Goal: Task Accomplishment & Management: Manage account settings

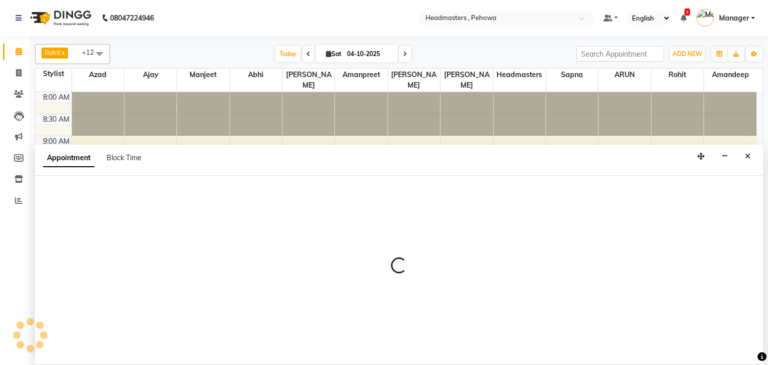
select select "69396"
select select "tentative"
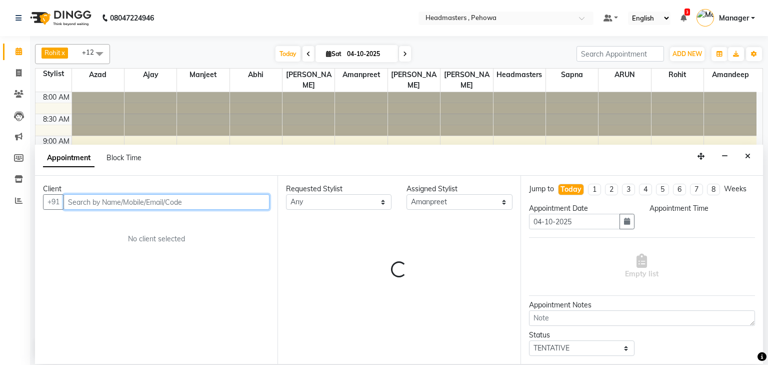
select select "555"
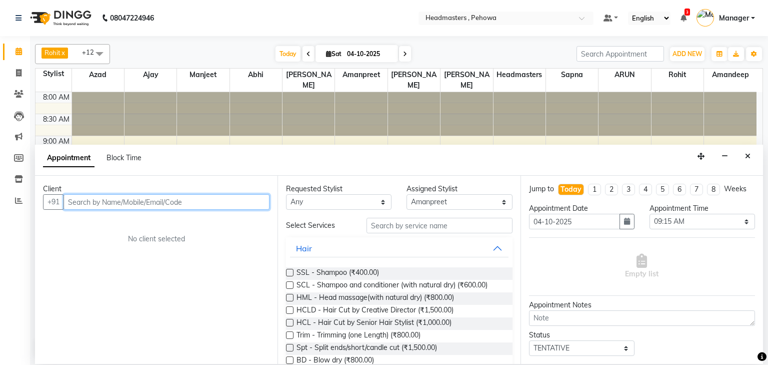
click at [177, 206] on input "text" at bounding box center [167, 202] width 206 height 16
click at [144, 204] on input "text" at bounding box center [167, 202] width 206 height 16
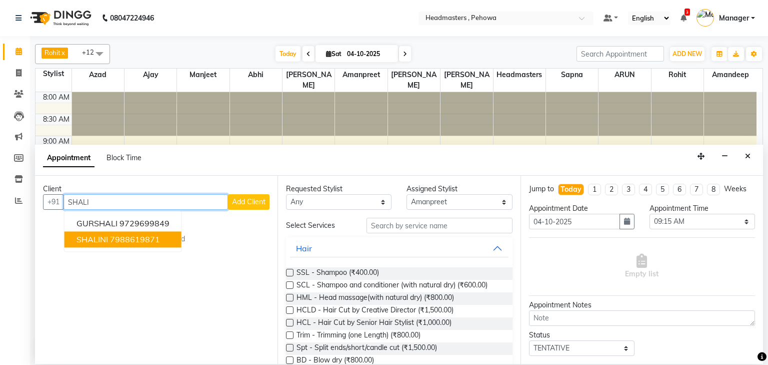
click at [92, 235] on span "SHALINI" at bounding box center [93, 240] width 32 height 10
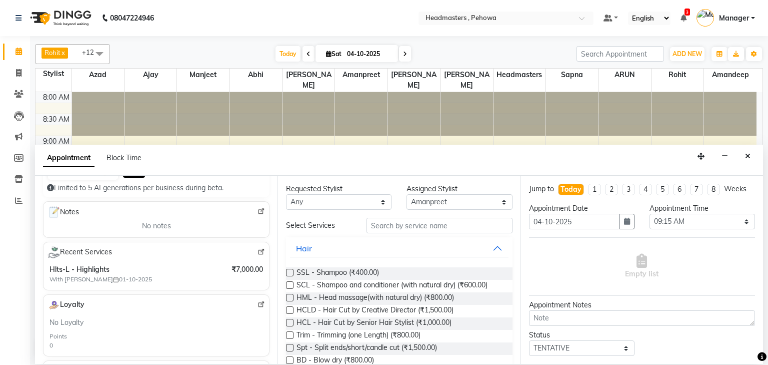
scroll to position [120, 0]
type input "7988619871"
click at [331, 198] on select "Any Abhi Ajay Amandeep Amanpreet Anas ARUN Azad Bilal Davy Headmasters Jashan K…" at bounding box center [339, 202] width 106 height 16
select select "69396"
click at [286, 194] on select "Any Abhi Ajay Amandeep Amanpreet Anas ARUN Azad Bilal Davy Headmasters Jashan K…" at bounding box center [339, 202] width 106 height 16
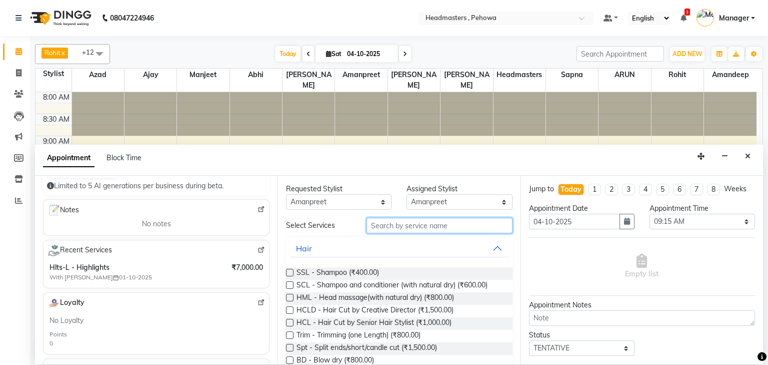
click at [429, 227] on input "text" at bounding box center [440, 226] width 146 height 16
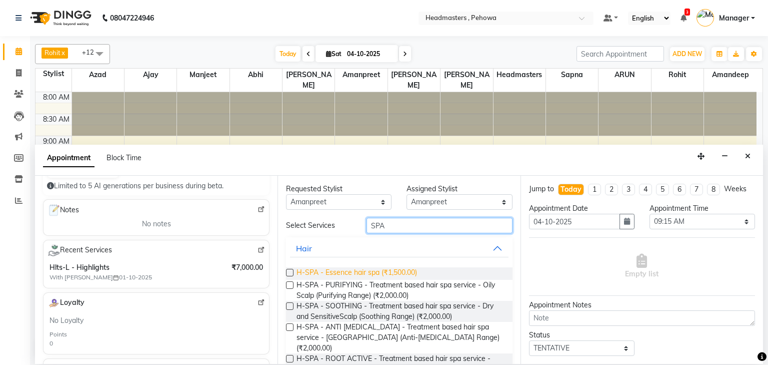
type input "SPA"
click at [406, 273] on span "H-SPA - Essence hair spa (₹1,500.00)" at bounding box center [357, 273] width 121 height 13
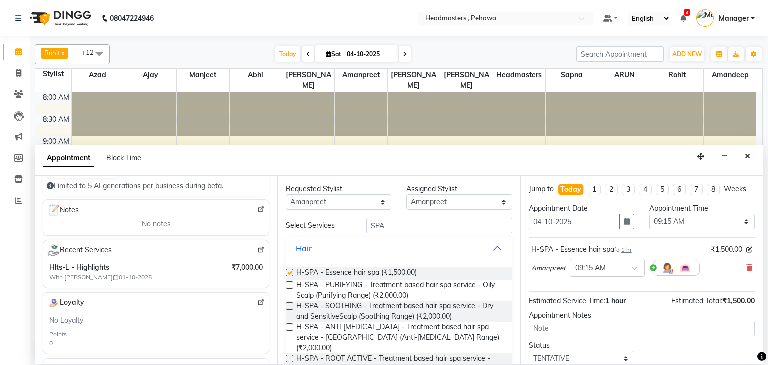
checkbox input "false"
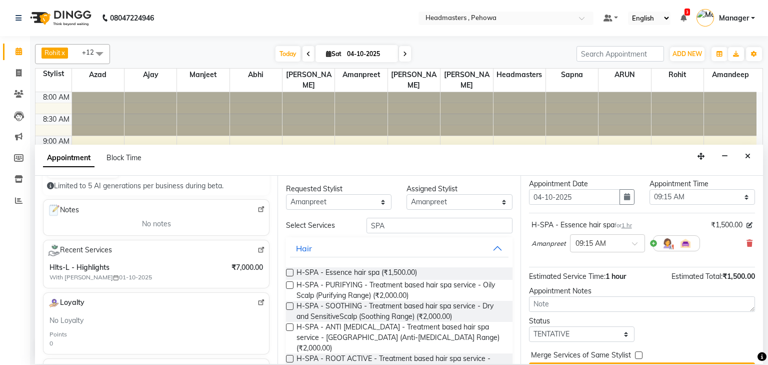
scroll to position [49, 0]
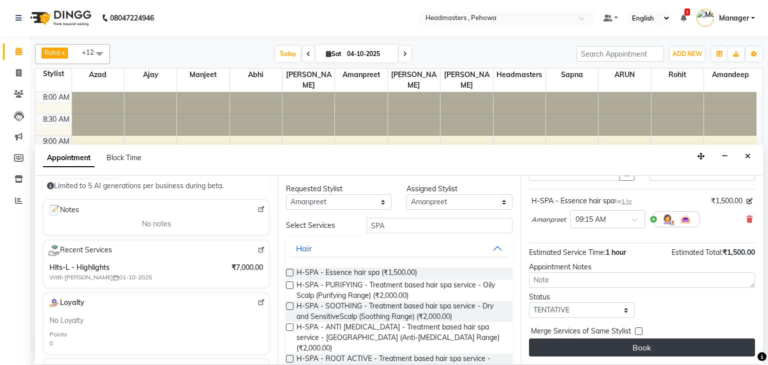
click at [647, 348] on button "Book" at bounding box center [642, 347] width 226 height 18
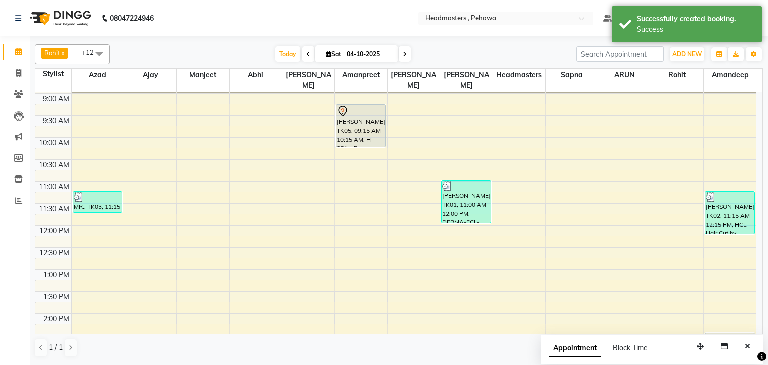
scroll to position [80, 0]
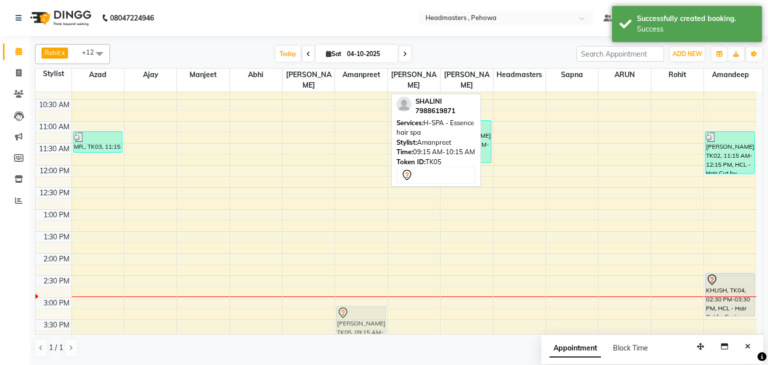
drag, startPoint x: 355, startPoint y: 94, endPoint x: 358, endPoint y: 323, distance: 229.0
click at [358, 319] on div "SHALINI, TK05, 09:15 AM-10:15 AM, H-SPA - Essence hair spa SHALINI, TK05, 09:15…" at bounding box center [361, 297] width 52 height 616
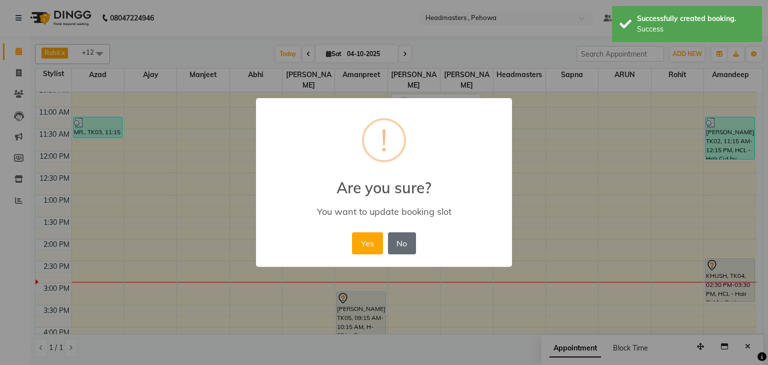
click at [404, 238] on button "No" at bounding box center [402, 243] width 28 height 22
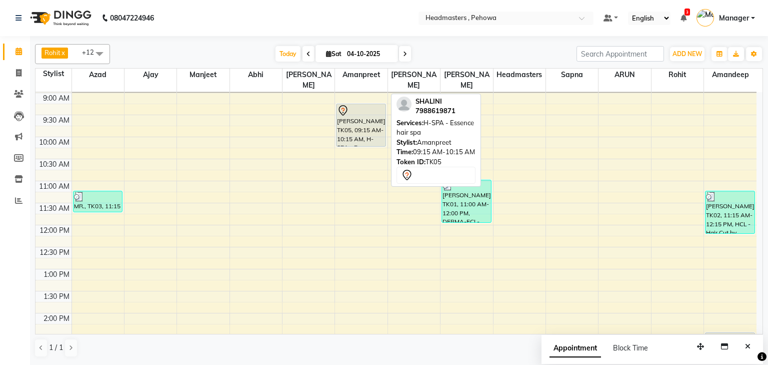
scroll to position [0, 0]
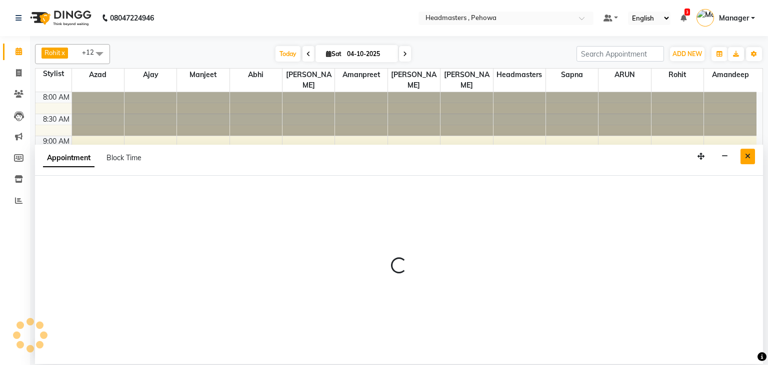
select select "69396"
select select "690"
select select "tentative"
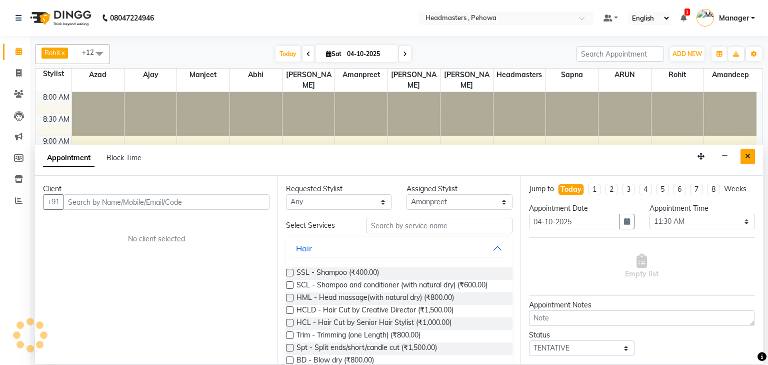
click at [753, 154] on button "Close" at bounding box center [748, 157] width 15 height 16
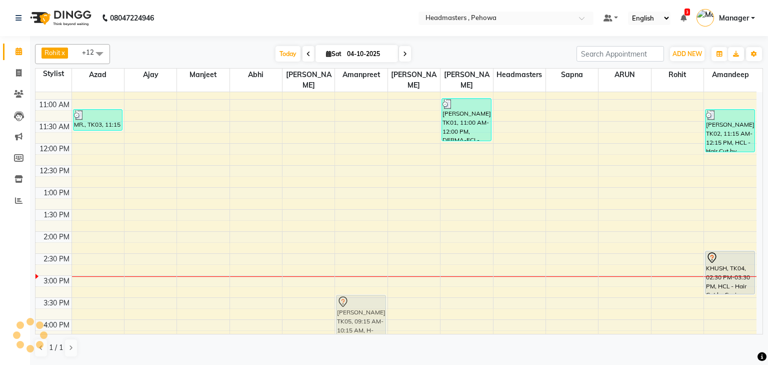
scroll to position [126, 0]
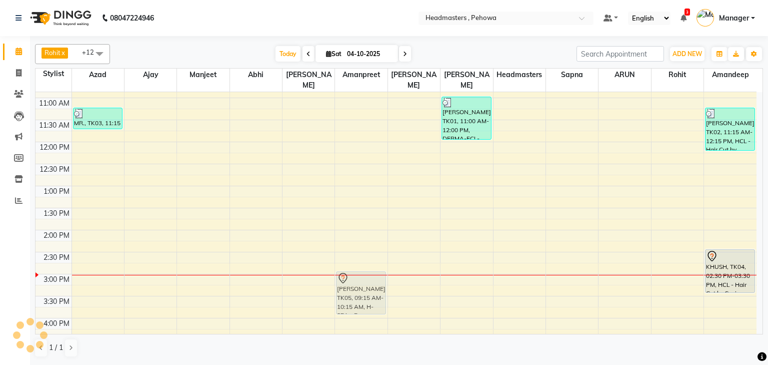
drag, startPoint x: 380, startPoint y: 93, endPoint x: 380, endPoint y: 300, distance: 206.5
click at [380, 300] on div "SHALINI, TK05, 09:15 AM-10:15 AM, H-SPA - Essence hair spa SHALINI, TK05, 09:15…" at bounding box center [361, 274] width 52 height 616
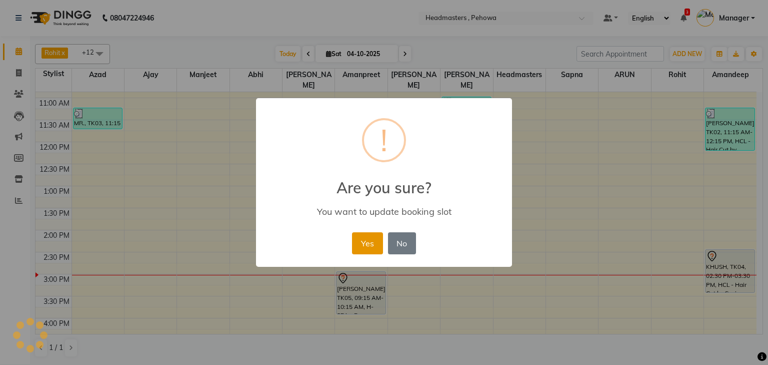
click at [369, 237] on button "Yes" at bounding box center [367, 243] width 31 height 22
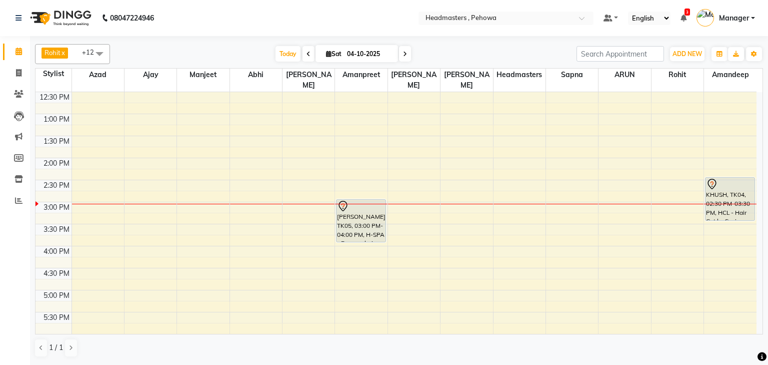
scroll to position [206, 0]
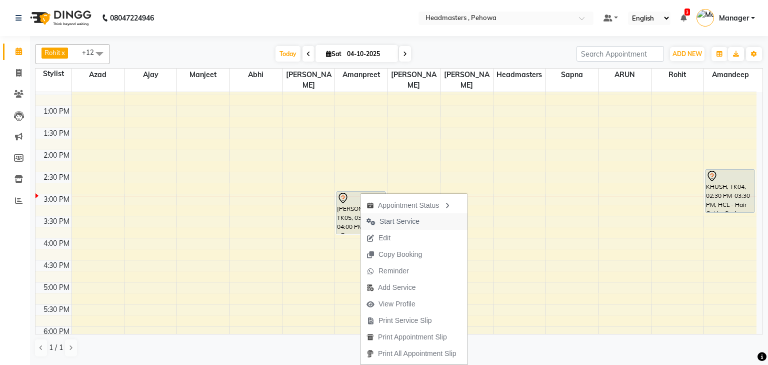
click at [418, 218] on span "Start Service" at bounding box center [400, 221] width 40 height 11
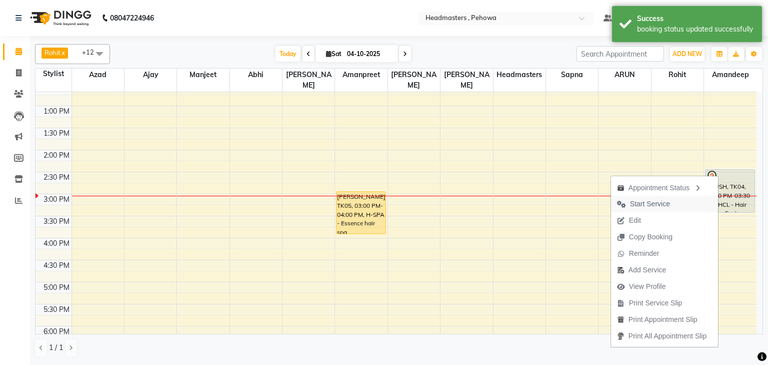
click at [664, 199] on span "Start Service" at bounding box center [650, 204] width 40 height 11
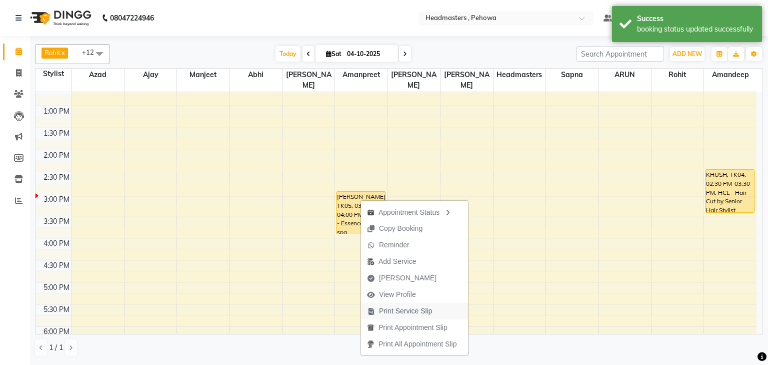
click at [422, 310] on span "Print Service Slip" at bounding box center [406, 311] width 54 height 11
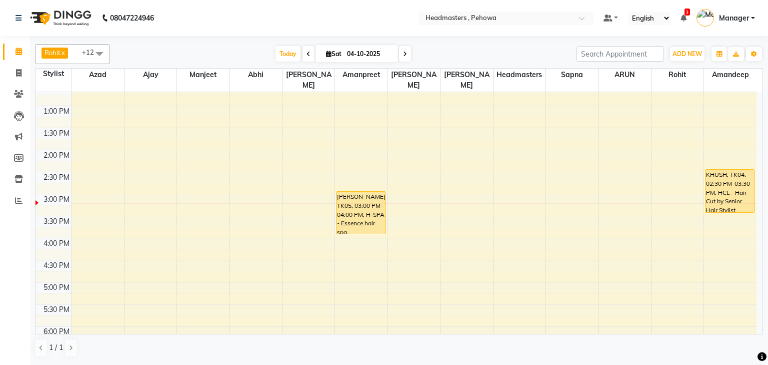
click at [530, 262] on div "8:00 AM 8:30 AM 9:00 AM 9:30 AM 10:00 AM 10:30 AM 11:00 AM 11:30 AM 12:00 PM 12…" at bounding box center [396, 194] width 721 height 616
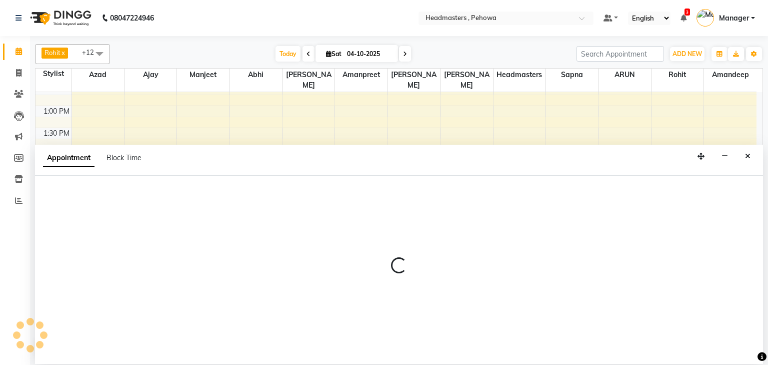
select select "71553"
select select "1005"
select select "tentative"
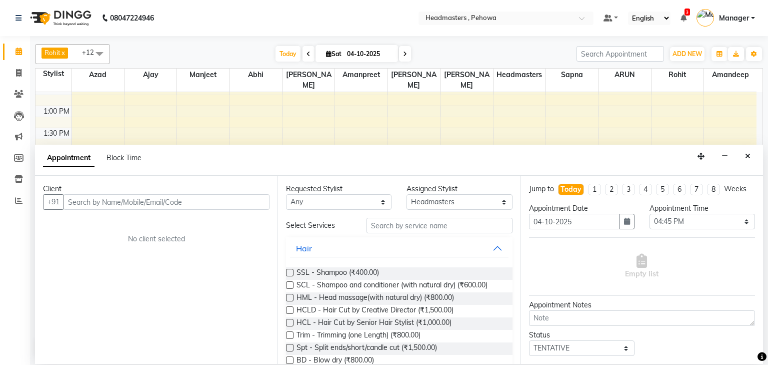
click at [155, 192] on div "Client" at bounding box center [156, 189] width 227 height 11
click at [252, 199] on input "text" at bounding box center [167, 202] width 206 height 16
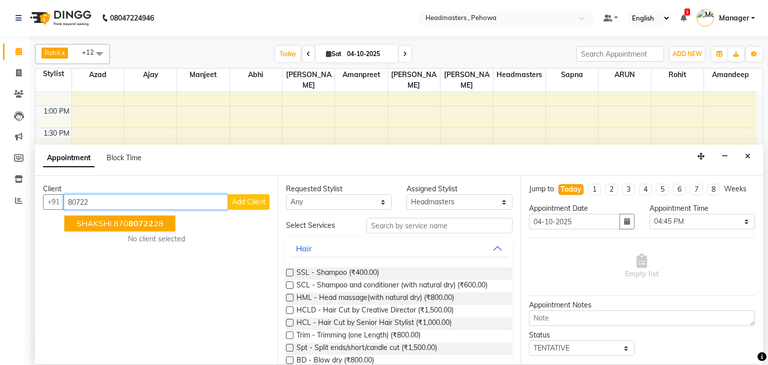
click at [127, 221] on ngb-highlight "870 80722 28" at bounding box center [139, 224] width 50 height 10
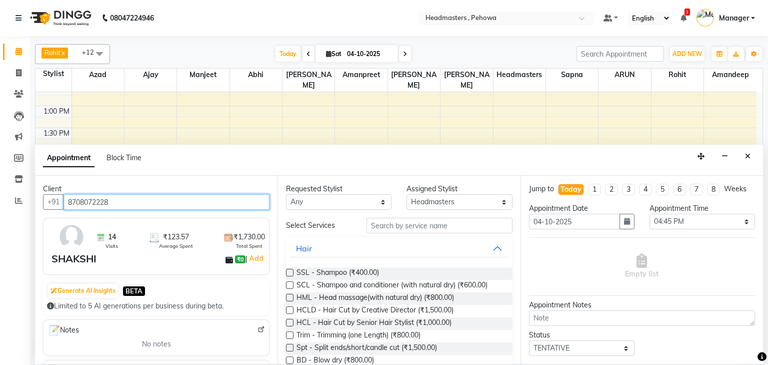
type input "8708072228"
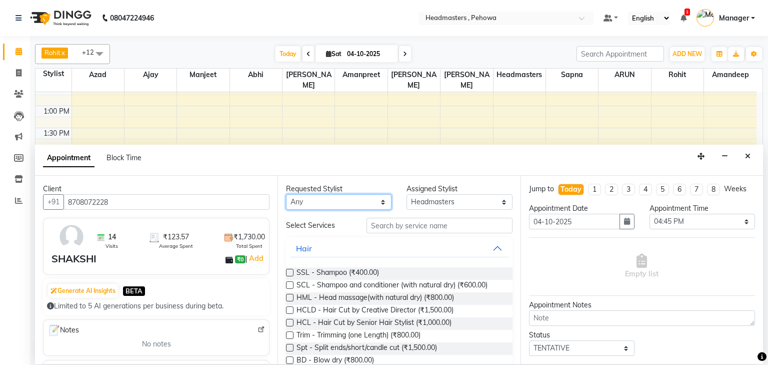
click at [355, 199] on select "Any Abhi Ajay Amandeep Amanpreet Anas ARUN Azad Bilal Davy Headmasters Jashan K…" at bounding box center [339, 202] width 106 height 16
select select "68778"
click at [286, 194] on select "Any Abhi Ajay Amandeep Amanpreet Anas ARUN Azad Bilal Davy Headmasters Jashan K…" at bounding box center [339, 202] width 106 height 16
select select "68778"
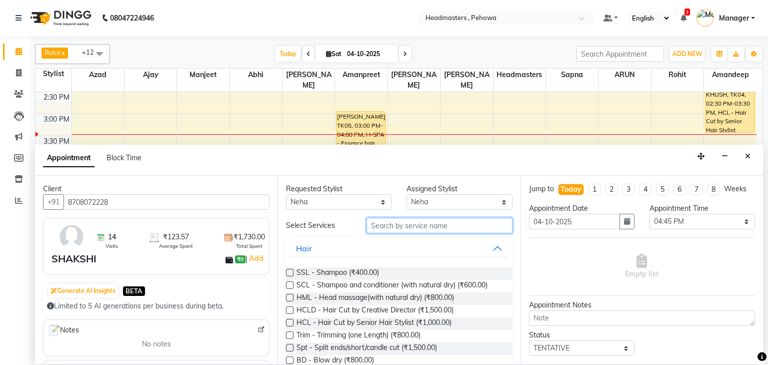
click at [409, 222] on input "text" at bounding box center [440, 226] width 146 height 16
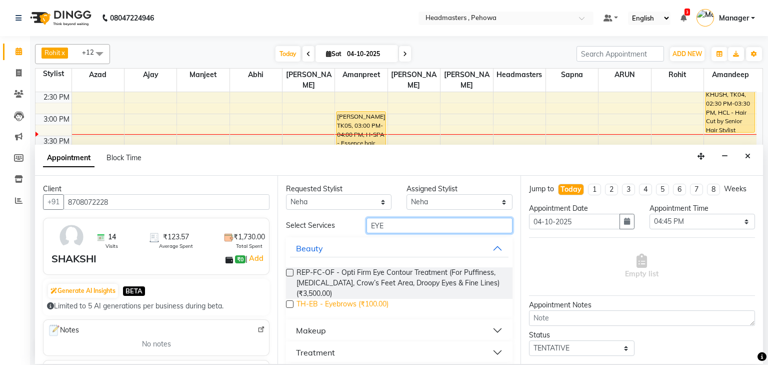
type input "EYE"
click at [374, 302] on span "TH-EB - Eyebrows (₹100.00)" at bounding box center [343, 305] width 92 height 13
checkbox input "false"
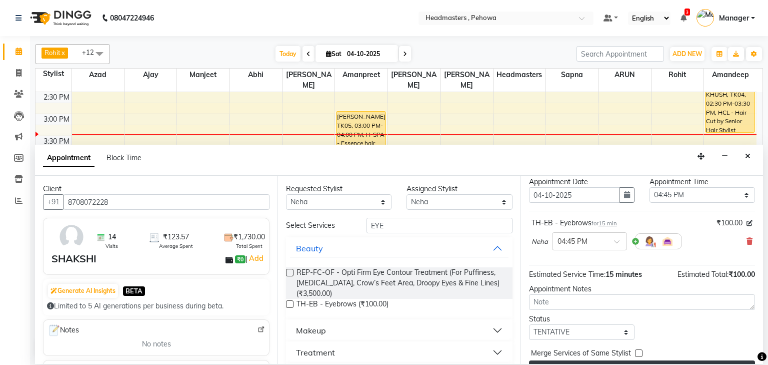
scroll to position [49, 0]
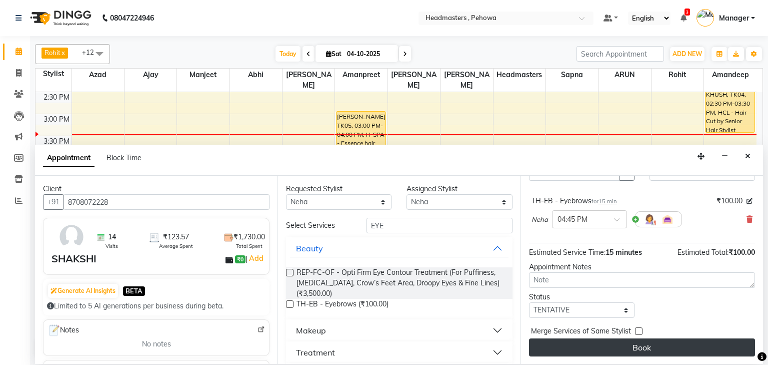
click at [682, 349] on button "Book" at bounding box center [642, 347] width 226 height 18
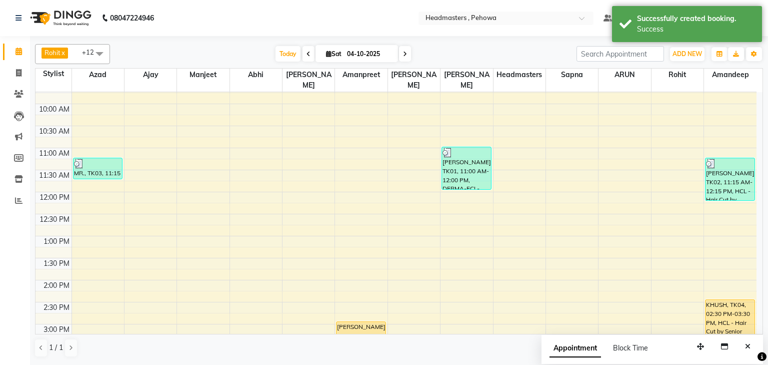
scroll to position [0, 0]
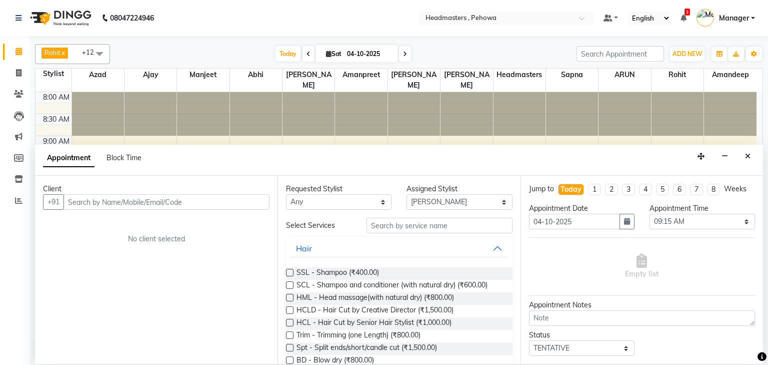
select select "68783"
select select "555"
select select "tentative"
type input "8"
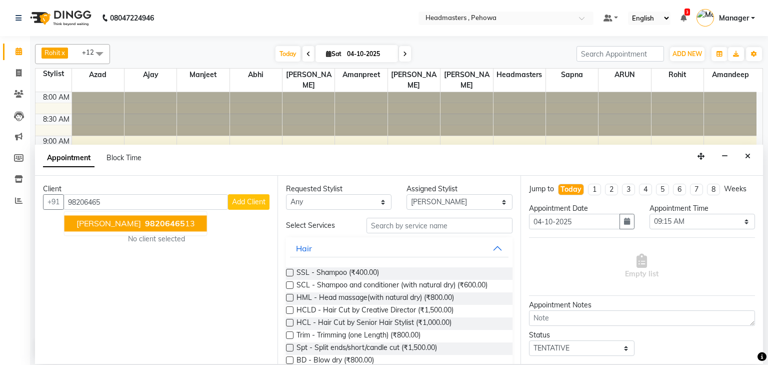
click at [145, 219] on span "98206465" at bounding box center [165, 224] width 40 height 10
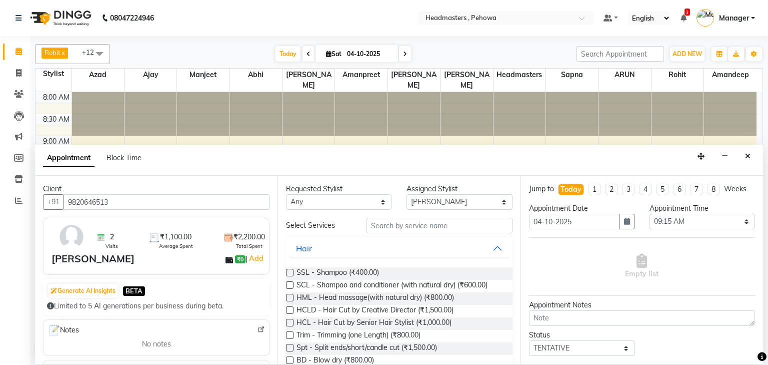
type input "9820646513"
click at [332, 204] on select "Any [PERSON_NAME] [PERSON_NAME] [PERSON_NAME] [PERSON_NAME] Headmasters [PERSON…" at bounding box center [339, 202] width 106 height 16
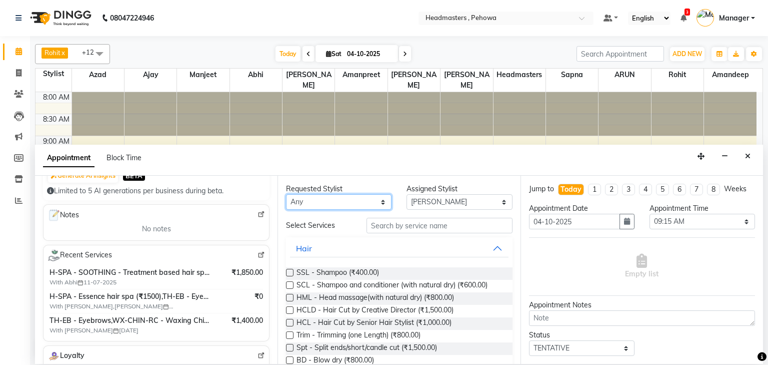
scroll to position [120, 0]
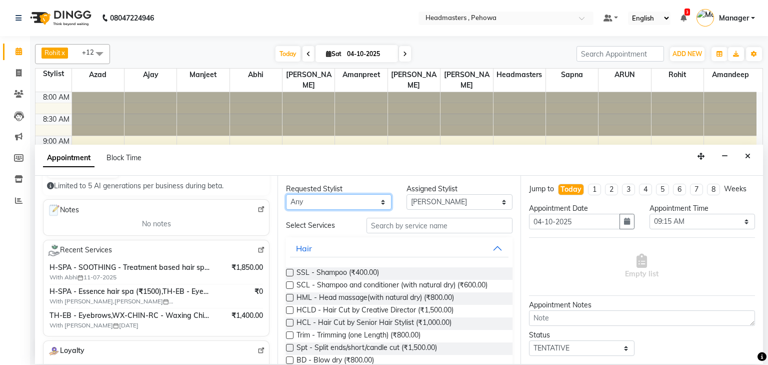
click at [353, 204] on select "Any [PERSON_NAME] [PERSON_NAME] [PERSON_NAME] [PERSON_NAME] Headmasters [PERSON…" at bounding box center [339, 202] width 106 height 16
select select "88381"
click at [286, 194] on select "Any Abhi Ajay Amandeep Amanpreet Anas ARUN Azad Bilal Davy Headmasters Jashan K…" at bounding box center [339, 202] width 106 height 16
select select "88381"
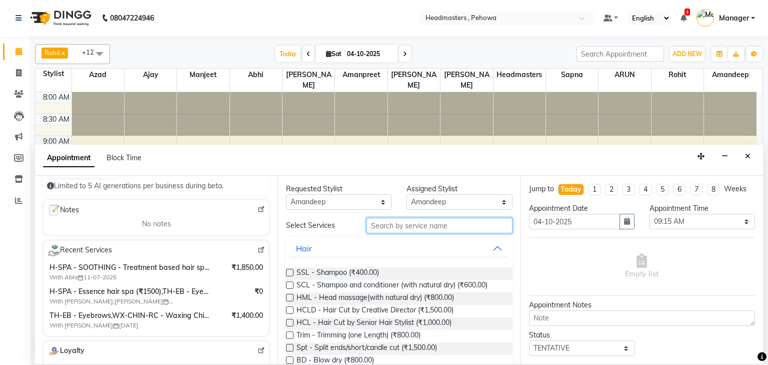
click at [396, 230] on input "text" at bounding box center [440, 226] width 146 height 16
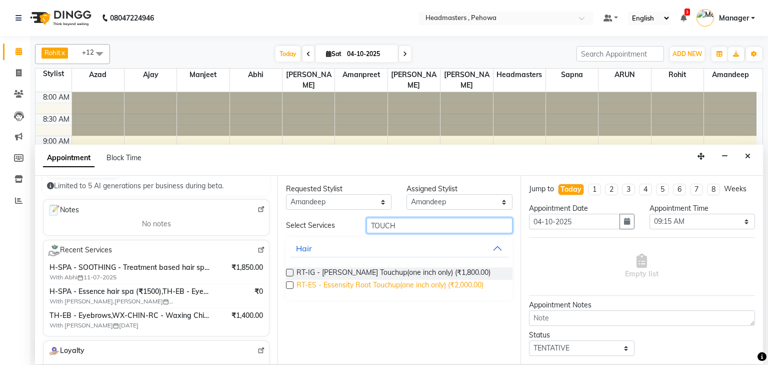
type input "TOUCH"
click at [448, 286] on span "RT-ES - Essensity Root Touchup(one inch only) (₹2,000.00)" at bounding box center [390, 286] width 187 height 13
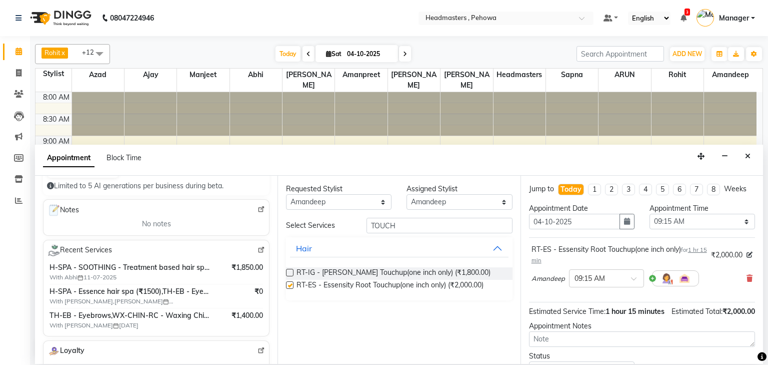
checkbox input "false"
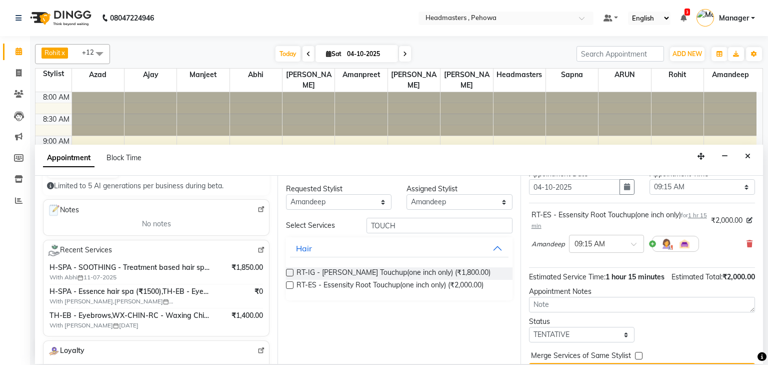
scroll to position [70, 0]
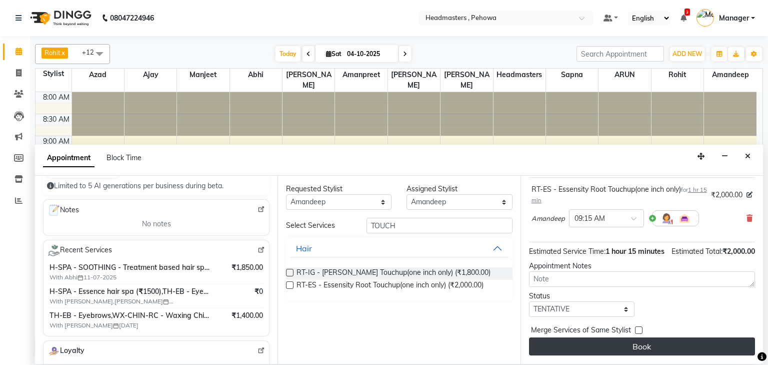
click at [714, 346] on button "Book" at bounding box center [642, 346] width 226 height 18
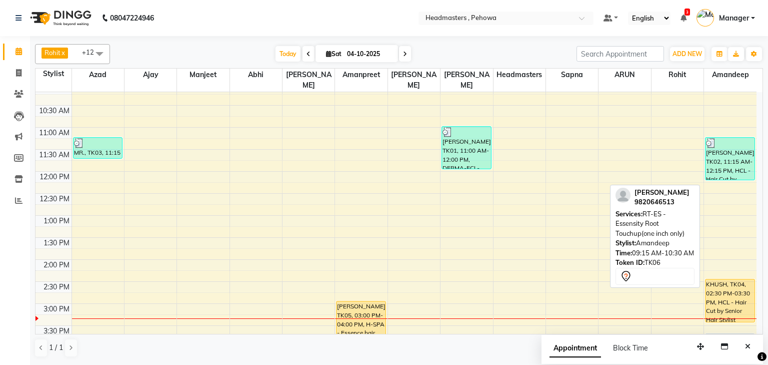
scroll to position [120, 0]
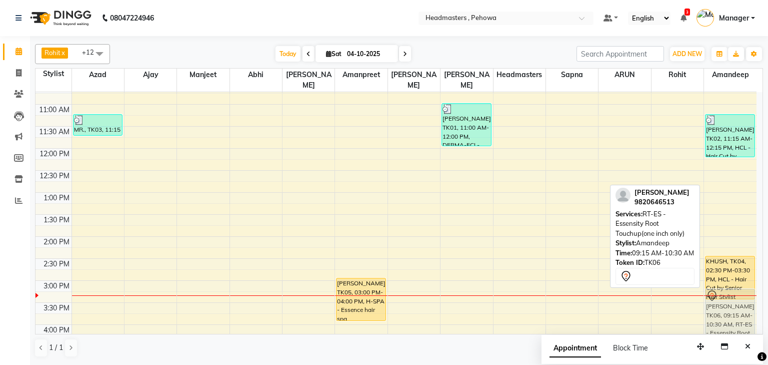
drag, startPoint x: 734, startPoint y: 150, endPoint x: 736, endPoint y: 296, distance: 146.0
click at [736, 296] on div "TANIYA, TK06, 09:15 AM-10:30 AM, RT-ES - Essensity Root Touchup(one inch only) …" at bounding box center [730, 280] width 53 height 616
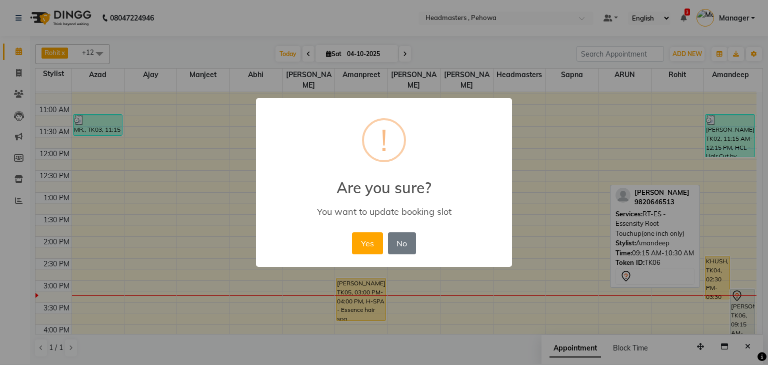
click at [736, 296] on div "× ! Are you sure? You want to update booking slot Yes No No" at bounding box center [384, 182] width 768 height 365
click at [736, 296] on div "8:00 AM 8:30 AM 9:00 AM 9:30 AM 10:00 AM 10:30 AM 11:00 AM 11:30 AM 12:00 PM 12…" at bounding box center [396, 280] width 721 height 616
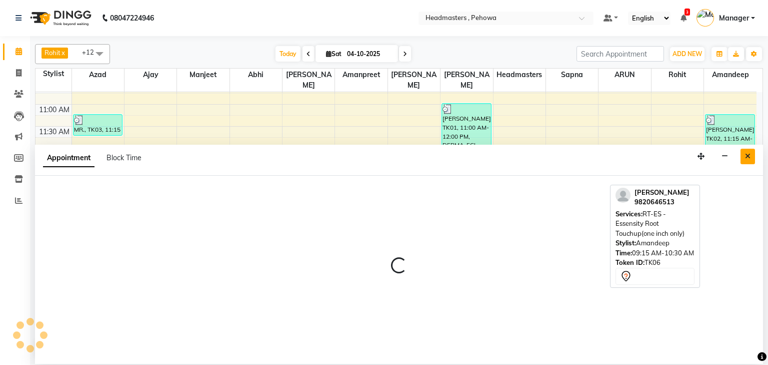
select select "88381"
select select "930"
select select "tentative"
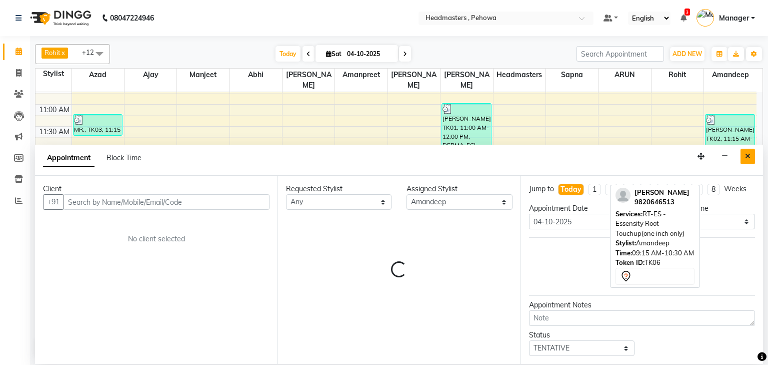
click at [752, 158] on button "Close" at bounding box center [748, 157] width 15 height 16
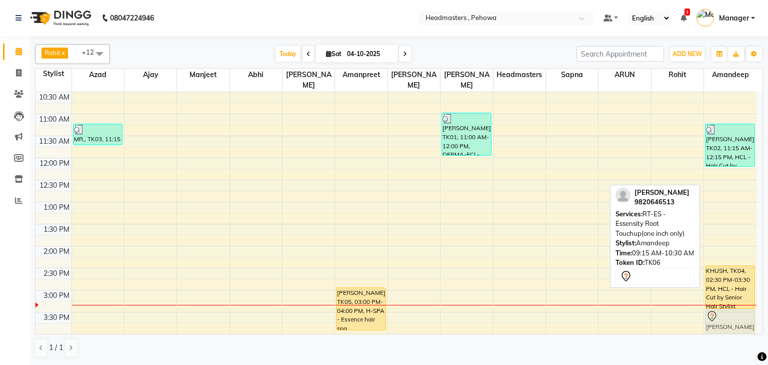
scroll to position [143, 0]
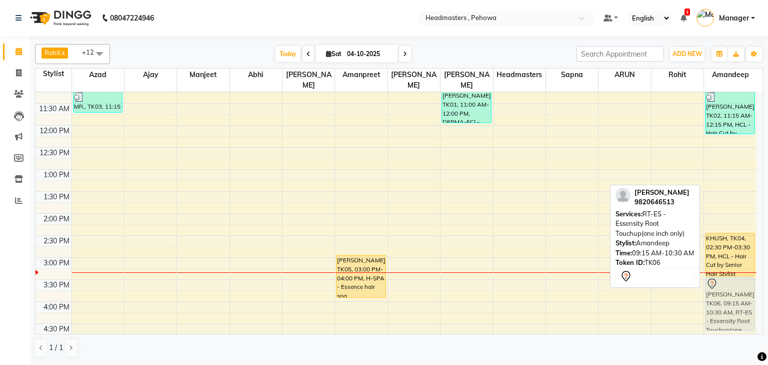
drag, startPoint x: 749, startPoint y: 171, endPoint x: 757, endPoint y: 296, distance: 124.8
click at [754, 298] on div "TANIYA, TK06, 09:15 AM-10:30 AM, RT-ES - Essensity Root Touchup(one inch only) …" at bounding box center [730, 257] width 53 height 616
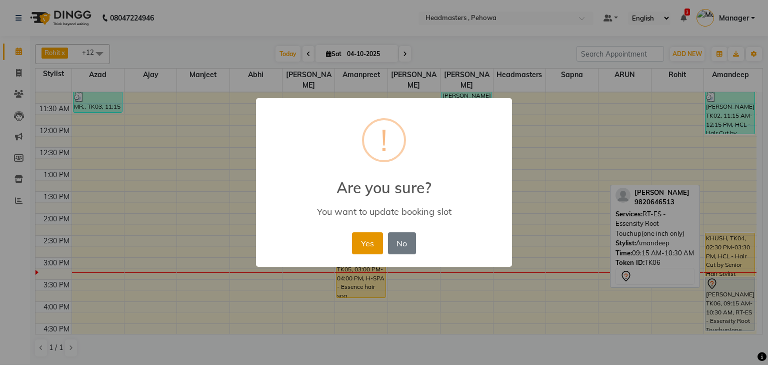
click at [356, 249] on button "Yes" at bounding box center [367, 243] width 31 height 22
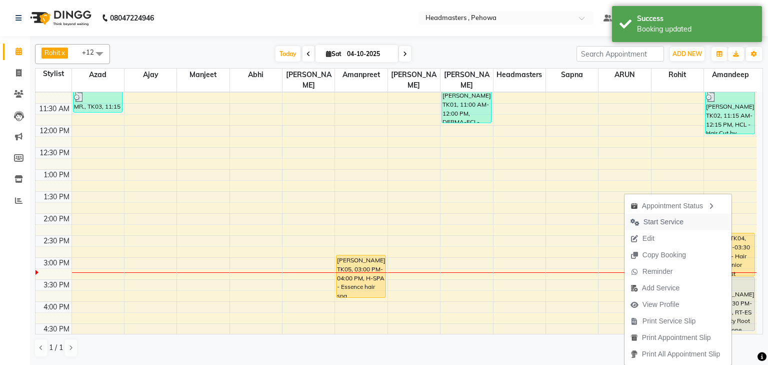
click at [680, 222] on span "Start Service" at bounding box center [657, 222] width 65 height 17
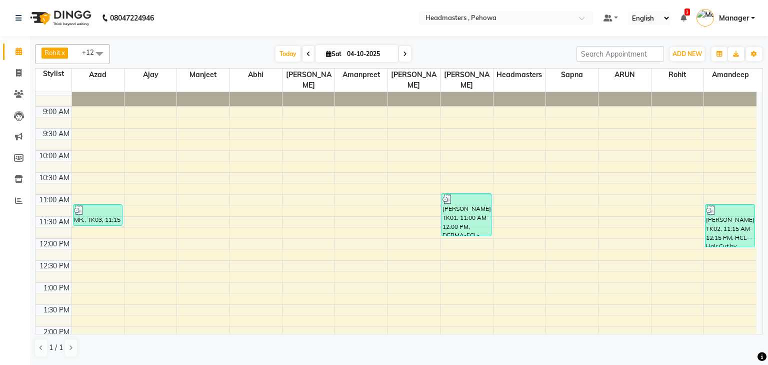
scroll to position [0, 0]
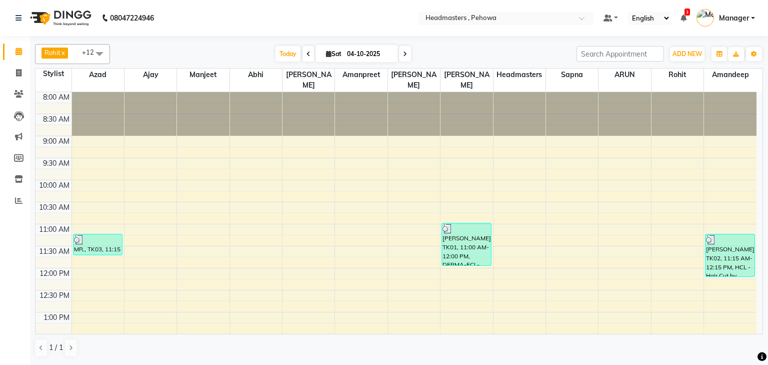
click at [64, 50] on link "x" at bounding box center [63, 53] width 5 height 8
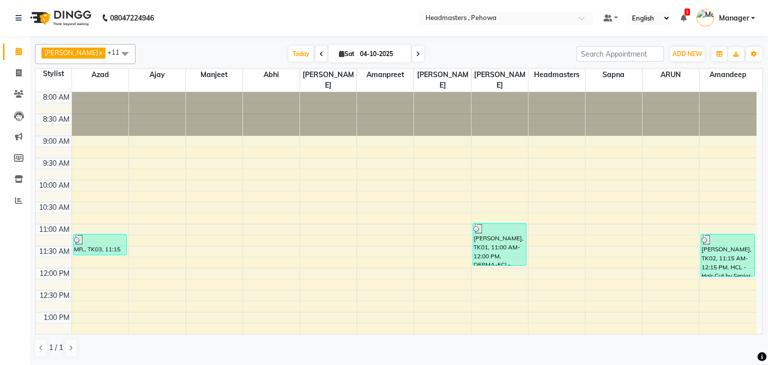
click at [115, 54] on span at bounding box center [125, 53] width 20 height 19
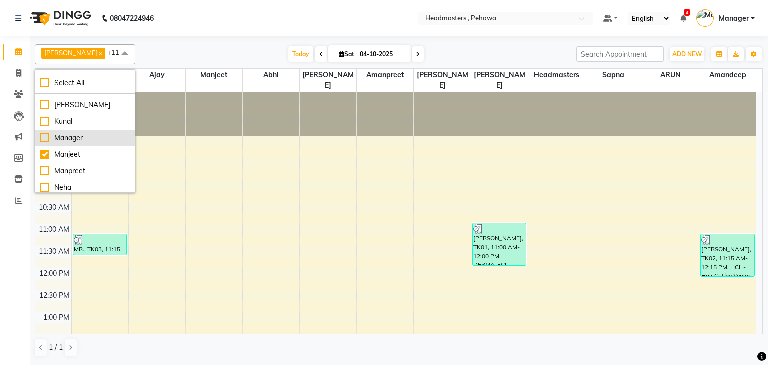
scroll to position [200, 0]
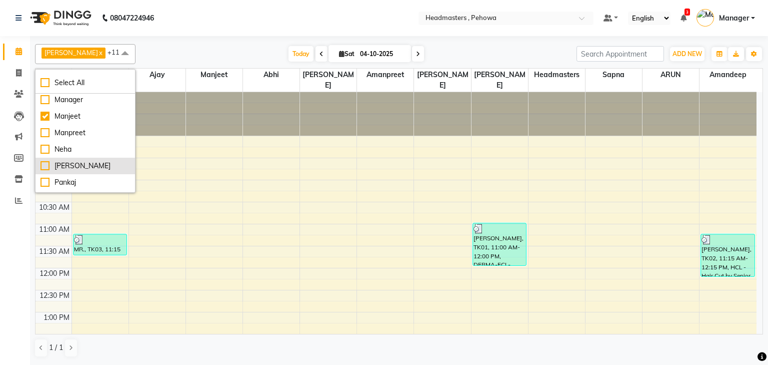
click at [76, 162] on div "[PERSON_NAME]" at bounding box center [86, 166] width 90 height 11
checkbox input "true"
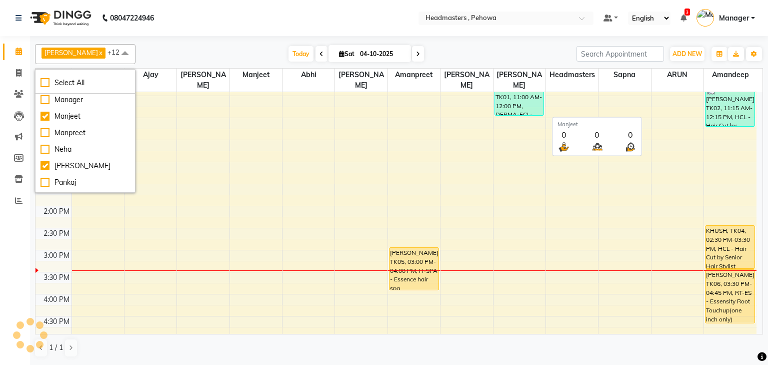
scroll to position [128, 0]
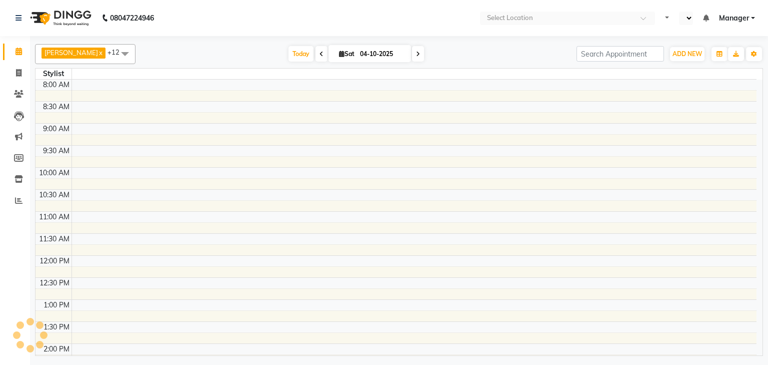
select select "en"
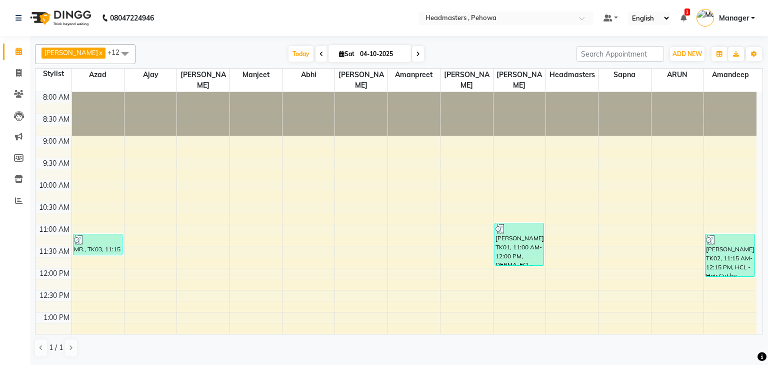
click at [194, 133] on div at bounding box center [203, 114] width 52 height 44
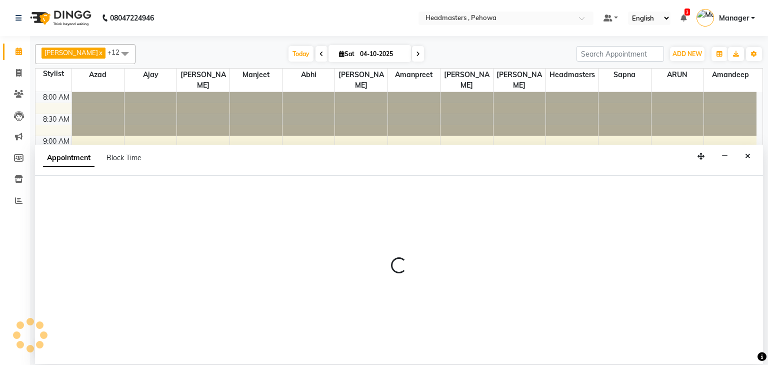
select select "68775"
select select "tentative"
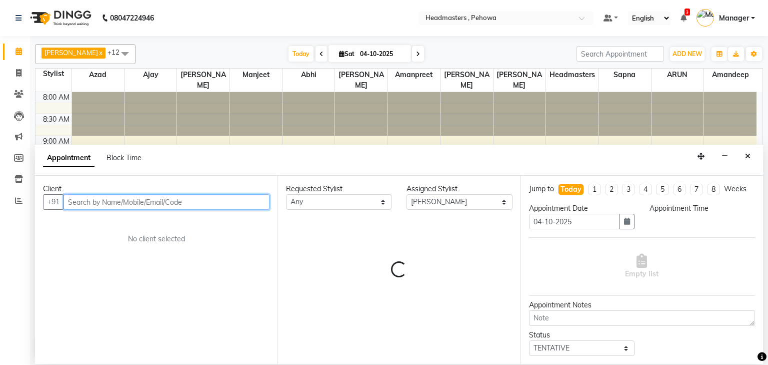
select select "555"
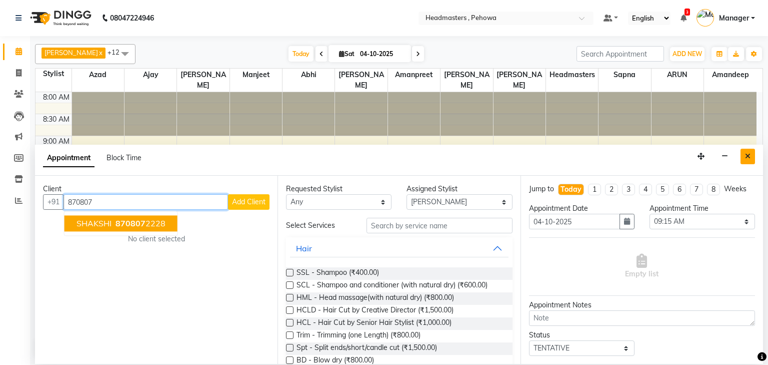
type input "870807"
click at [745, 157] on icon "Close" at bounding box center [748, 156] width 6 height 7
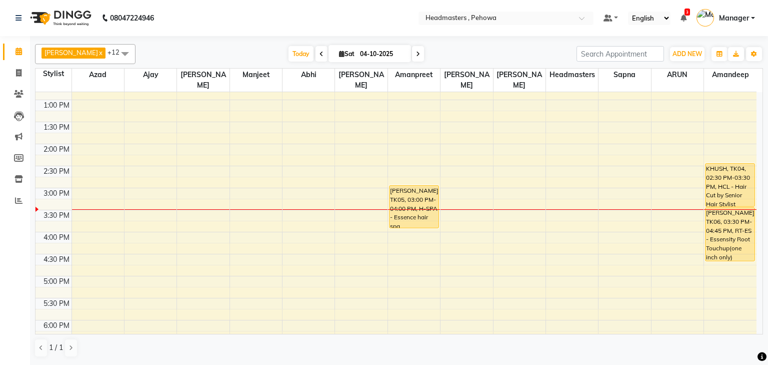
scroll to position [88, 0]
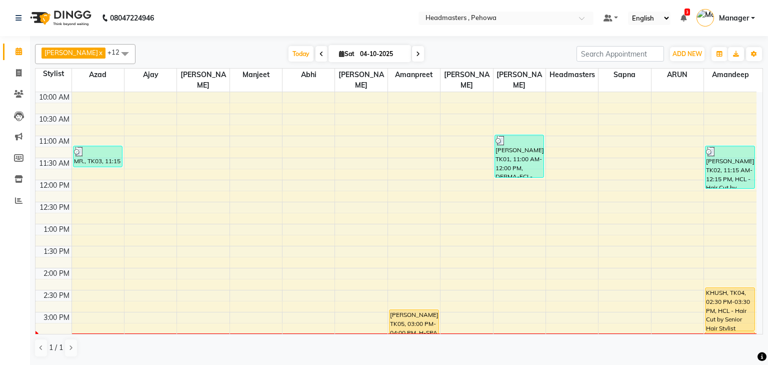
click at [115, 51] on span at bounding box center [125, 53] width 20 height 19
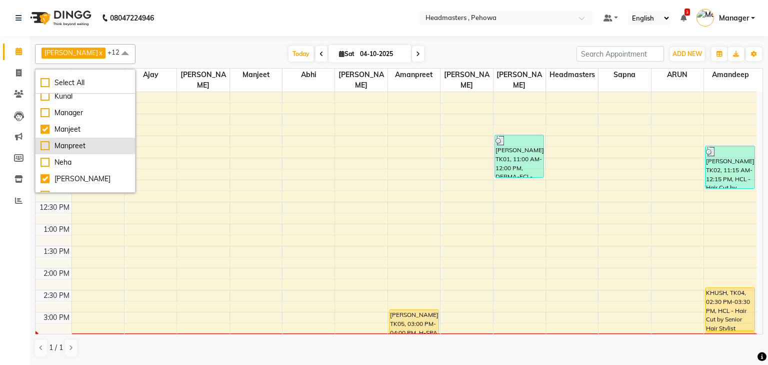
scroll to position [200, 0]
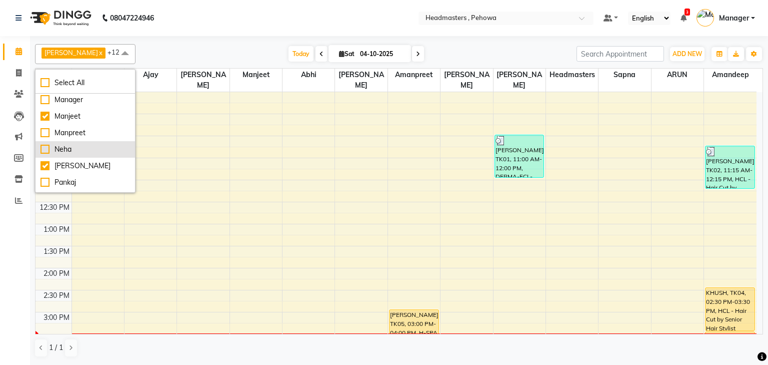
click at [73, 148] on div "Neha" at bounding box center [86, 149] width 90 height 11
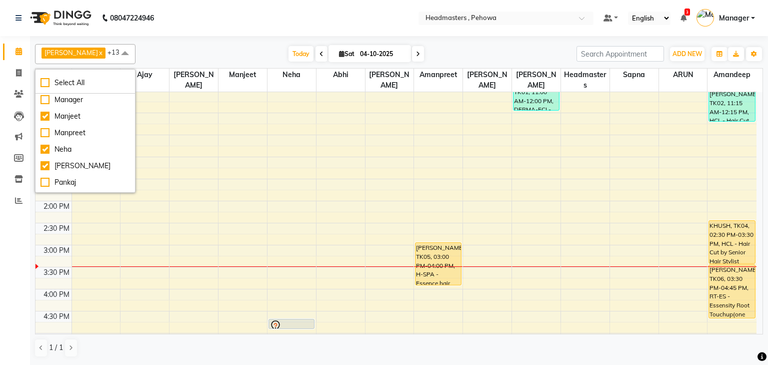
scroll to position [208, 0]
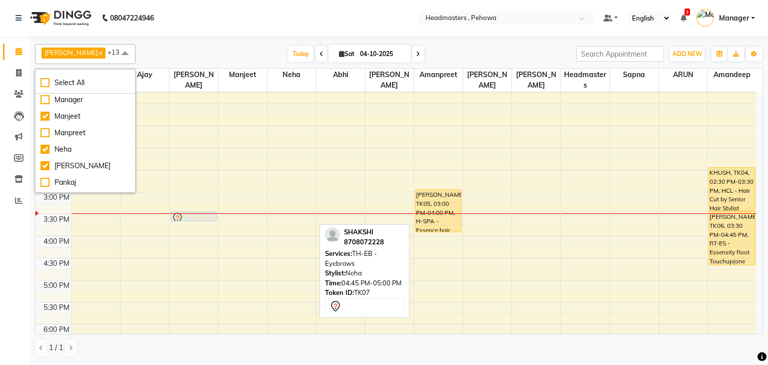
drag, startPoint x: 295, startPoint y: 268, endPoint x: 192, endPoint y: 218, distance: 114.3
click at [192, 218] on tr "MR., TK03, 11:15 AM-11:45 AM, SH - Shave SHAKSHI, TK07, 04:45 PM-05:00 PM, TH-E…" at bounding box center [396, 192] width 721 height 616
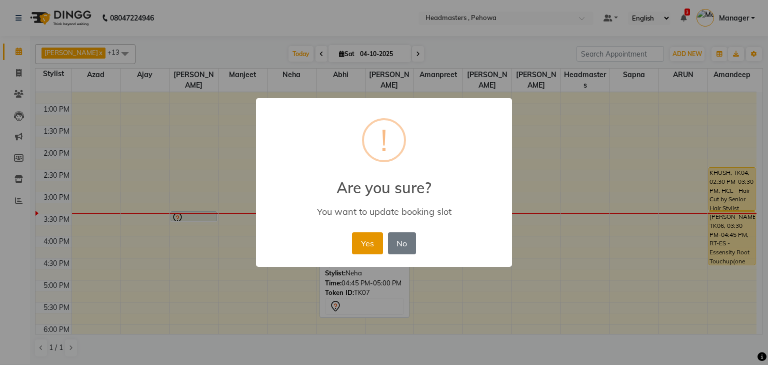
click at [370, 245] on button "Yes" at bounding box center [367, 243] width 31 height 22
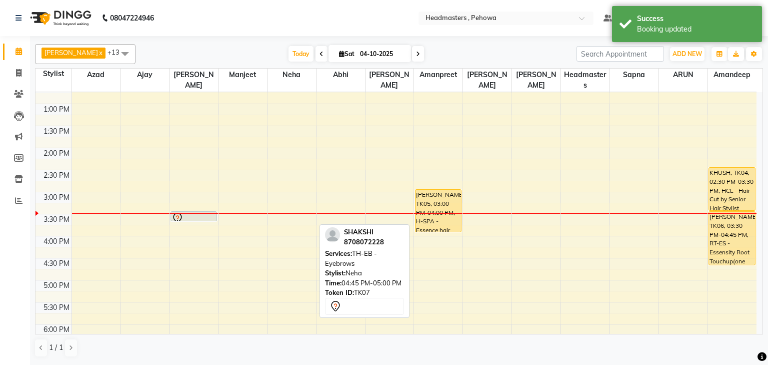
click at [115, 50] on span at bounding box center [125, 53] width 20 height 19
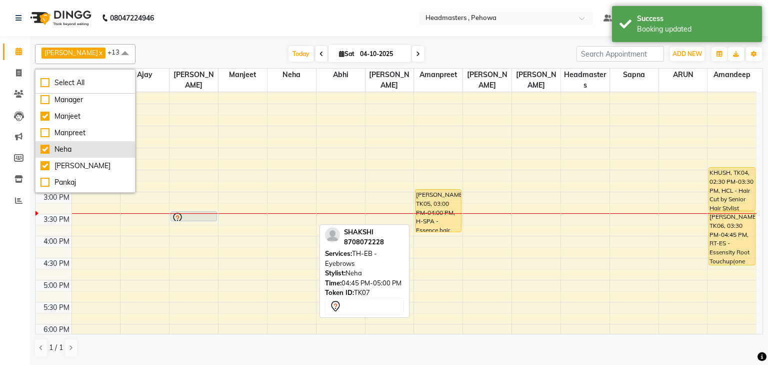
click at [65, 146] on div "Neha" at bounding box center [86, 149] width 90 height 11
checkbox input "false"
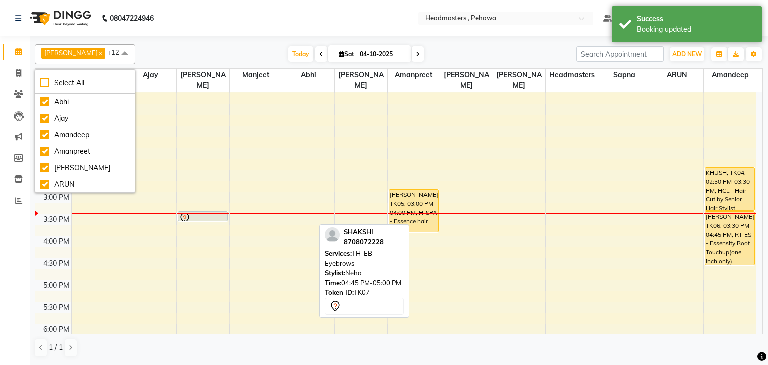
scroll to position [40, 0]
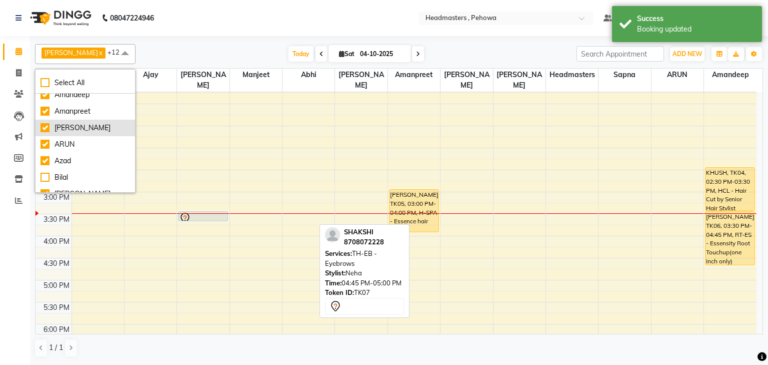
click at [68, 128] on div "[PERSON_NAME]" at bounding box center [86, 128] width 90 height 11
checkbox input "false"
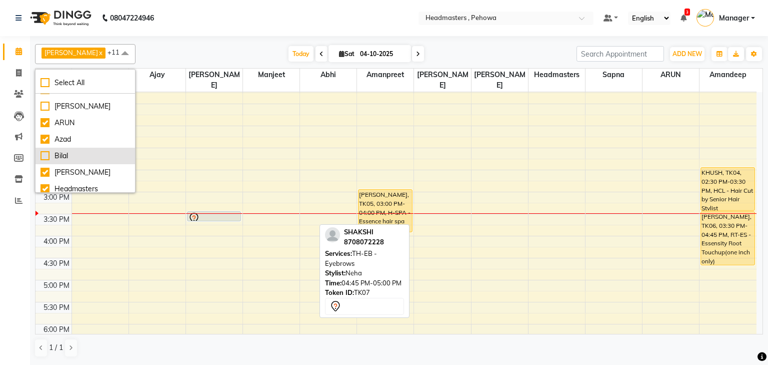
scroll to position [80, 0]
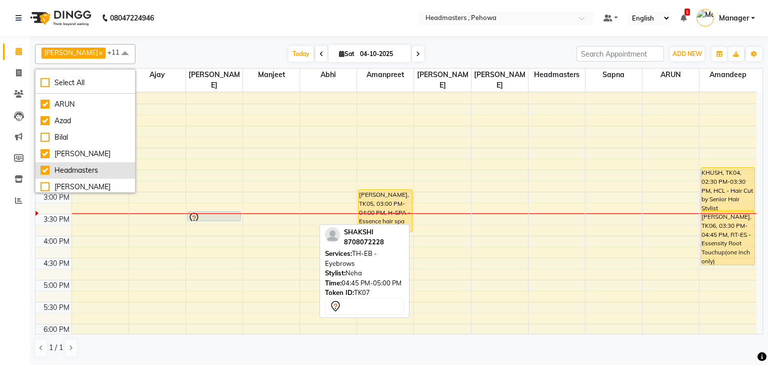
click at [68, 168] on div "Headmasters" at bounding box center [86, 170] width 90 height 11
checkbox input "false"
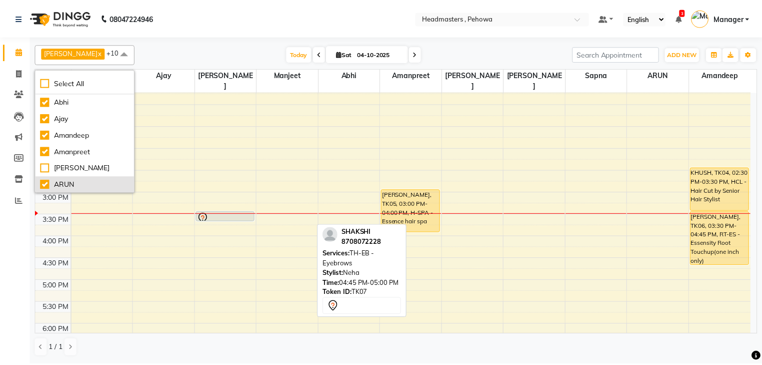
scroll to position [0, 0]
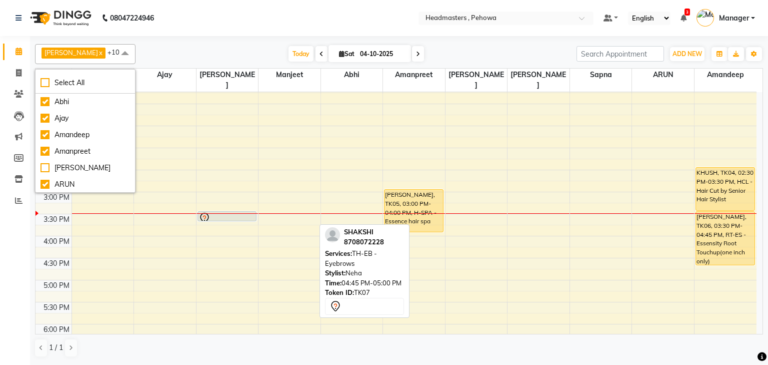
click at [162, 51] on div "Today Sat 04-10-2025" at bounding box center [356, 54] width 431 height 15
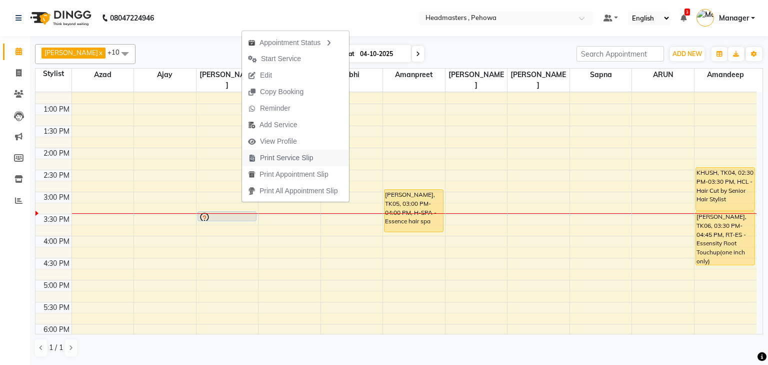
click at [281, 155] on span "Print Service Slip" at bounding box center [287, 158] width 54 height 11
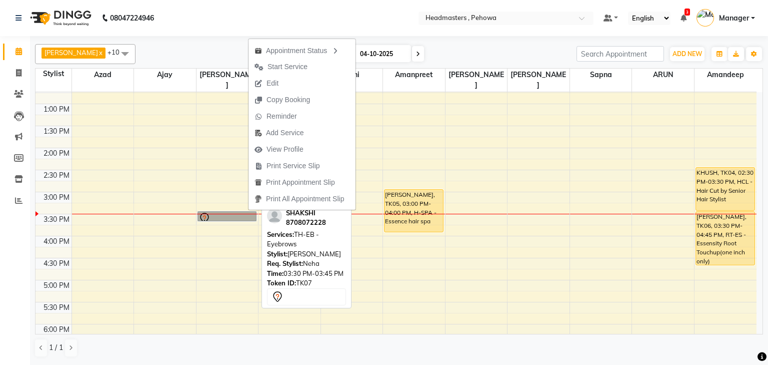
click at [219, 219] on div at bounding box center [227, 221] width 58 height 4
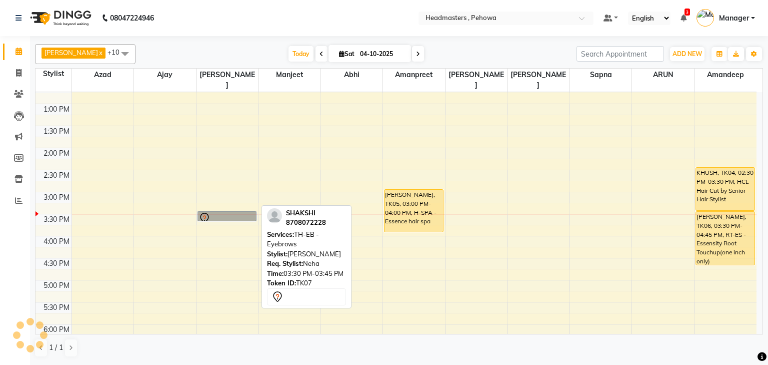
click at [223, 211] on link "SHAKSHI, TK07, 03:30 PM-03:45 PM, TH-EB - Eyebrows" at bounding box center [227, 216] width 59 height 10
select select "7"
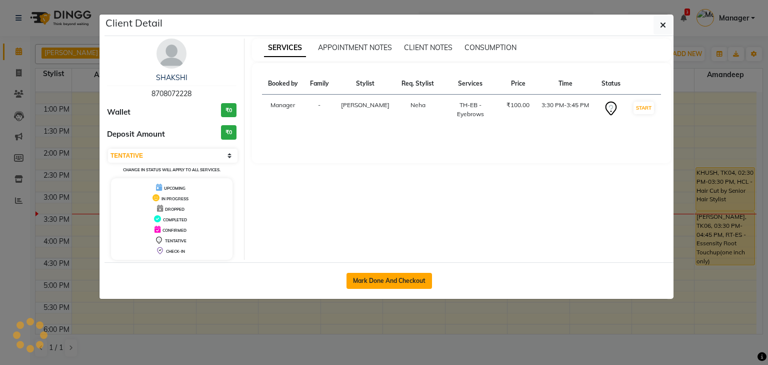
click at [386, 273] on button "Mark Done And Checkout" at bounding box center [390, 281] width 86 height 16
select select "service"
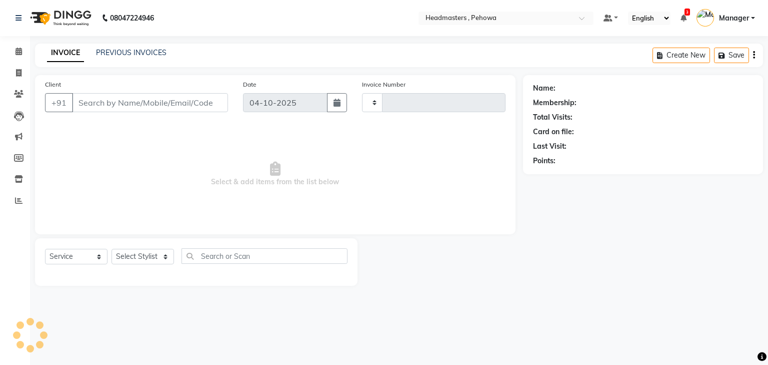
type input "3031"
select select "7727"
click at [242, 257] on input "text" at bounding box center [265, 256] width 166 height 16
type input "8708072228"
select select "68775"
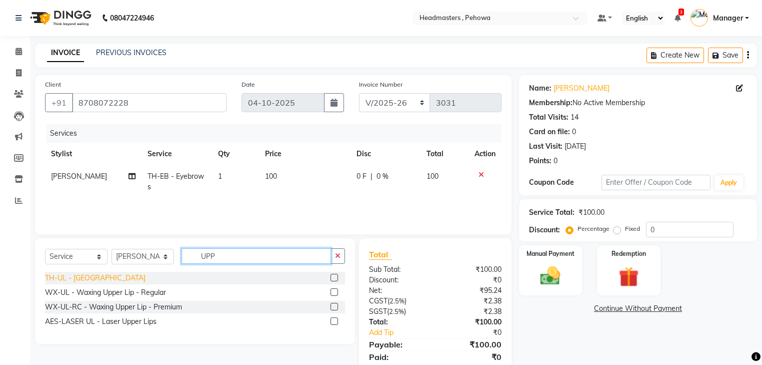
type input "UPP"
click at [78, 278] on div "TH-UL - Upper lips" at bounding box center [95, 278] width 101 height 11
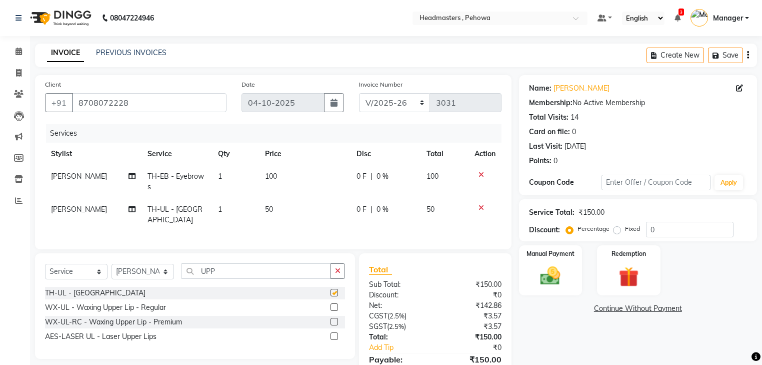
checkbox input "false"
click at [546, 269] on img at bounding box center [551, 276] width 34 height 24
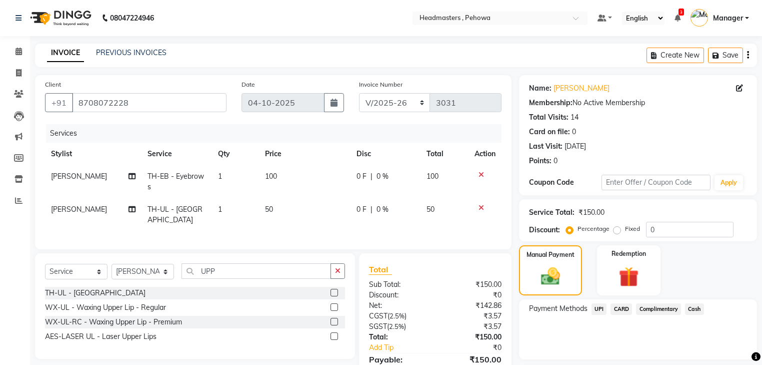
scroll to position [40, 0]
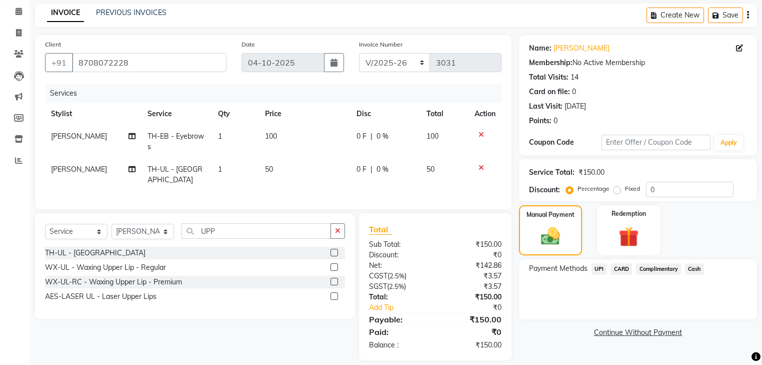
click at [601, 270] on span "UPI" at bounding box center [600, 269] width 16 height 12
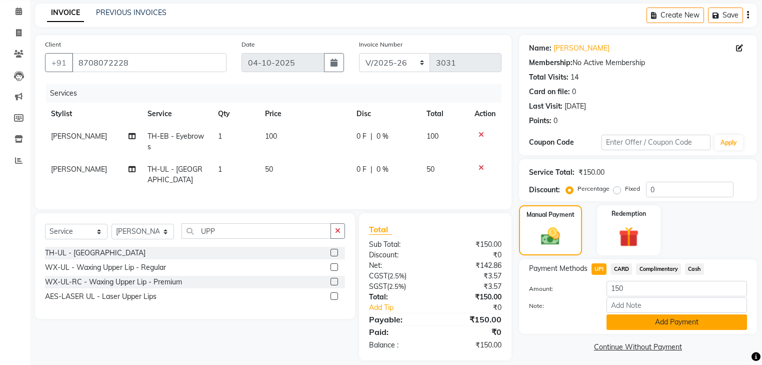
click at [629, 322] on button "Add Payment" at bounding box center [677, 322] width 141 height 16
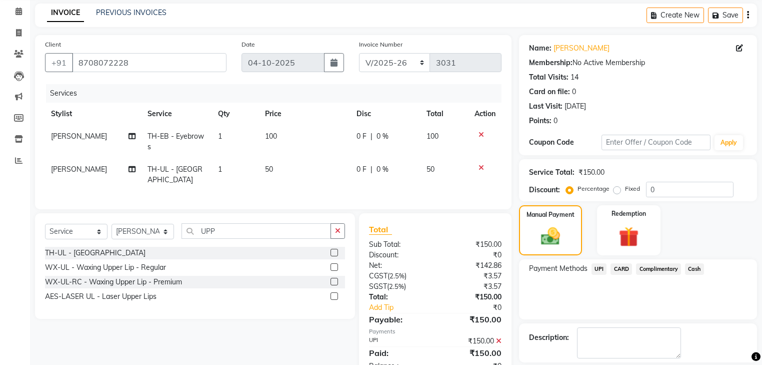
scroll to position [78, 0]
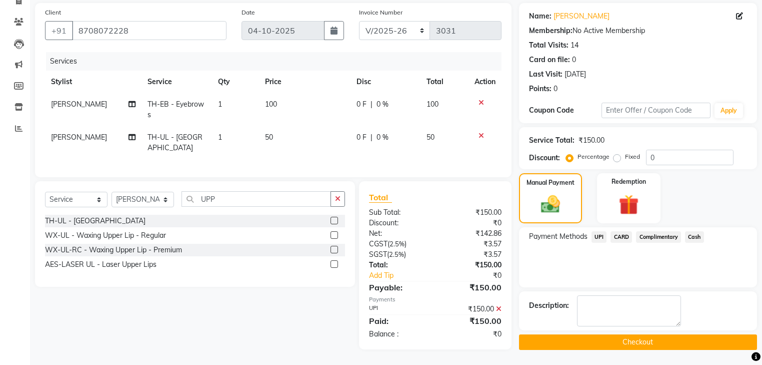
click at [634, 334] on button "Checkout" at bounding box center [638, 342] width 238 height 16
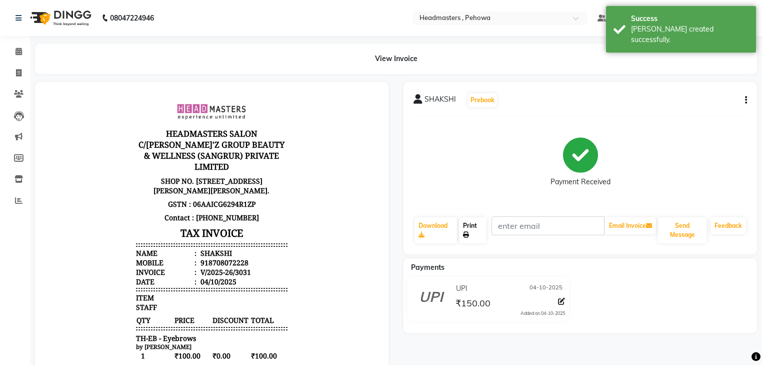
click at [469, 222] on link "Print" at bounding box center [473, 230] width 28 height 26
drag, startPoint x: 19, startPoint y: 48, endPoint x: 25, endPoint y: 63, distance: 15.9
click at [18, 48] on icon at bounding box center [19, 52] width 7 height 8
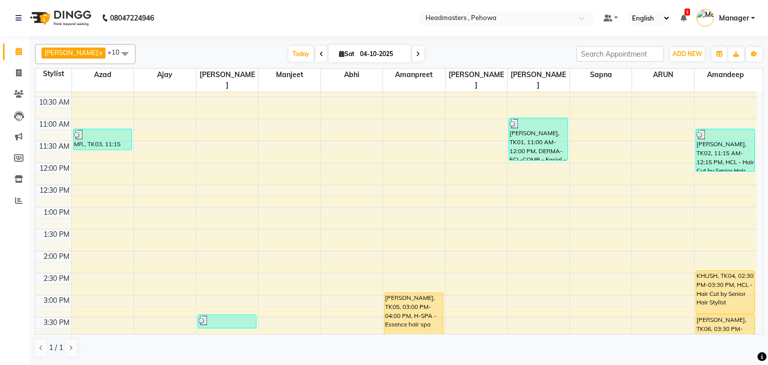
scroll to position [160, 0]
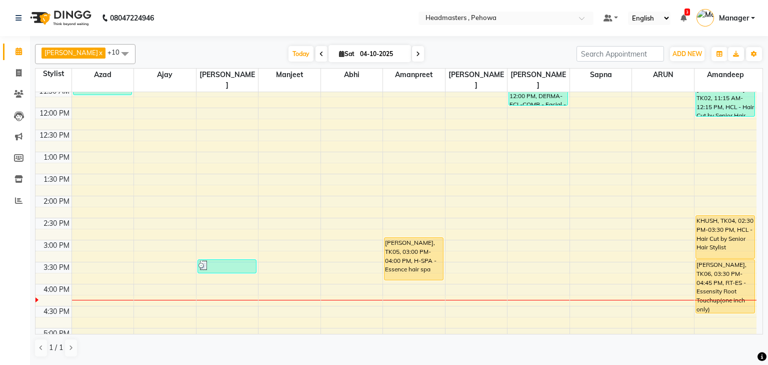
click at [316, 294] on div "8:00 AM 8:30 AM 9:00 AM 9:30 AM 10:00 AM 10:30 AM 11:00 AM 11:30 AM 12:00 PM 12…" at bounding box center [396, 240] width 721 height 616
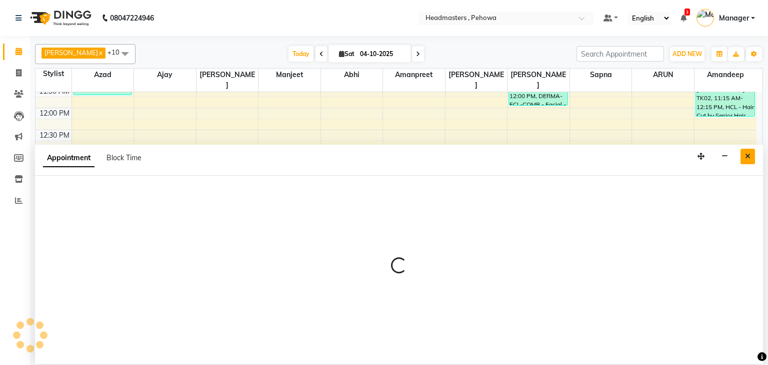
click at [754, 154] on button "Close" at bounding box center [748, 157] width 15 height 16
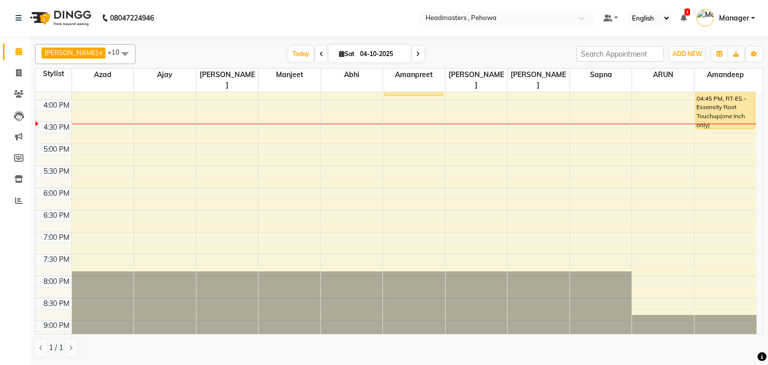
scroll to position [358, 0]
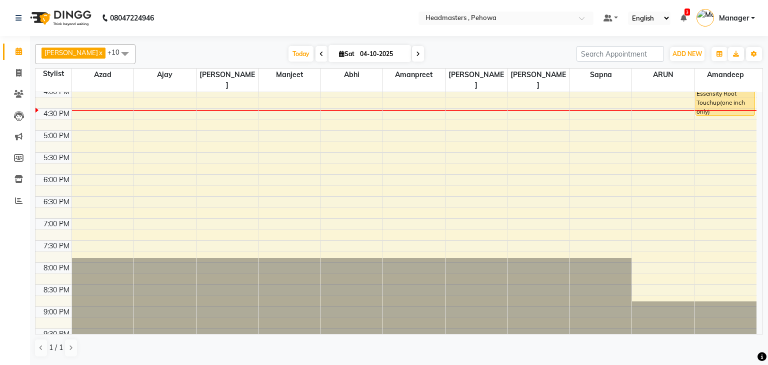
click at [542, 184] on div "8:00 AM 8:30 AM 9:00 AM 9:30 AM 10:00 AM 10:30 AM 11:00 AM 11:30 AM 12:00 PM 12…" at bounding box center [396, 42] width 721 height 616
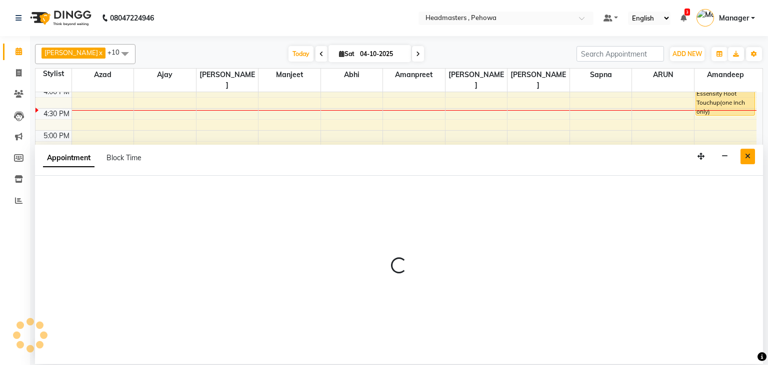
select select "71125"
select select "1110"
select select "tentative"
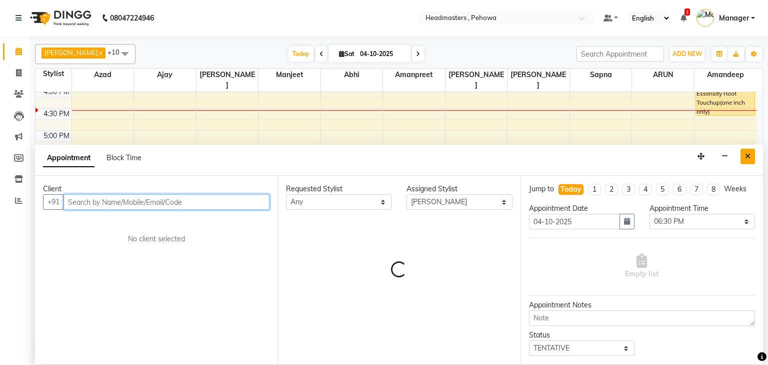
click at [751, 159] on button "Close" at bounding box center [748, 157] width 15 height 16
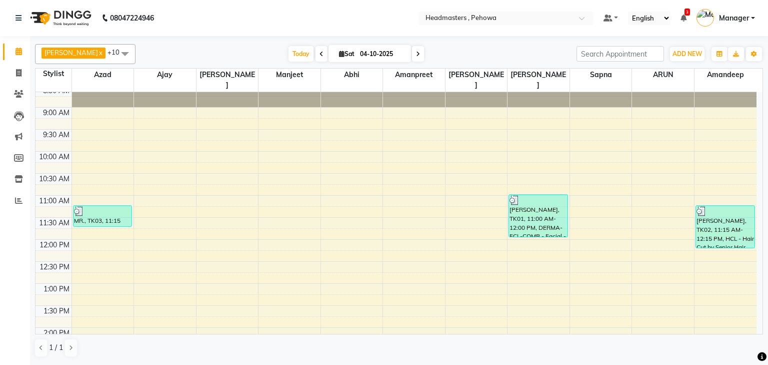
scroll to position [0, 0]
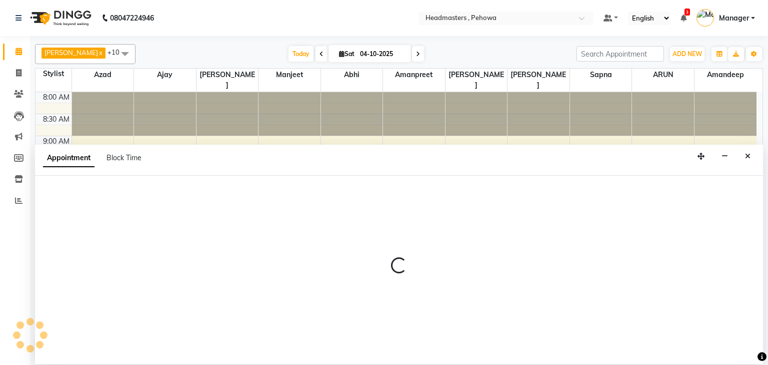
select select "69396"
select select "645"
select select "tentative"
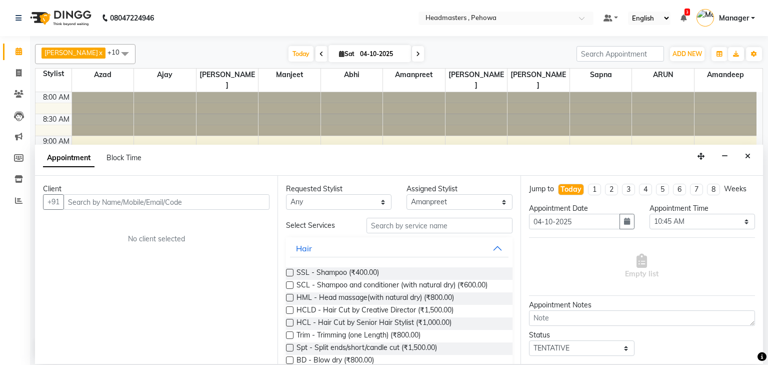
click at [118, 205] on input "text" at bounding box center [167, 202] width 206 height 16
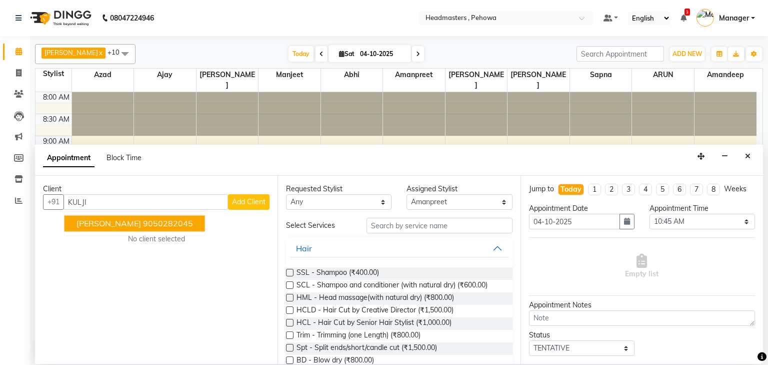
click at [143, 220] on ngb-highlight "9050282045" at bounding box center [168, 224] width 50 height 10
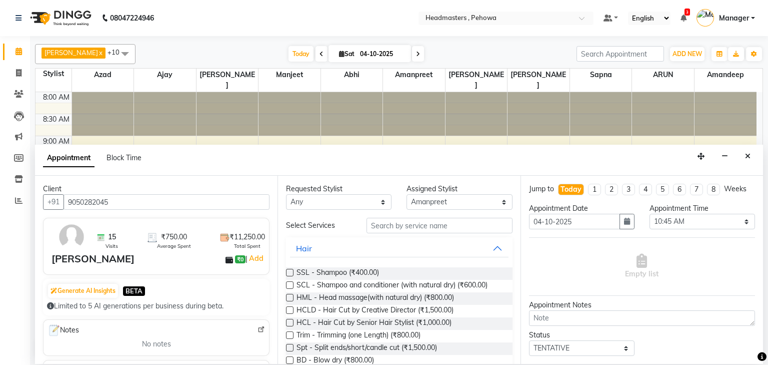
type input "9050282045"
click at [353, 198] on select "Any Abhi Ajay Amandeep Amanpreet Anas ARUN Azad Bilal Davy Headmasters Jashan K…" at bounding box center [339, 202] width 106 height 16
select select "71125"
click at [286, 194] on select "Any Abhi Ajay Amandeep Amanpreet Anas ARUN Azad Bilal Davy Headmasters Jashan K…" at bounding box center [339, 202] width 106 height 16
select select "71125"
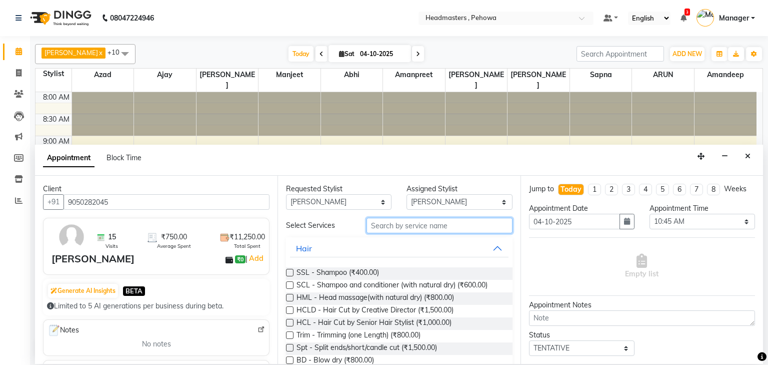
click at [440, 223] on input "text" at bounding box center [440, 226] width 146 height 16
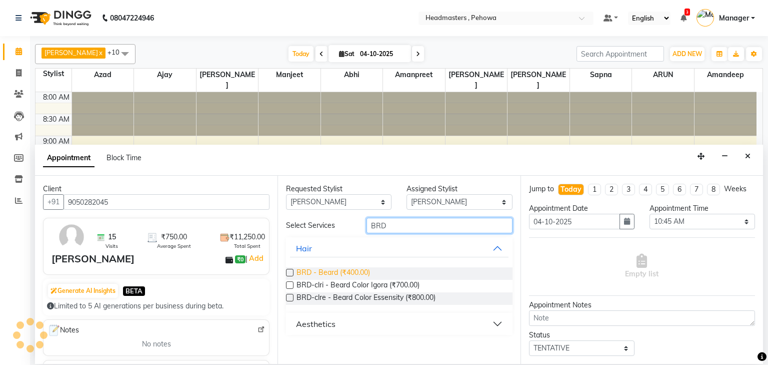
type input "BRD"
click at [344, 274] on span "BRD - Beard (₹400.00)" at bounding box center [334, 273] width 74 height 13
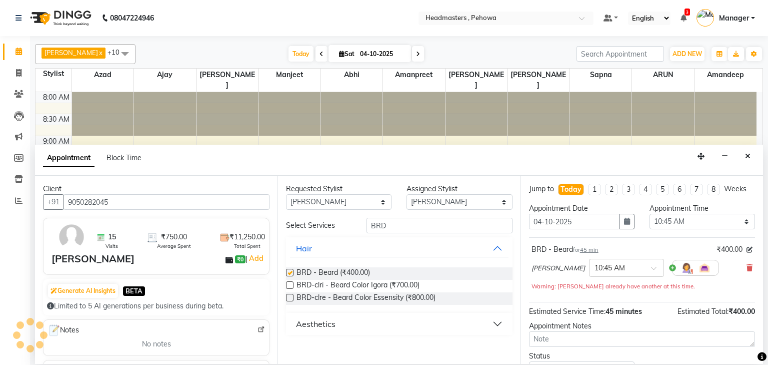
checkbox input "false"
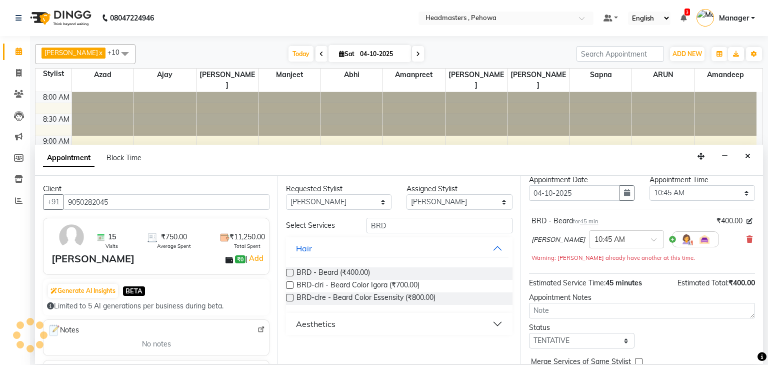
scroll to position [59, 0]
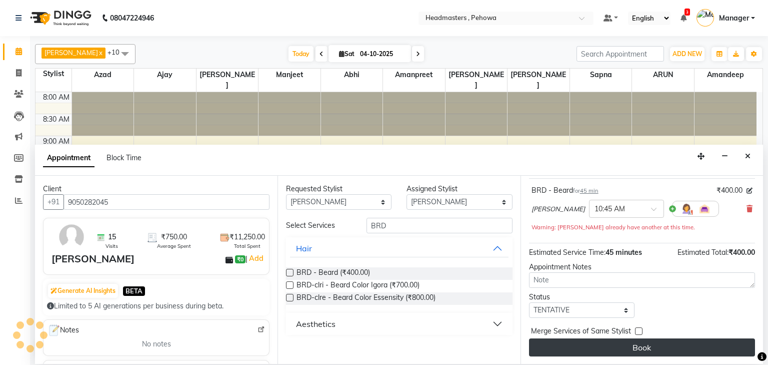
click at [654, 347] on button "Book" at bounding box center [642, 347] width 226 height 18
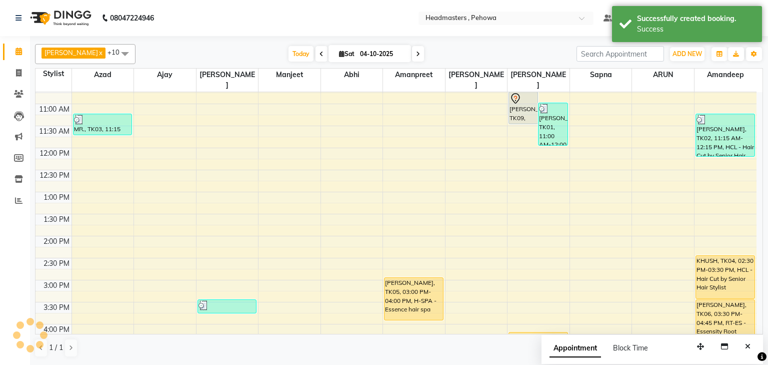
scroll to position [80, 0]
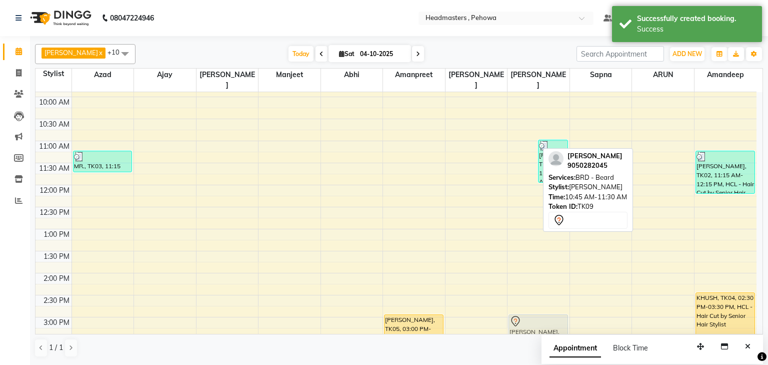
drag, startPoint x: 526, startPoint y: 130, endPoint x: 542, endPoint y: 311, distance: 181.2
click at [537, 313] on div "Kuljit, TK09, 10:45 AM-11:30 AM, BRD - Beard vansh, TK01, 11:00 AM-12:00 PM, DE…" at bounding box center [539, 317] width 62 height 616
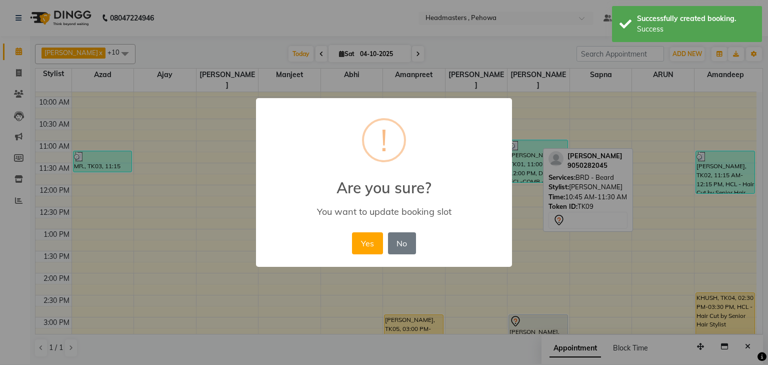
scroll to position [84, 0]
click at [365, 240] on button "Yes" at bounding box center [367, 243] width 31 height 22
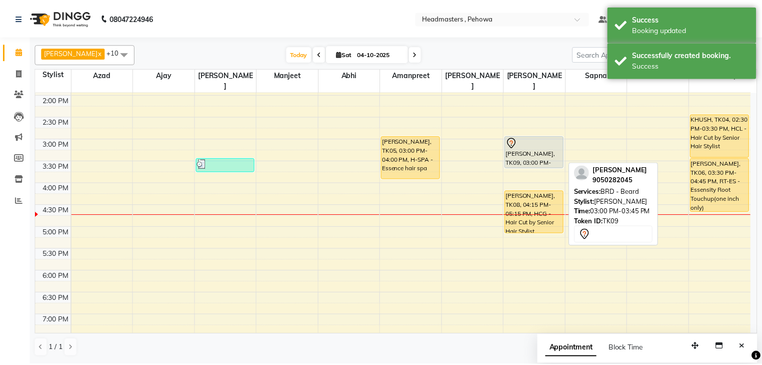
scroll to position [244, 0]
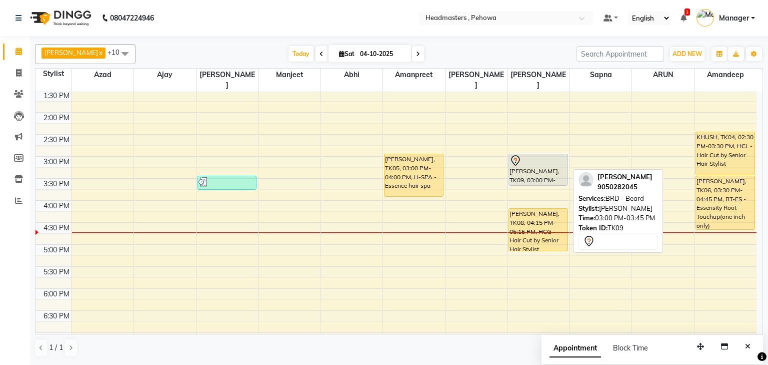
click at [542, 170] on div "[PERSON_NAME], TK09, 03:00 PM-03:45 PM, BRD - [PERSON_NAME]" at bounding box center [538, 169] width 58 height 31
click at [514, 164] on div "[PERSON_NAME], TK09, 03:00 PM-03:45 PM, BRD - [PERSON_NAME]" at bounding box center [538, 169] width 58 height 31
select select "7"
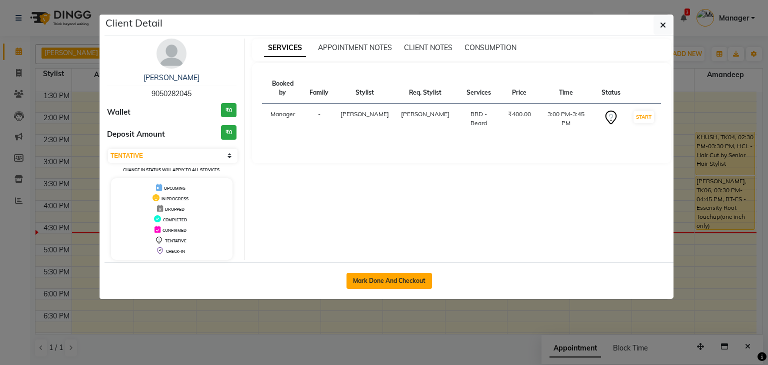
click at [403, 274] on button "Mark Done And Checkout" at bounding box center [390, 281] width 86 height 16
select select "service"
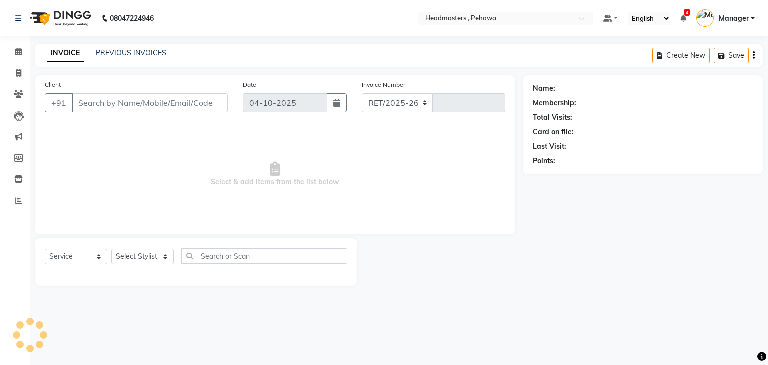
select select "7727"
type input "3032"
type input "9050282045"
select select "71125"
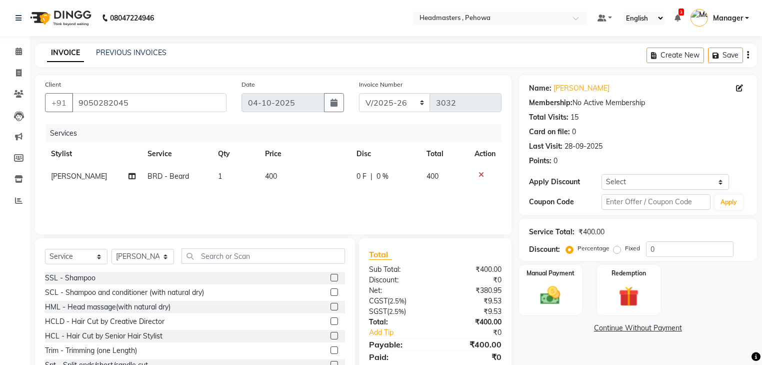
click at [348, 176] on td "400" at bounding box center [305, 176] width 92 height 23
select select "71125"
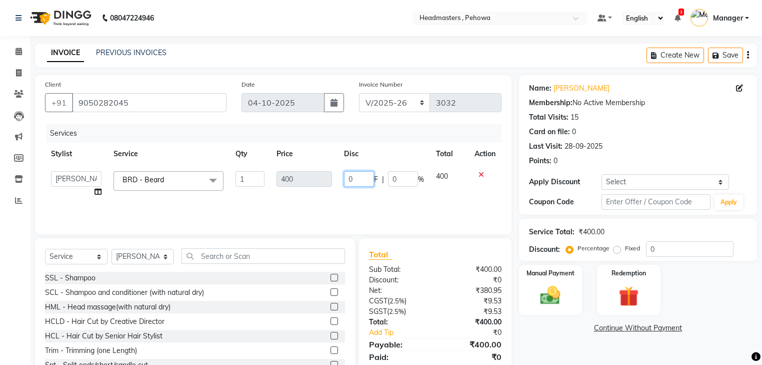
click at [357, 181] on input "0" at bounding box center [359, 179] width 30 height 16
type input "0300"
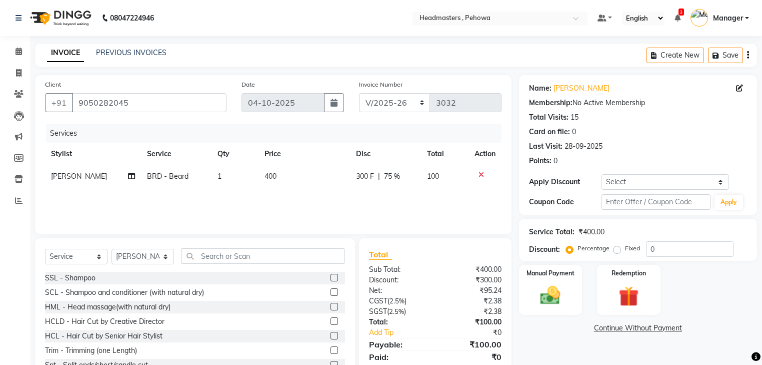
click at [380, 215] on div "Services Stylist Service Qty Price Disc Total Action Sahil Machal BRD - Beard 1…" at bounding box center [273, 174] width 457 height 100
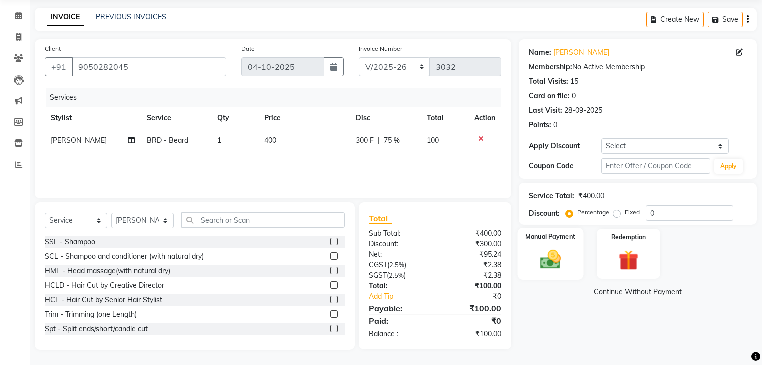
click at [555, 256] on img at bounding box center [551, 260] width 34 height 24
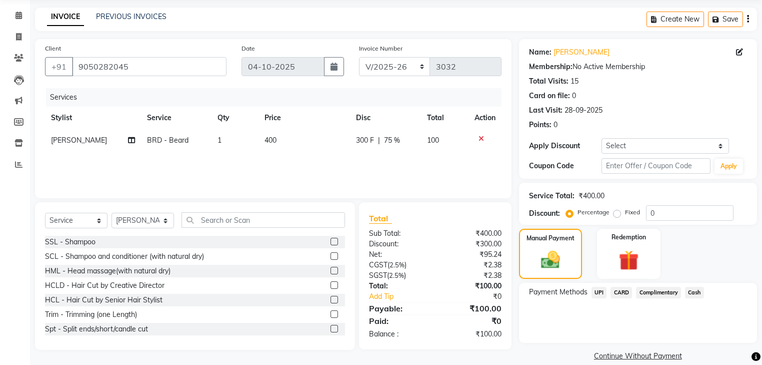
click at [594, 287] on span "UPI" at bounding box center [600, 293] width 16 height 12
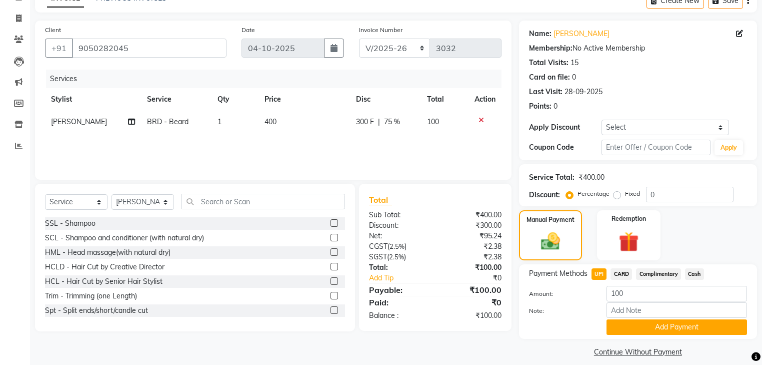
scroll to position [65, 0]
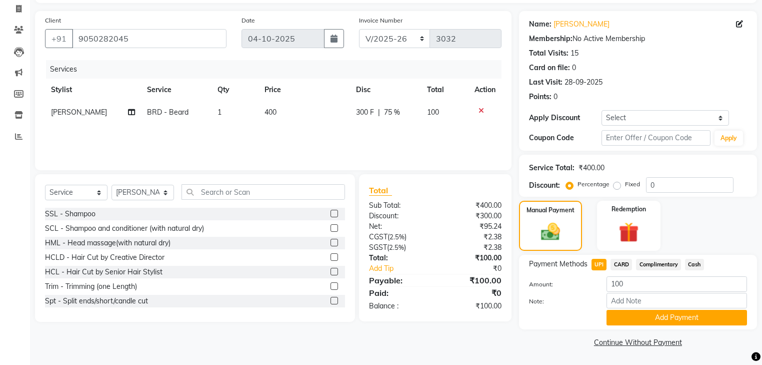
click at [697, 263] on span "Cash" at bounding box center [694, 265] width 19 height 12
click at [704, 314] on button "Add Payment" at bounding box center [677, 318] width 141 height 16
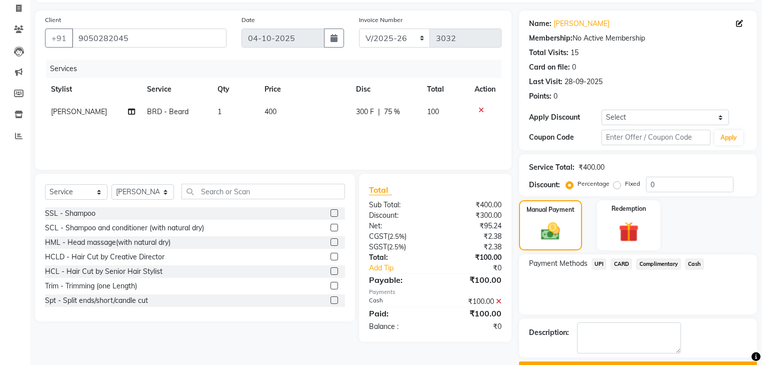
scroll to position [91, 0]
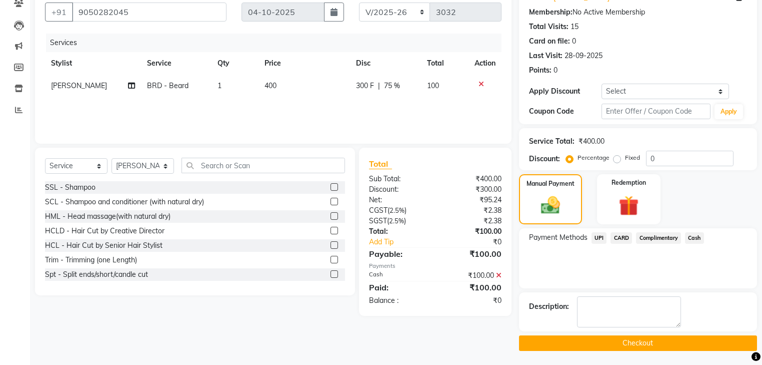
click at [690, 340] on button "Checkout" at bounding box center [638, 343] width 238 height 16
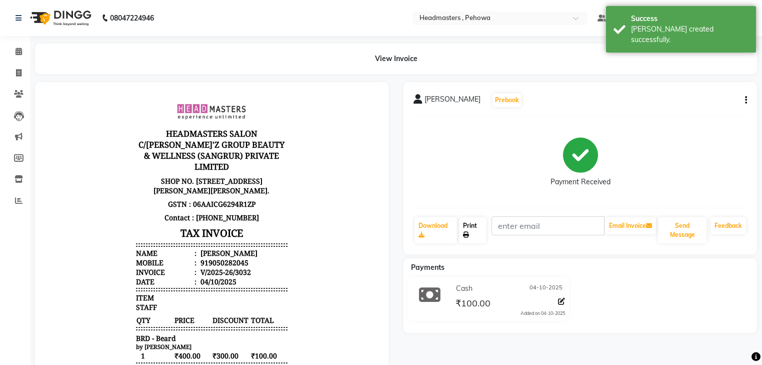
click at [481, 228] on link "Print" at bounding box center [473, 230] width 28 height 26
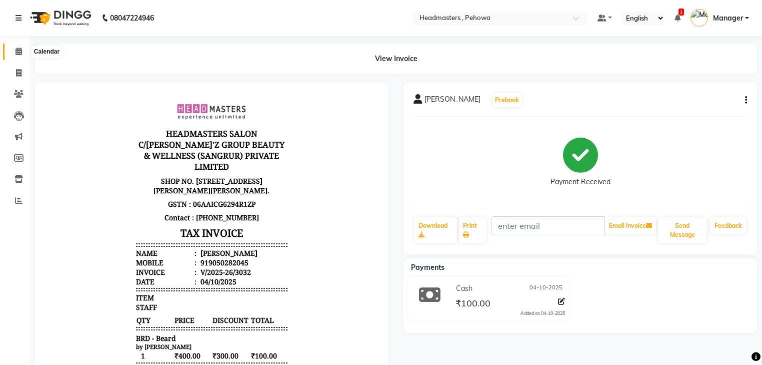
click at [20, 54] on icon at bounding box center [19, 52] width 7 height 8
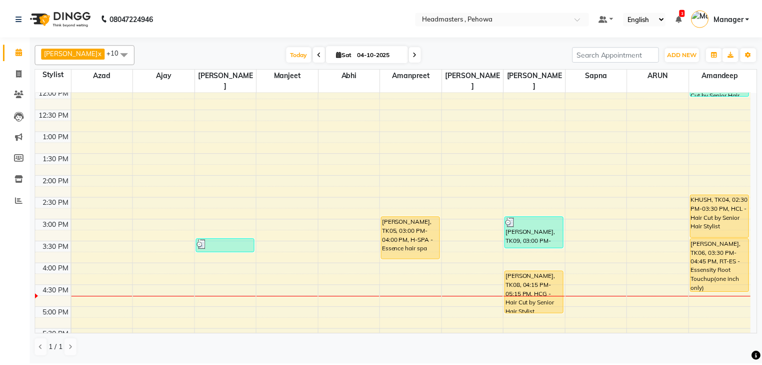
scroll to position [200, 0]
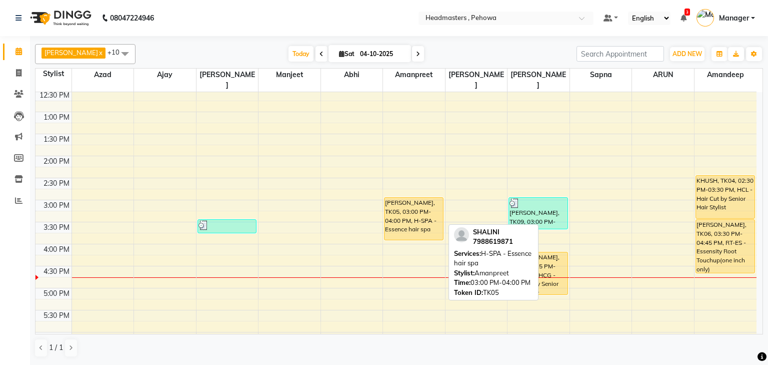
click at [413, 205] on div "[PERSON_NAME], TK05, 03:00 PM-04:00 PM, H-SPA - Essence hair spa" at bounding box center [414, 219] width 58 height 42
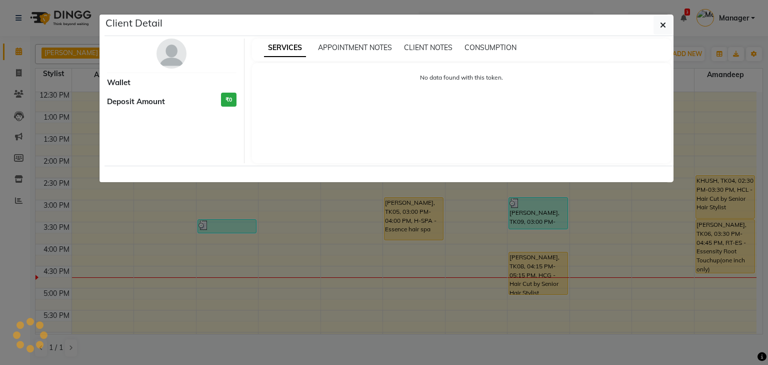
select select "1"
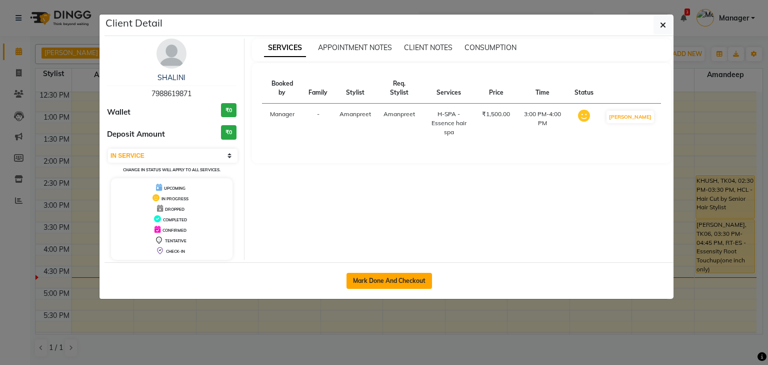
click at [397, 273] on button "Mark Done And Checkout" at bounding box center [390, 281] width 86 height 16
select select "service"
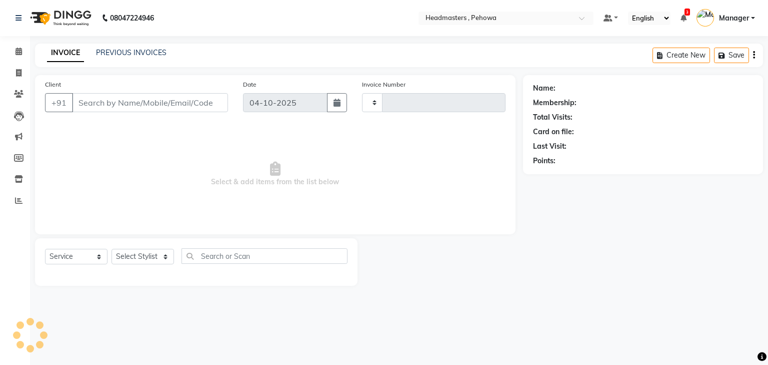
type input "3033"
select select "7727"
type input "7988619871"
select select "69396"
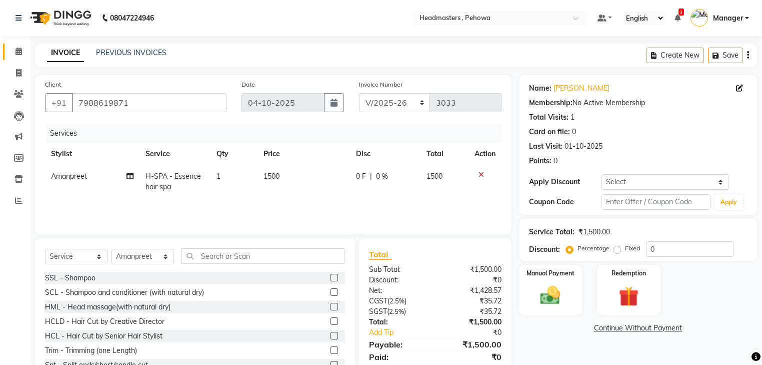
scroll to position [36, 0]
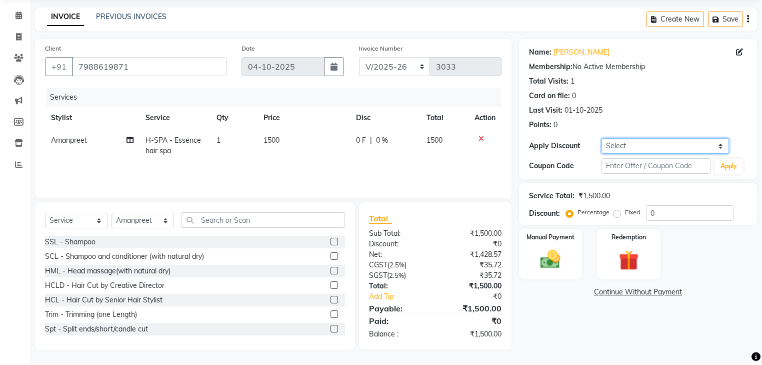
click at [681, 141] on select "Select Coupon → Wrong Job Card Coupon → Complimentary Coupon → Correction Coupo…" at bounding box center [666, 146] width 128 height 16
select select "2: Object"
click at [602, 138] on select "Select Coupon → Wrong Job Card Coupon → Complimentary Coupon → Correction Coupo…" at bounding box center [666, 146] width 128 height 16
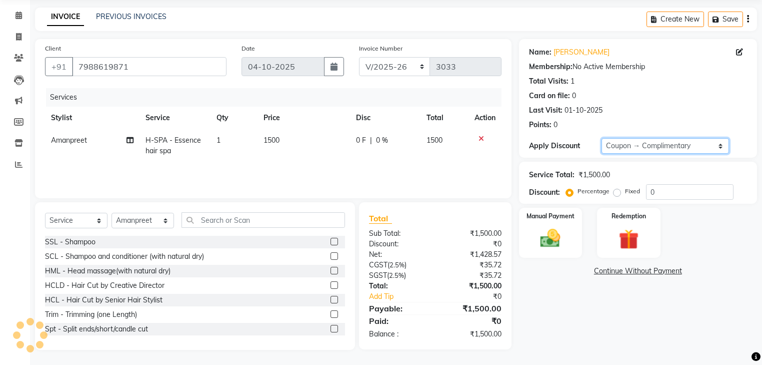
type input "100"
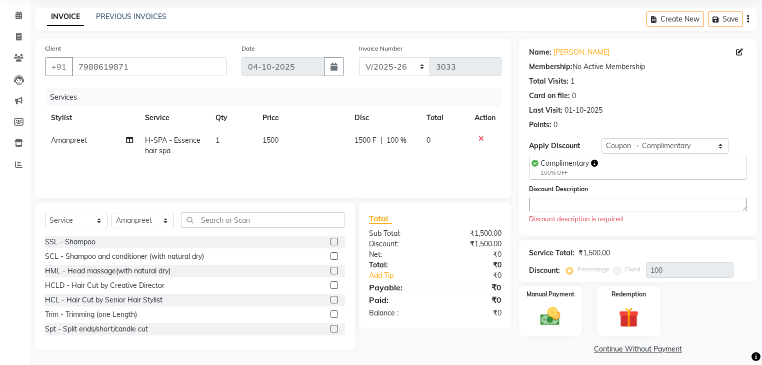
click at [569, 203] on textarea at bounding box center [638, 205] width 218 height 14
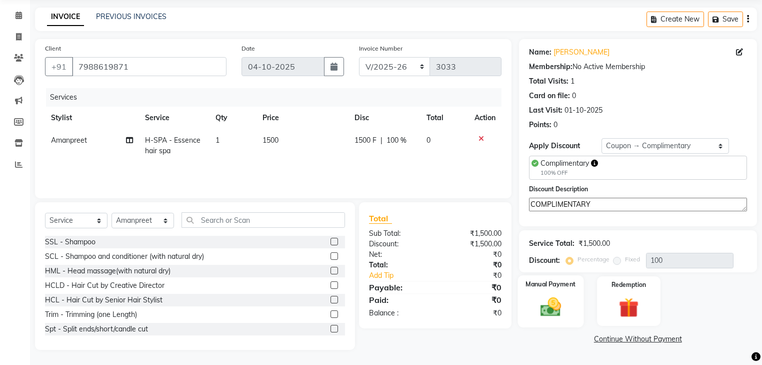
type textarea "COMPLIMENTARY"
drag, startPoint x: 562, startPoint y: 291, endPoint x: 563, endPoint y: 296, distance: 5.1
click at [563, 296] on div "Manual Payment" at bounding box center [551, 301] width 66 height 52
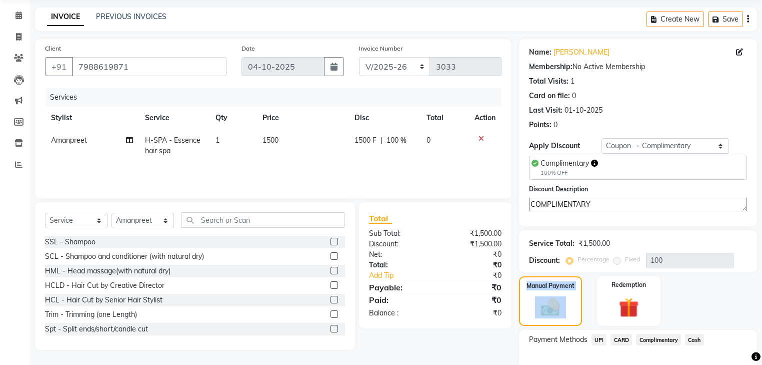
scroll to position [96, 0]
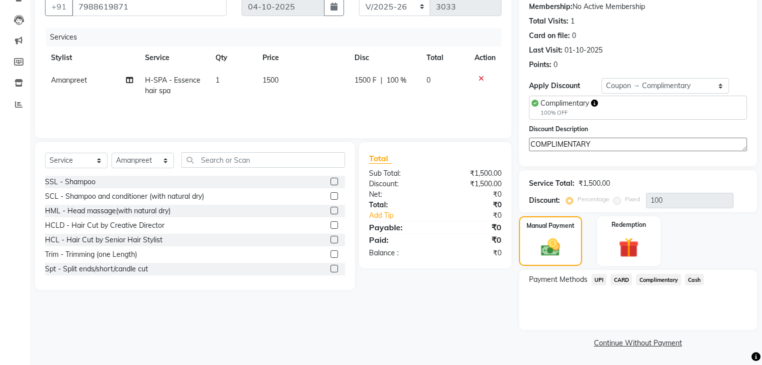
click at [663, 282] on span "Complimentary" at bounding box center [658, 280] width 45 height 12
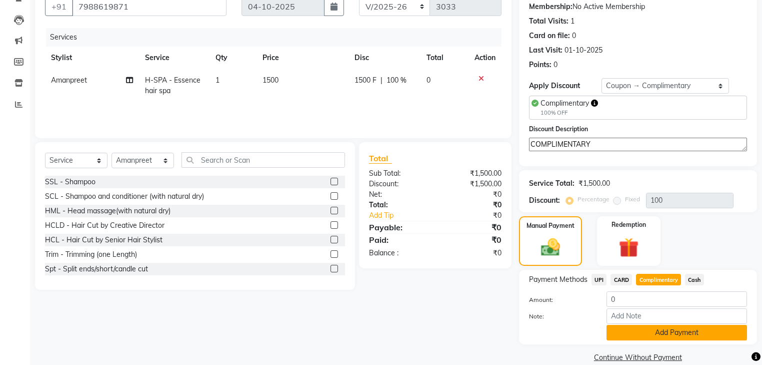
scroll to position [112, 0]
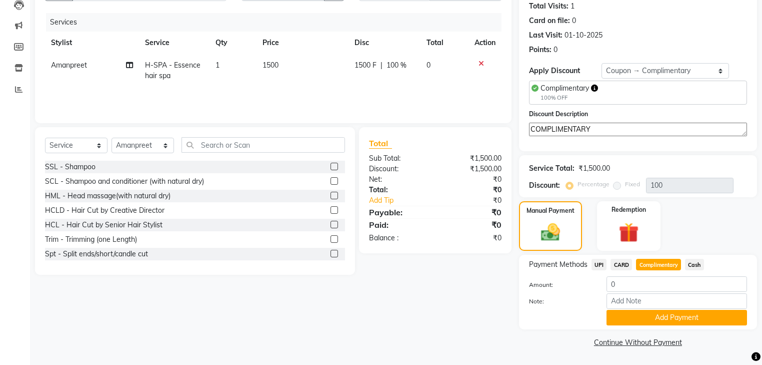
drag, startPoint x: 686, startPoint y: 316, endPoint x: 366, endPoint y: 319, distance: 319.5
click at [349, 331] on div "Client +91 7988619871 Date 04-10-2025 Invoice Number RET/2025-26 V/2025-26 3033…" at bounding box center [396, 157] width 737 height 386
click at [470, 312] on div "Client +91 7988619871 Date 04-10-2025 Invoice Number RET/2025-26 V/2025-26 3033…" at bounding box center [274, 157] width 492 height 386
click at [705, 316] on button "Add Payment" at bounding box center [677, 318] width 141 height 16
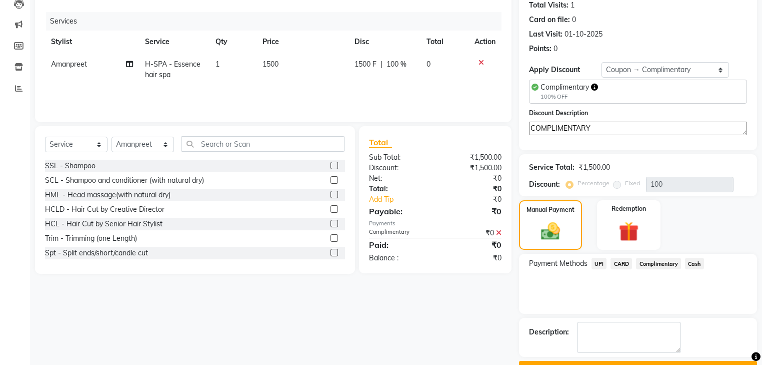
scroll to position [138, 0]
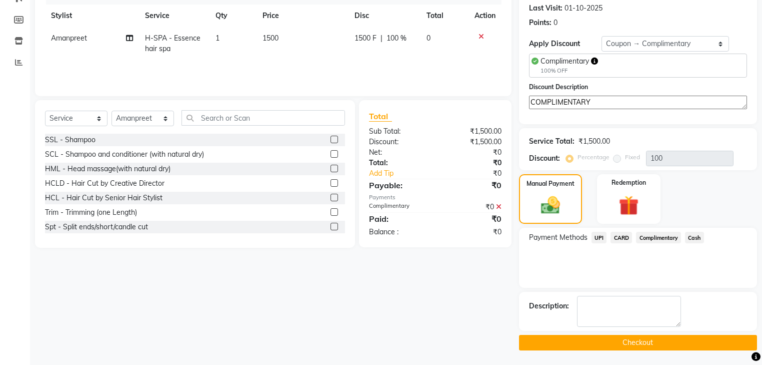
click at [695, 335] on button "Checkout" at bounding box center [638, 343] width 238 height 16
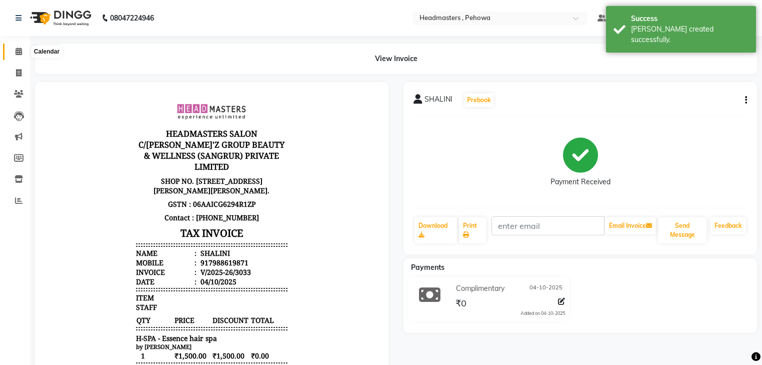
click at [22, 48] on span at bounding box center [19, 52] width 18 height 12
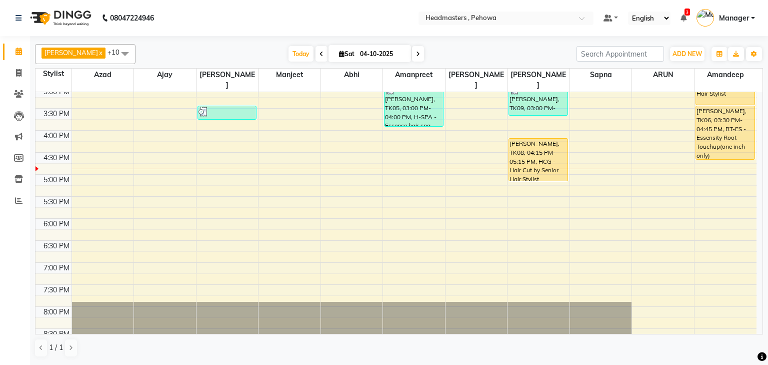
scroll to position [320, 0]
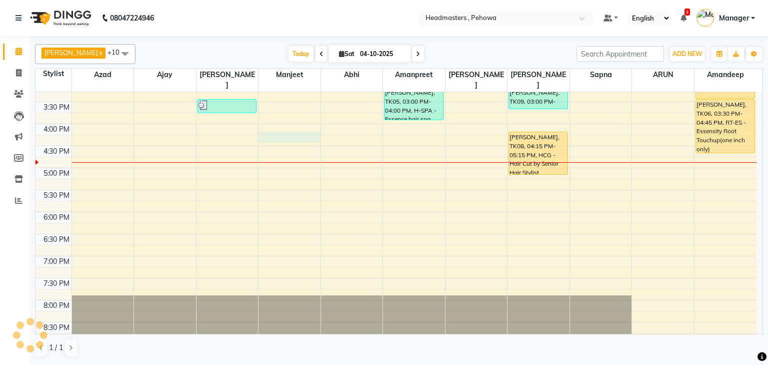
click at [320, 135] on td at bounding box center [414, 140] width 685 height 11
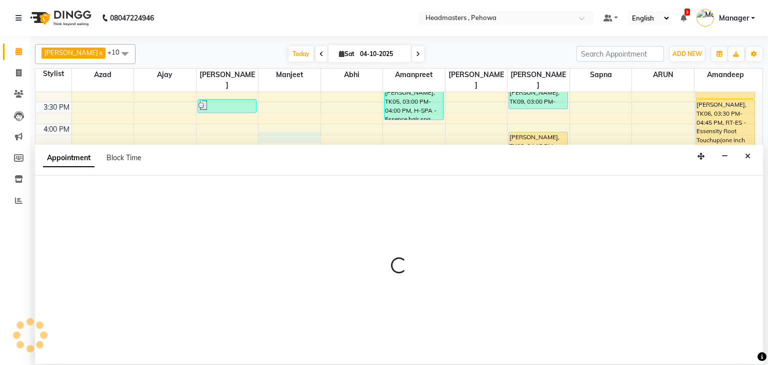
select select "68776"
select select "tentative"
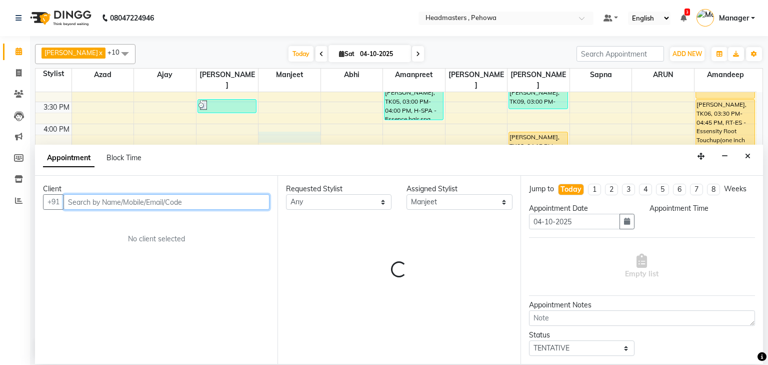
select select "975"
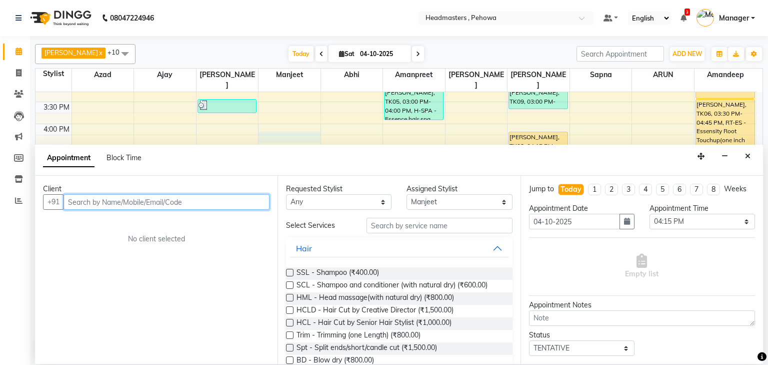
click at [86, 199] on input "text" at bounding box center [167, 202] width 206 height 16
drag, startPoint x: 136, startPoint y: 210, endPoint x: 164, endPoint y: 210, distance: 28.0
click at [153, 210] on div "Client +91 No client selected" at bounding box center [156, 270] width 243 height 188
click at [189, 198] on input "text" at bounding box center [167, 202] width 206 height 16
type input "9053841087"
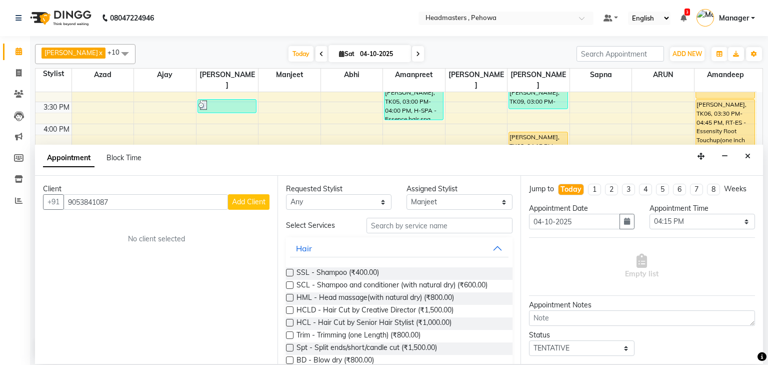
click at [242, 198] on span "Add Client" at bounding box center [249, 201] width 34 height 9
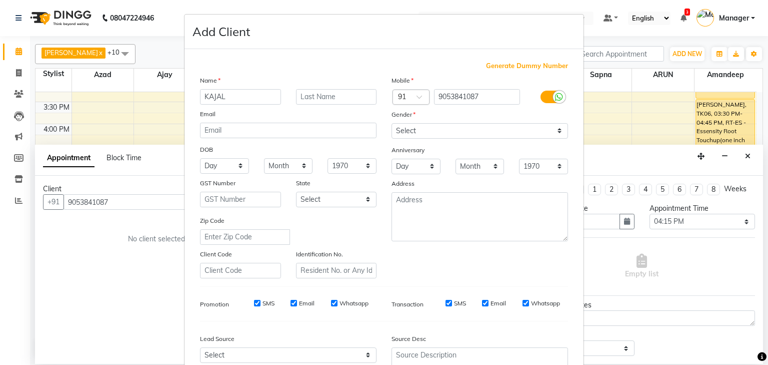
type input "KAJAL"
click at [446, 131] on select "Select Male Female Other Prefer Not To Say" at bounding box center [480, 131] width 177 height 16
select select "female"
click at [392, 124] on select "Select Male Female Other Prefer Not To Say" at bounding box center [480, 131] width 177 height 16
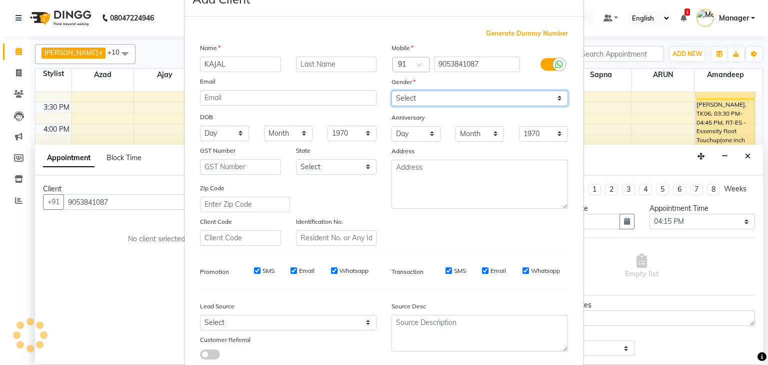
scroll to position [102, 0]
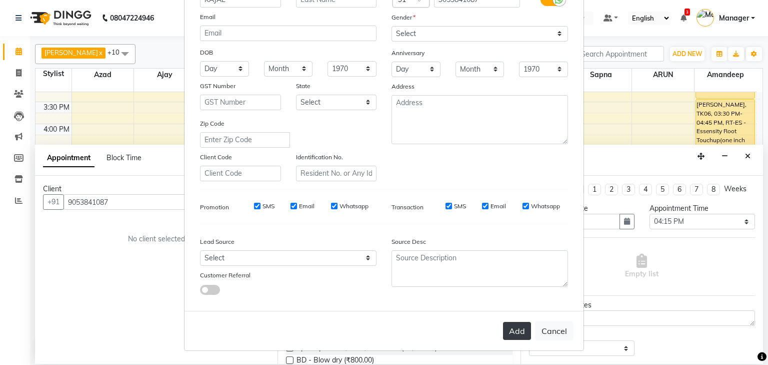
click at [520, 331] on button "Add" at bounding box center [517, 331] width 28 height 18
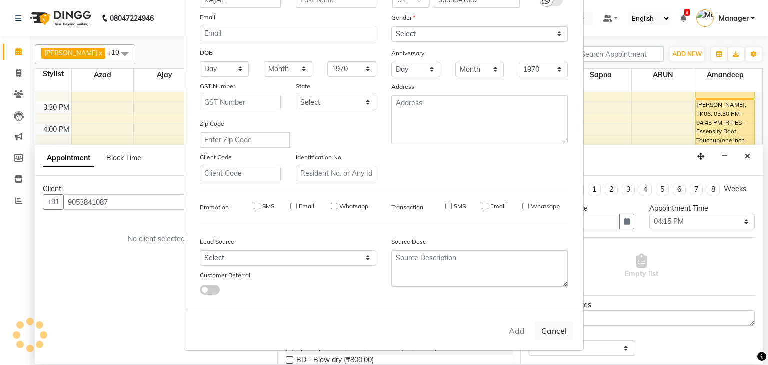
select select
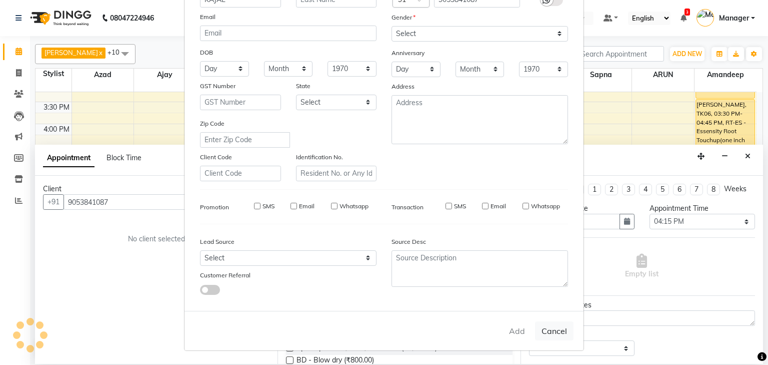
select select
checkbox input "false"
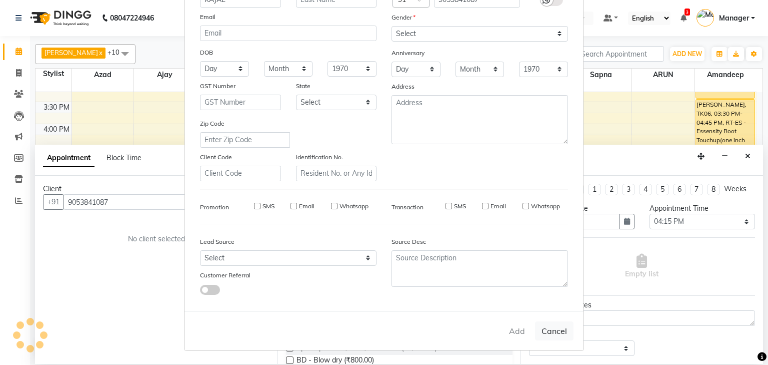
checkbox input "false"
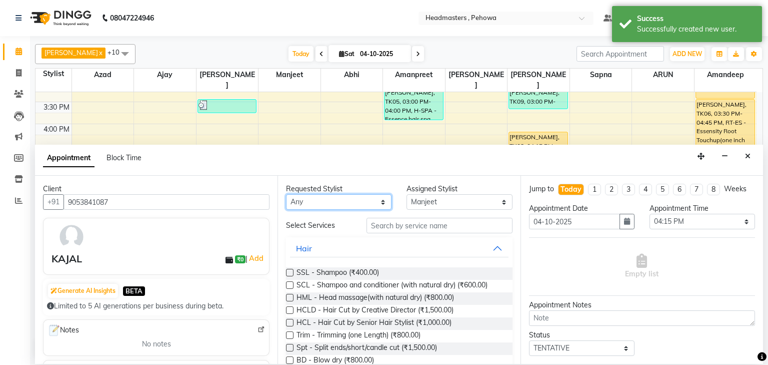
click at [350, 196] on select "Any Abhi Ajay Amandeep Amanpreet Anas ARUN Azad Bilal Davy Headmasters Jashan K…" at bounding box center [339, 202] width 106 height 16
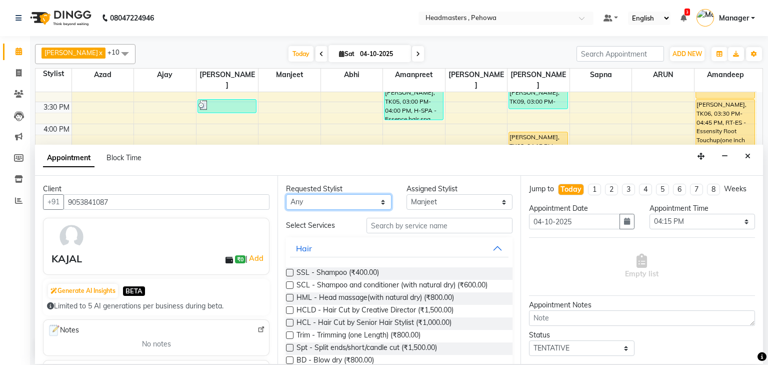
click at [330, 199] on select "Any Abhi Ajay Amandeep Amanpreet Anas ARUN Azad Bilal Davy Headmasters Jashan K…" at bounding box center [339, 202] width 106 height 16
select select "68773"
click at [286, 194] on select "Any Abhi Ajay Amandeep Amanpreet Anas ARUN Azad Bilal Davy Headmasters Jashan K…" at bounding box center [339, 202] width 106 height 16
select select "68773"
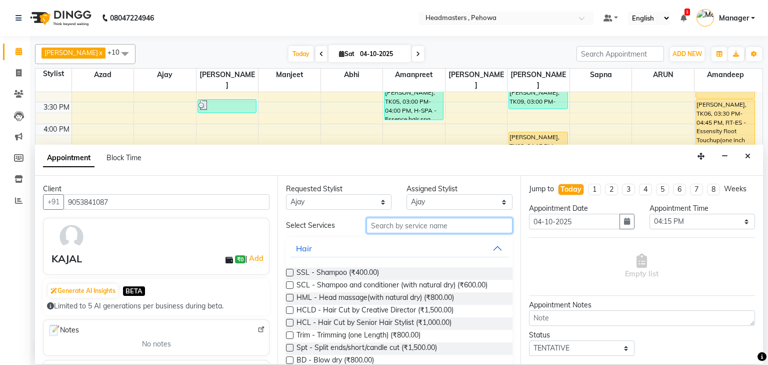
click at [417, 225] on input "text" at bounding box center [440, 226] width 146 height 16
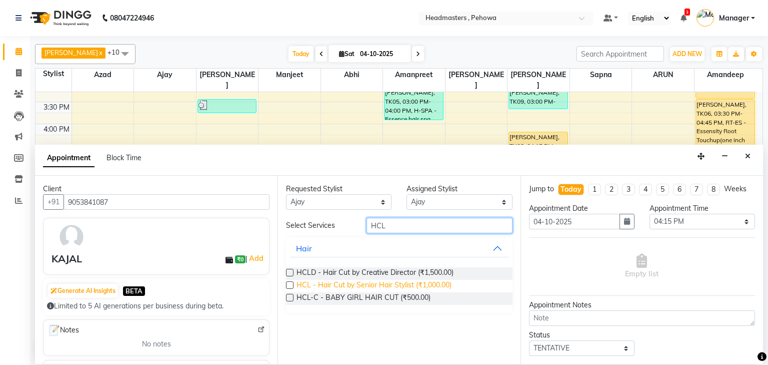
type input "HCL"
click at [442, 285] on span "HCL - Hair Cut by Senior Hair Stylist (₹1,000.00)" at bounding box center [374, 286] width 155 height 13
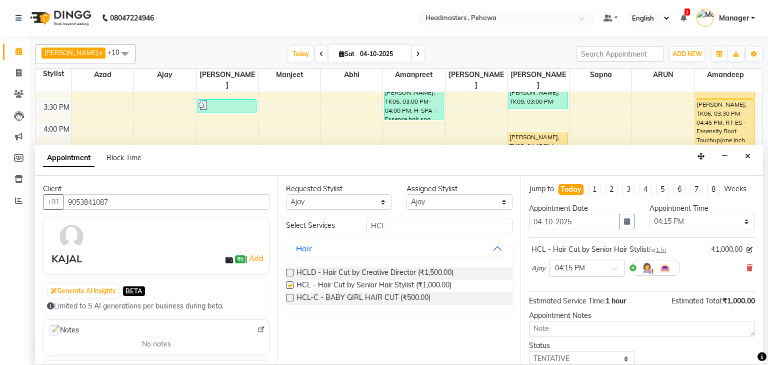
checkbox input "false"
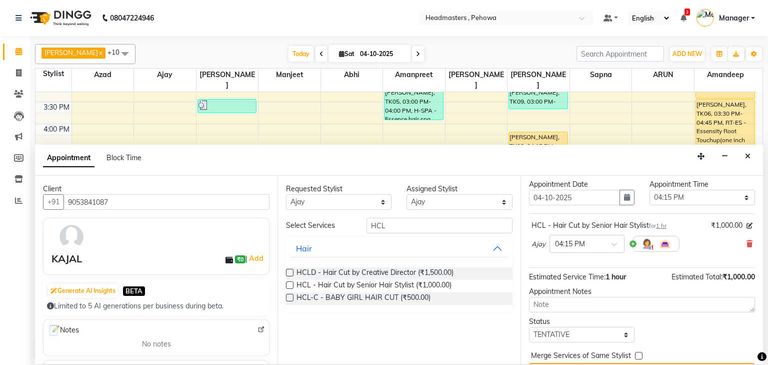
scroll to position [49, 0]
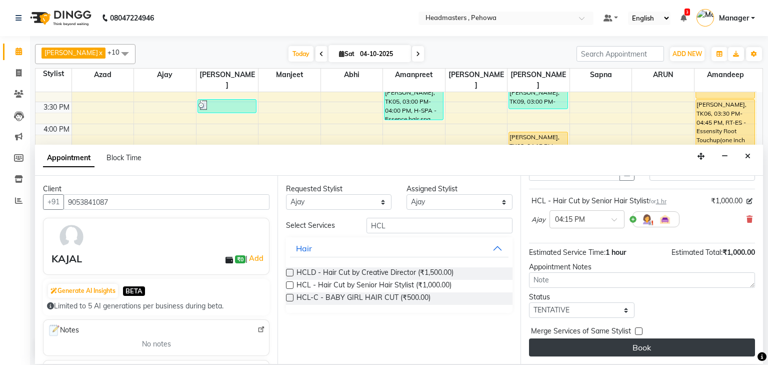
click at [670, 347] on button "Book" at bounding box center [642, 347] width 226 height 18
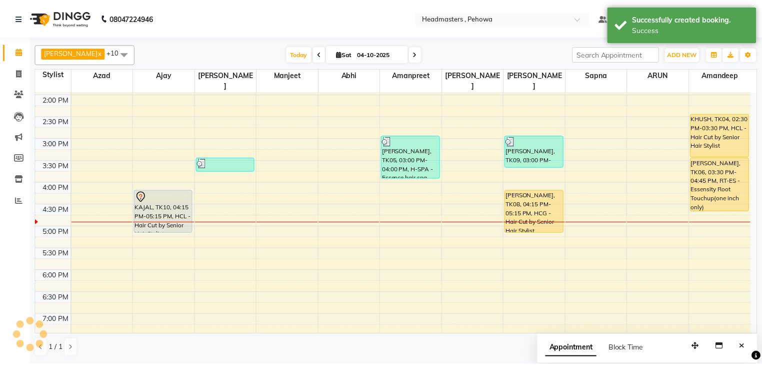
scroll to position [280, 0]
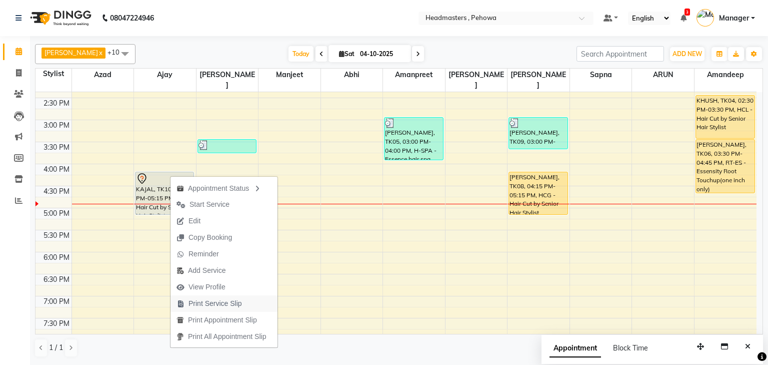
click at [236, 305] on span "Print Service Slip" at bounding box center [216, 303] width 54 height 11
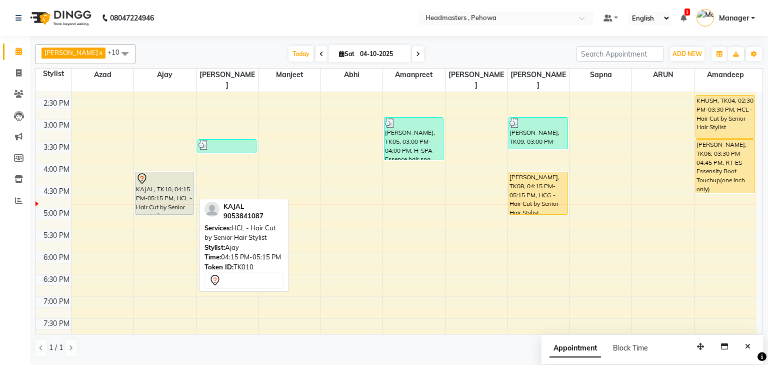
click at [157, 175] on div "KAJAL, TK10, 04:15 PM-05:15 PM, HCL - Hair Cut by Senior Hair Stylist" at bounding box center [165, 193] width 58 height 42
select select "7"
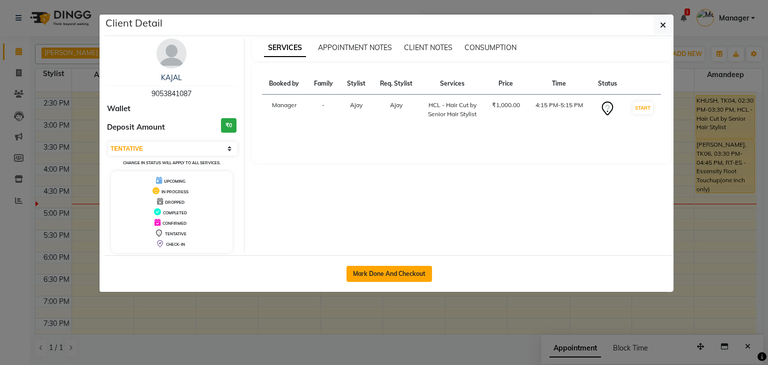
click at [387, 269] on button "Mark Done And Checkout" at bounding box center [390, 274] width 86 height 16
select select "service"
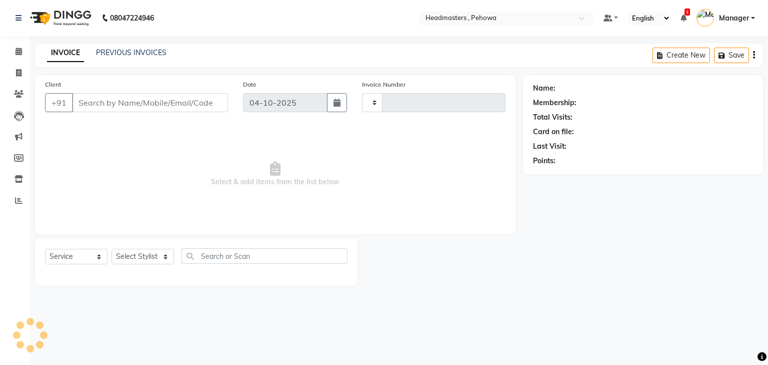
type input "3034"
select select "7727"
type input "9053841087"
select select "68773"
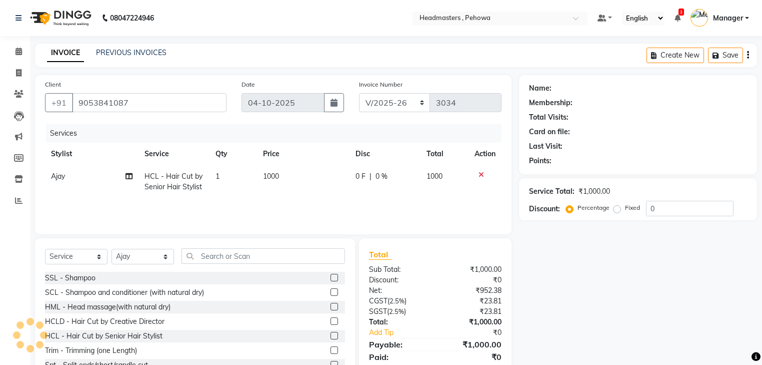
scroll to position [36, 0]
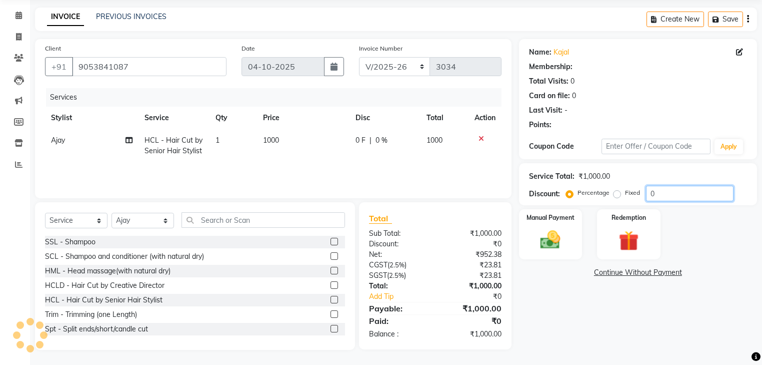
click at [695, 195] on div "Service Total: ₹1,000.00 Discount: Percentage Fixed 0" at bounding box center [638, 184] width 218 height 34
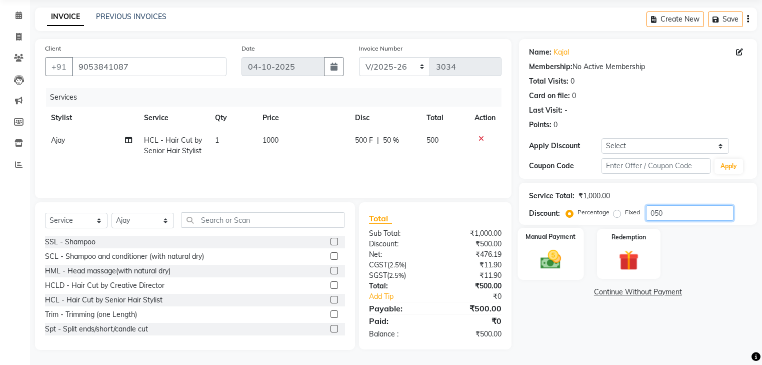
type input "050"
click at [567, 253] on img at bounding box center [551, 260] width 34 height 24
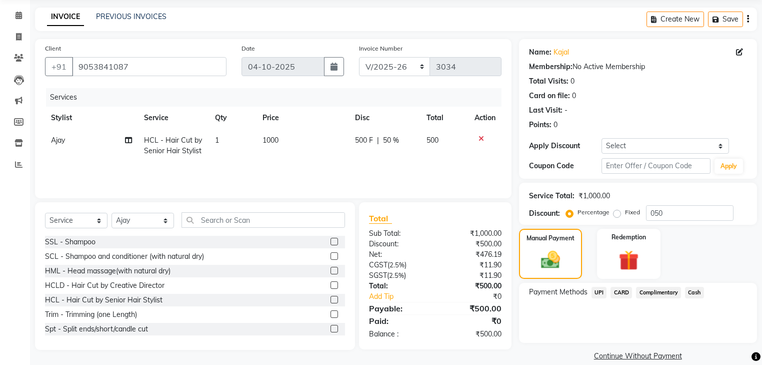
click at [694, 292] on span "Cash" at bounding box center [694, 293] width 19 height 12
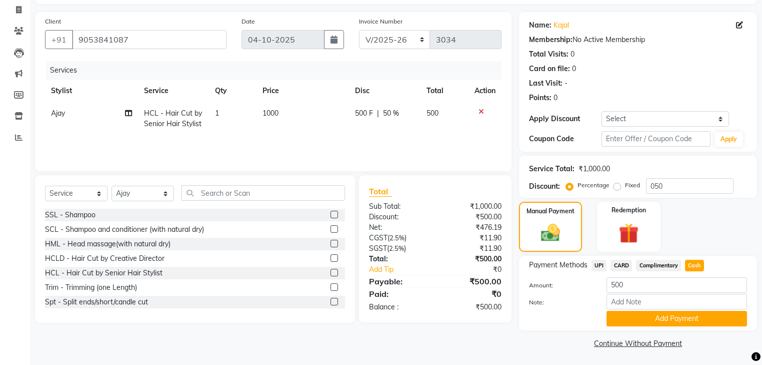
click at [698, 309] on div "Note:" at bounding box center [638, 302] width 233 height 17
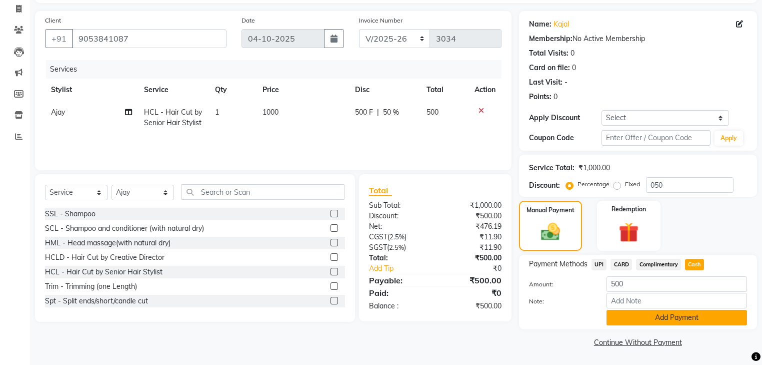
click at [696, 315] on button "Add Payment" at bounding box center [677, 318] width 141 height 16
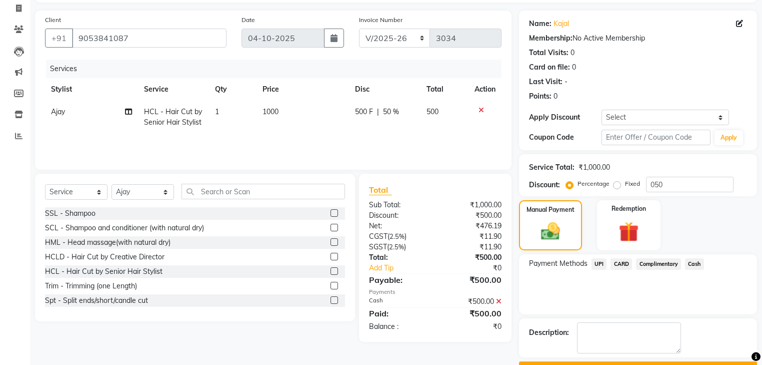
scroll to position [91, 0]
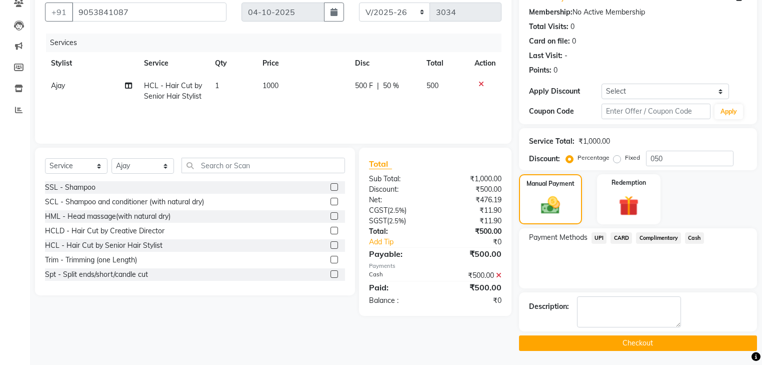
click at [673, 339] on button "Checkout" at bounding box center [638, 343] width 238 height 16
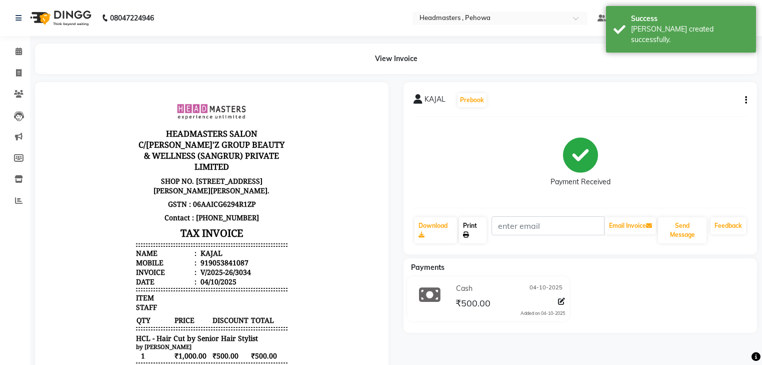
click at [485, 232] on link "Print" at bounding box center [473, 230] width 28 height 26
click at [13, 46] on link "Calendar" at bounding box center [15, 52] width 24 height 17
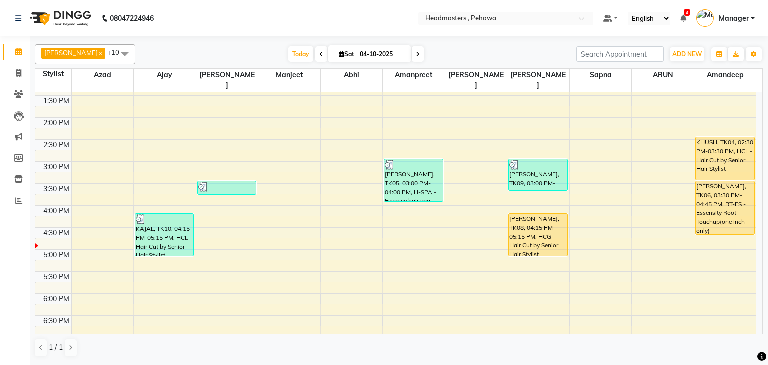
scroll to position [238, 0]
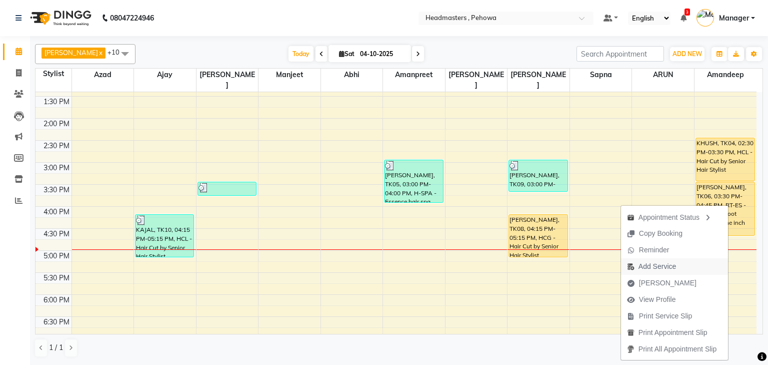
click at [667, 267] on span "Add Service" at bounding box center [658, 266] width 38 height 11
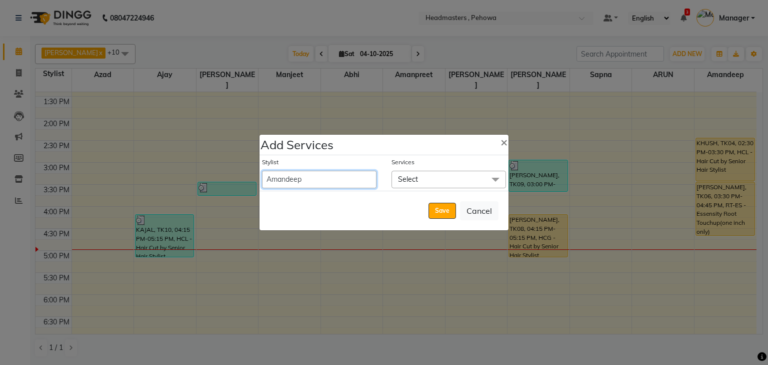
click at [299, 175] on select "Abhi Ajay Amandeep Amanpreet Anas ARUN Azad Bilal Davy Headmasters Jashan Kunal…" at bounding box center [319, 180] width 115 height 18
select select "68776"
click at [262, 171] on select "Abhi Ajay Amandeep Amanpreet Anas ARUN Azad Bilal Davy Headmasters Jashan Kunal…" at bounding box center [319, 180] width 115 height 18
select select "1005"
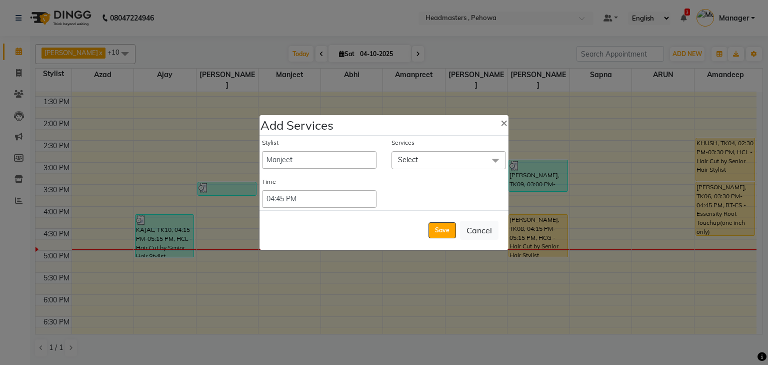
click at [433, 153] on span "Select" at bounding box center [449, 160] width 115 height 18
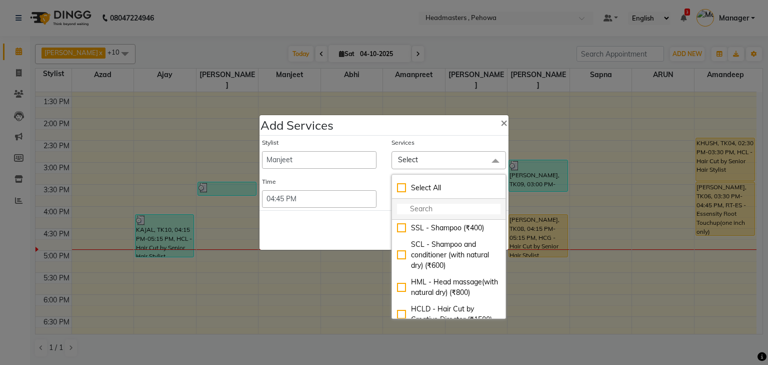
click at [420, 205] on input "multiselect-search" at bounding box center [449, 209] width 104 height 11
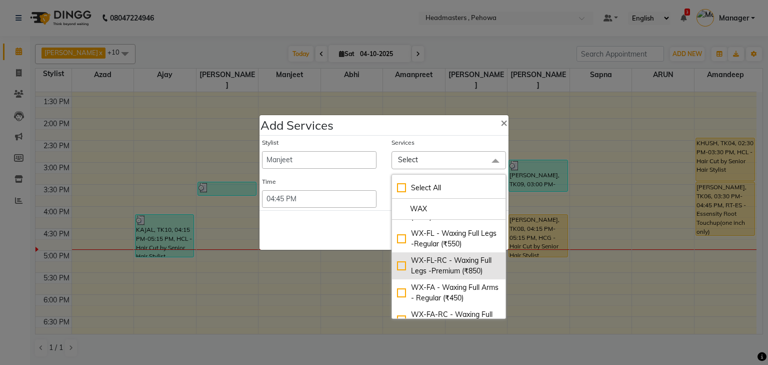
scroll to position [40, 0]
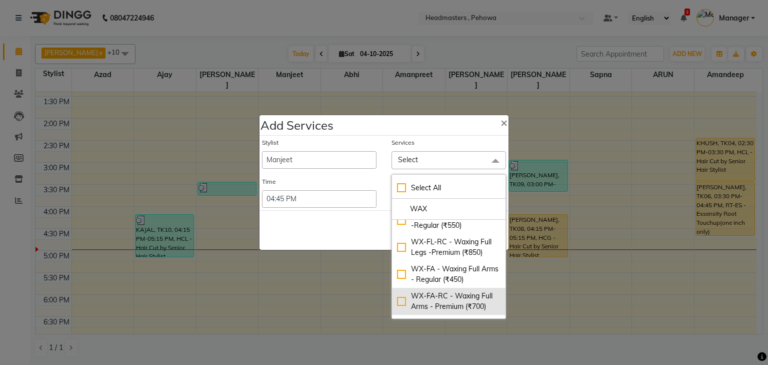
type input "WAX"
click at [460, 298] on div "WX-FA-RC - Waxing Full Arms - Premium (₹700)" at bounding box center [449, 301] width 104 height 21
checkbox input "true"
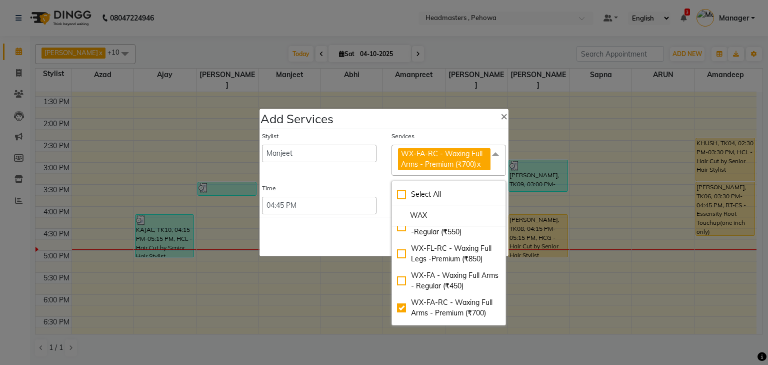
scroll to position [0, 0]
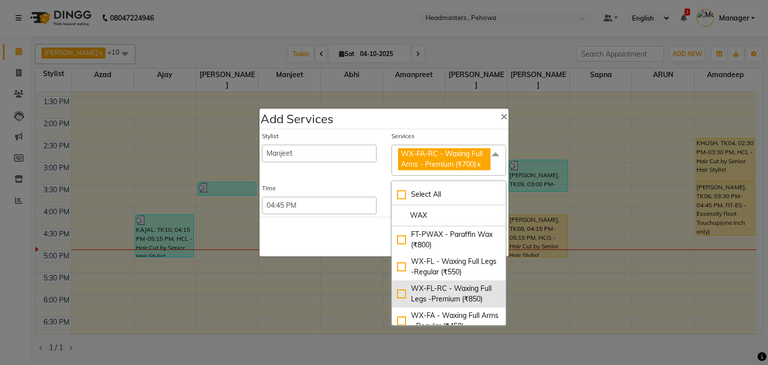
click at [457, 291] on div "WX-FL-RC - Waxing Full Legs -Premium (₹850)" at bounding box center [449, 293] width 104 height 21
checkbox input "true"
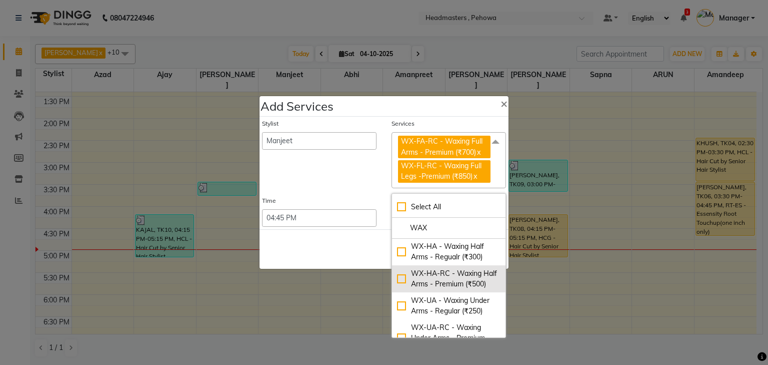
scroll to position [240, 0]
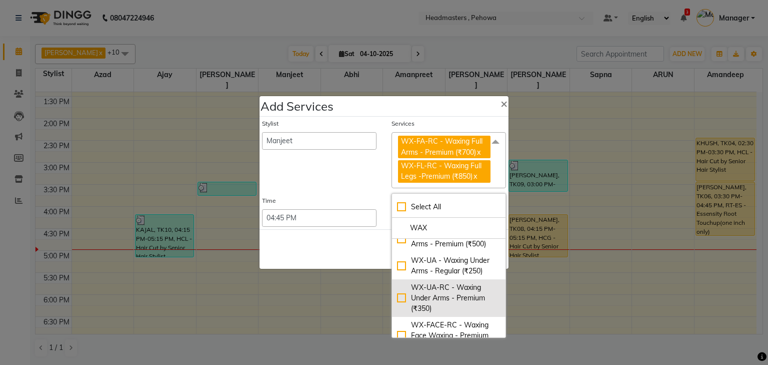
click at [440, 297] on div "WX-UA-RC - Waxing Under Arms - Premium (₹350)" at bounding box center [449, 298] width 104 height 32
checkbox input "true"
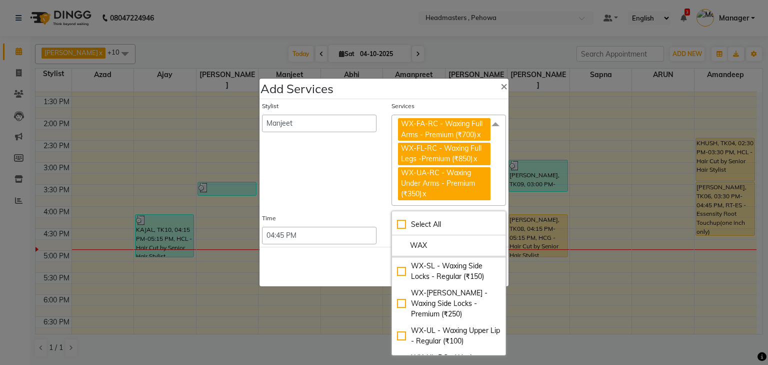
scroll to position [600, 0]
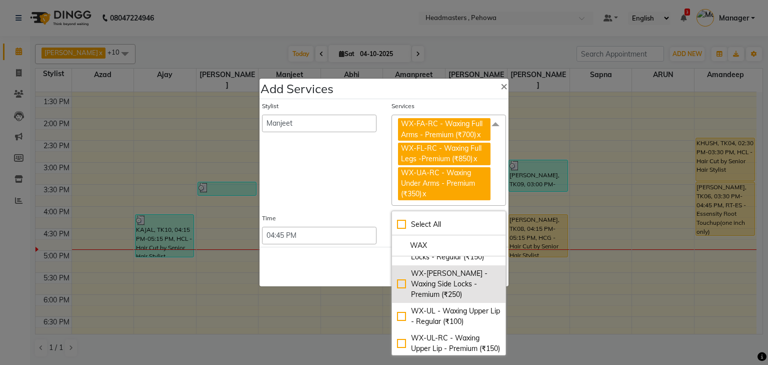
click at [467, 300] on div "WX-SL-RC - Waxing Side Locks - Premium (₹250)" at bounding box center [449, 284] width 104 height 32
checkbox input "true"
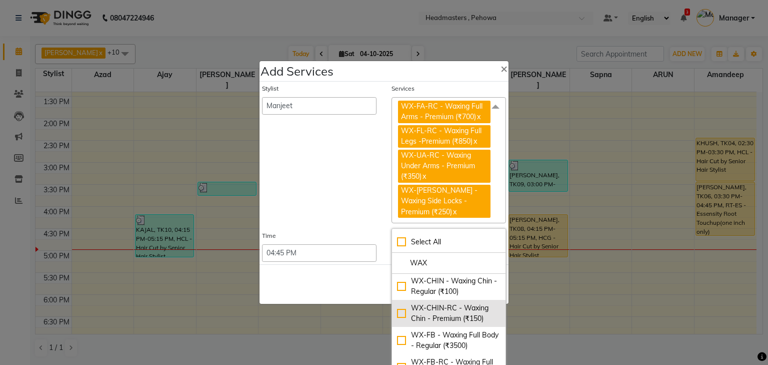
scroll to position [720, 0]
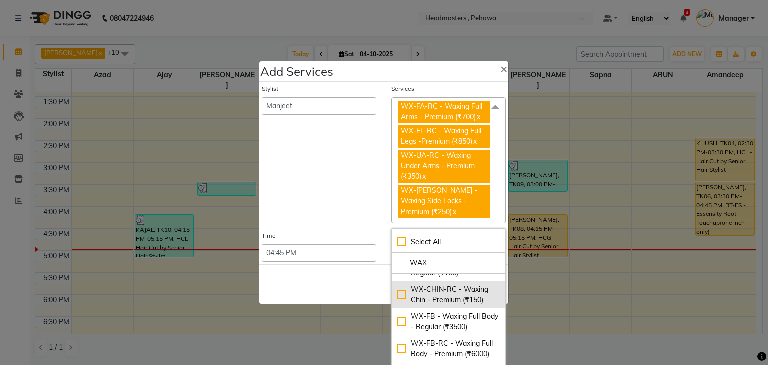
click at [458, 305] on div "WX-CHIN-RC - Waxing Chin - Premium (₹150)" at bounding box center [449, 294] width 104 height 21
checkbox input "true"
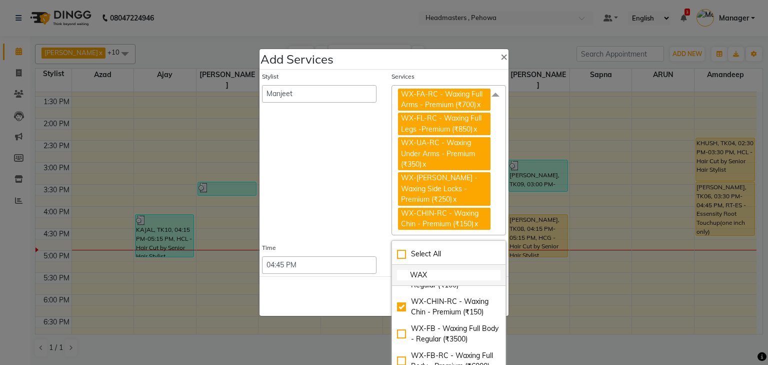
click at [439, 270] on input "WAX" at bounding box center [449, 275] width 104 height 11
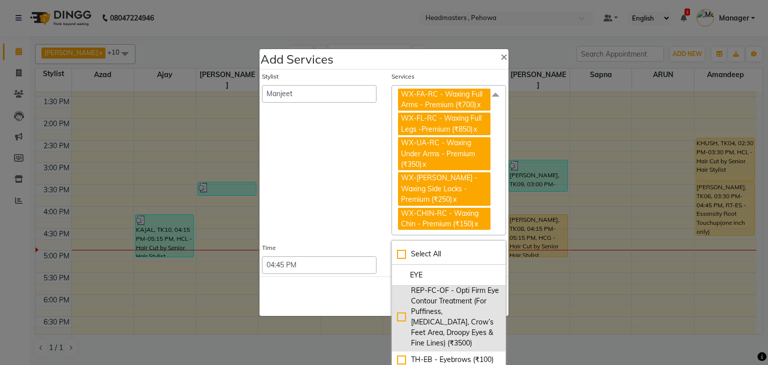
scroll to position [0, 0]
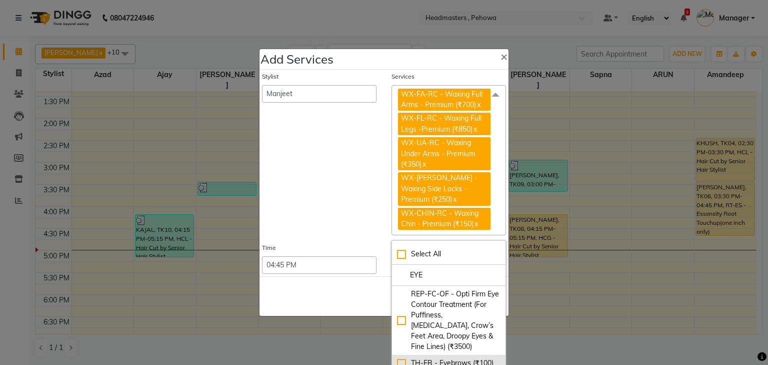
type input "EYE"
click at [449, 358] on div "TH-EB - Eyebrows (₹100)" at bounding box center [449, 363] width 104 height 11
checkbox input "true"
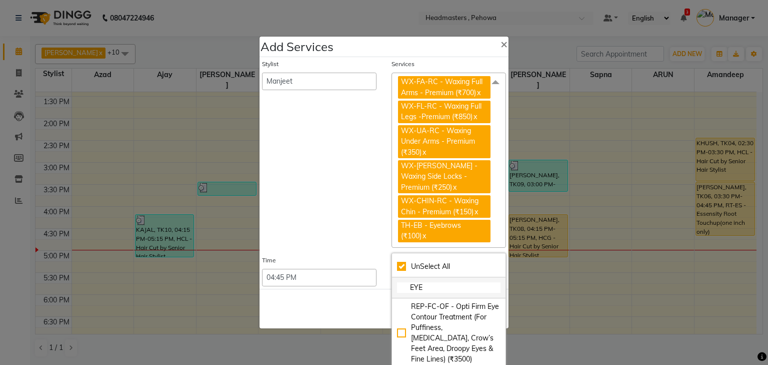
click at [448, 277] on li "EYE" at bounding box center [449, 287] width 114 height 21
click at [449, 282] on input "EYE" at bounding box center [449, 287] width 104 height 11
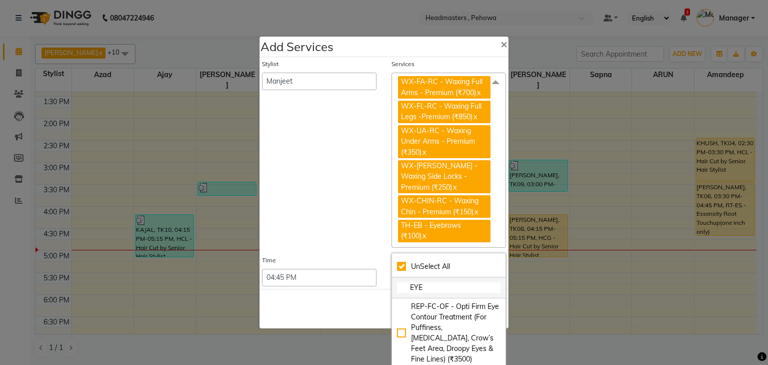
click at [449, 282] on input "EYE" at bounding box center [449, 287] width 104 height 11
type input "EY"
checkbox input "false"
type input "E"
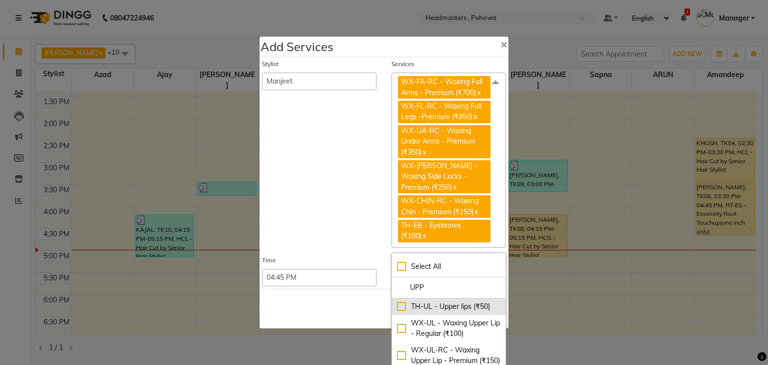
type input "UPP"
click at [490, 301] on div "TH-UL - Upper lips (₹50)" at bounding box center [449, 306] width 104 height 11
checkbox input "true"
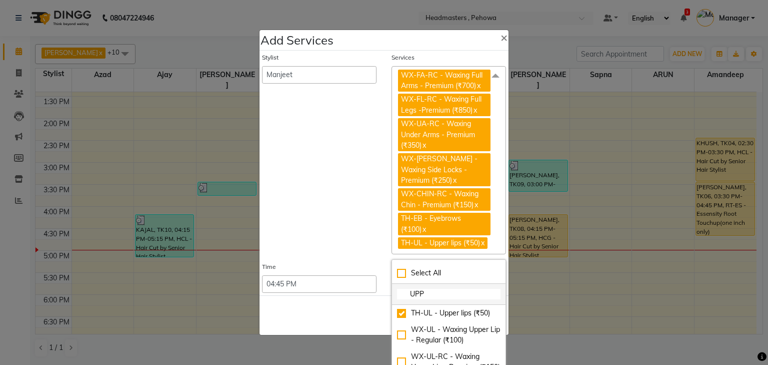
click at [480, 289] on input "UPP" at bounding box center [449, 294] width 104 height 11
type input "U"
click at [308, 310] on div "Save Cancel" at bounding box center [384, 315] width 249 height 40
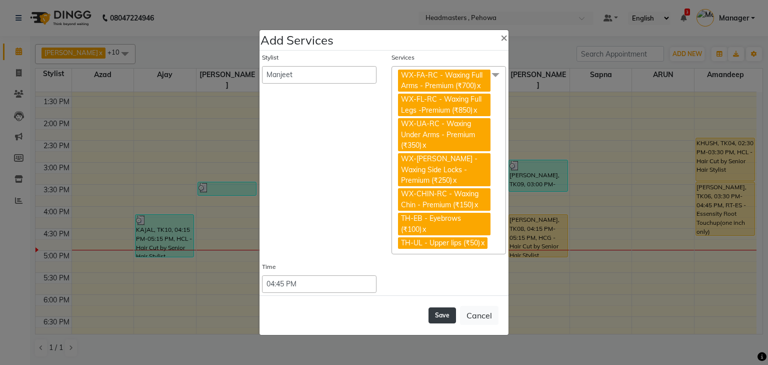
click at [442, 308] on button "Save" at bounding box center [443, 315] width 28 height 16
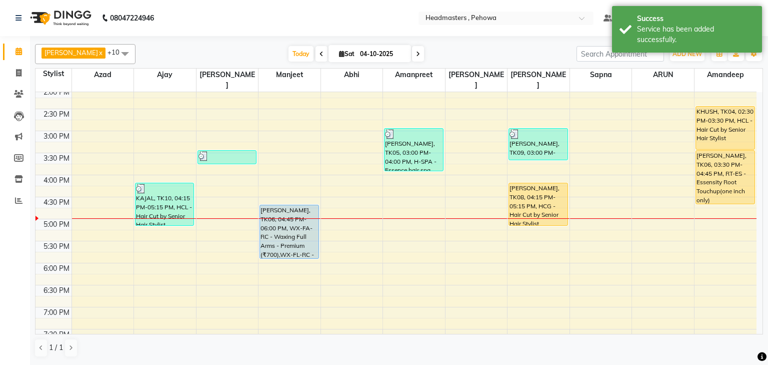
scroll to position [278, 0]
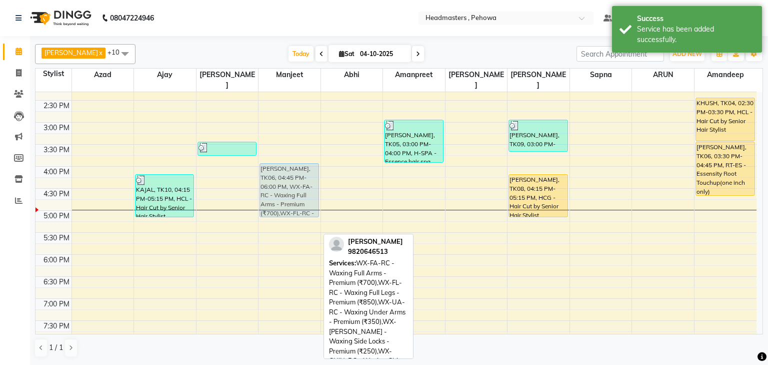
drag, startPoint x: 285, startPoint y: 208, endPoint x: 292, endPoint y: 171, distance: 38.2
click at [292, 171] on div "TANIYA, TK06, 04:45 PM-06:00 PM, WX-FA-RC - Waxing Full Arms - Premium (₹700),W…" at bounding box center [290, 122] width 62 height 616
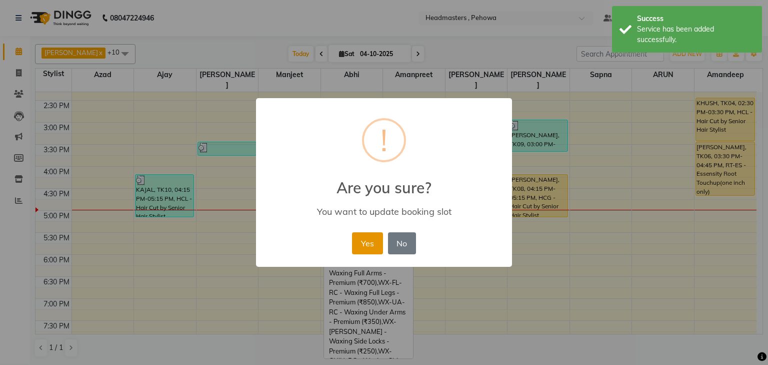
click at [377, 244] on button "Yes" at bounding box center [367, 243] width 31 height 22
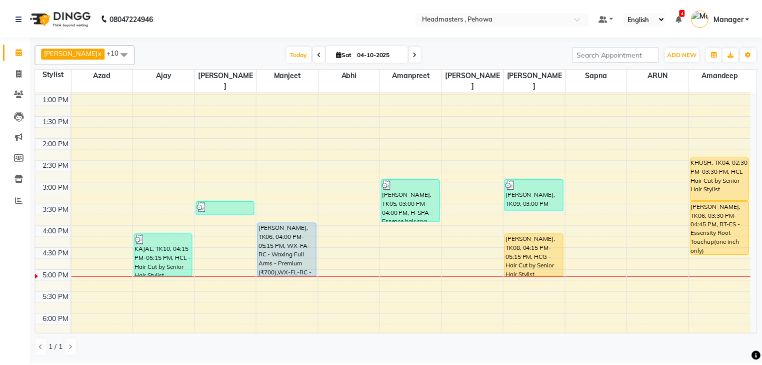
scroll to position [238, 0]
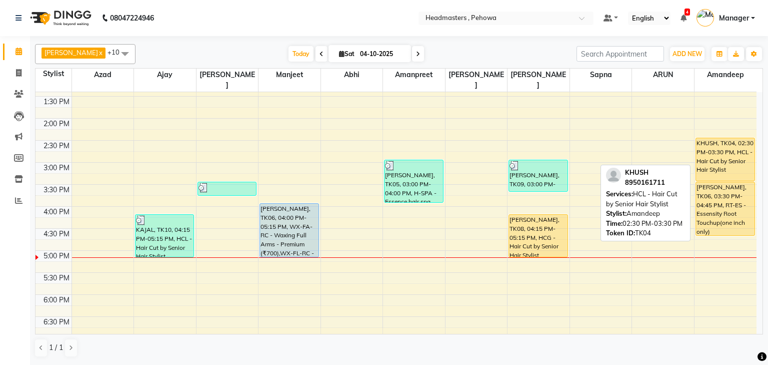
click at [737, 144] on div "KHUSH, TK04, 02:30 PM-03:30 PM, HCL - Hair Cut by Senior Hair Stylist" at bounding box center [725, 159] width 59 height 43
click at [736, 144] on div "KHUSH, TK04, 02:30 PM-03:30 PM, HCL - Hair Cut by Senior Hair Stylist" at bounding box center [725, 159] width 59 height 43
select select "1"
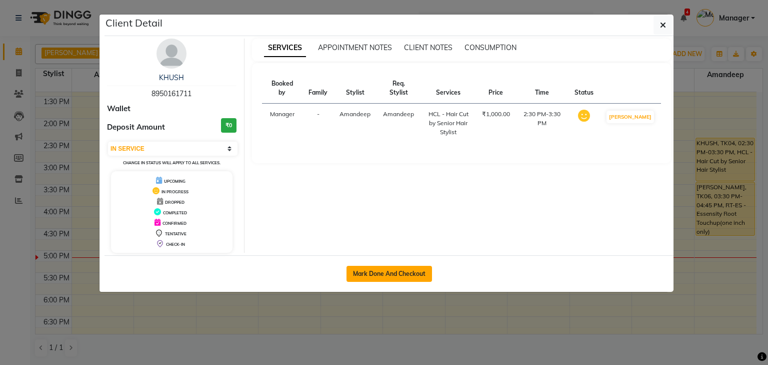
drag, startPoint x: 384, startPoint y: 274, endPoint x: 311, endPoint y: 250, distance: 76.5
click at [383, 275] on button "Mark Done And Checkout" at bounding box center [390, 274] width 86 height 16
select select "service"
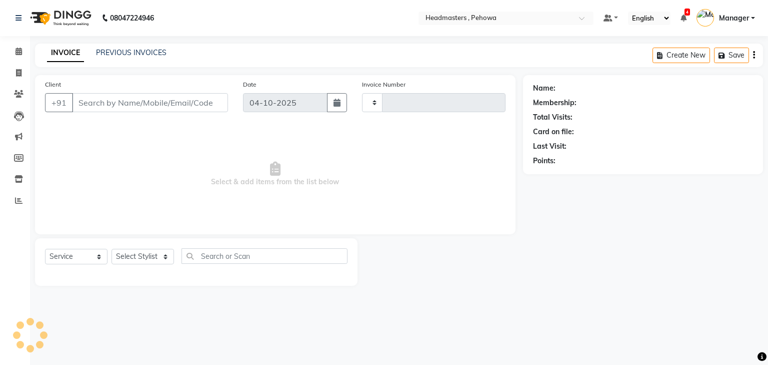
type input "3035"
select select "7727"
type input "8950161711"
select select "88381"
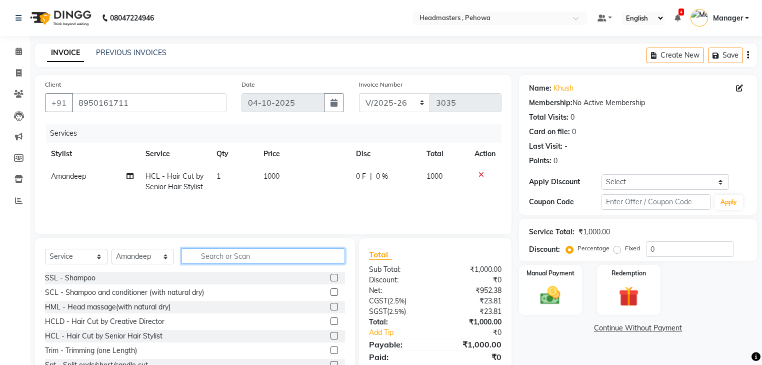
click at [208, 262] on input "text" at bounding box center [264, 256] width 164 height 16
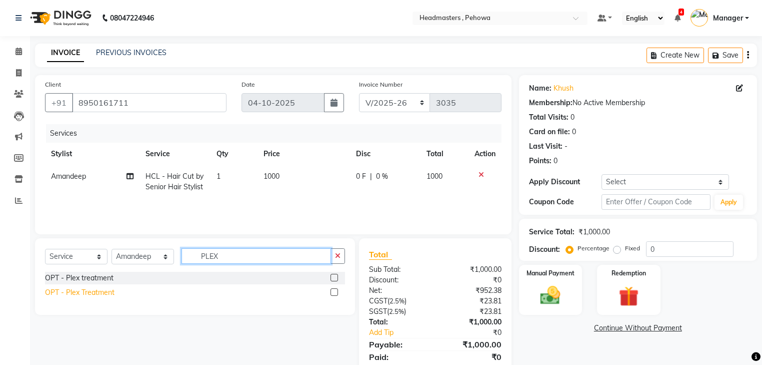
type input "PLEX"
click at [98, 295] on div "OPT - Plex Treatment" at bounding box center [80, 292] width 70 height 11
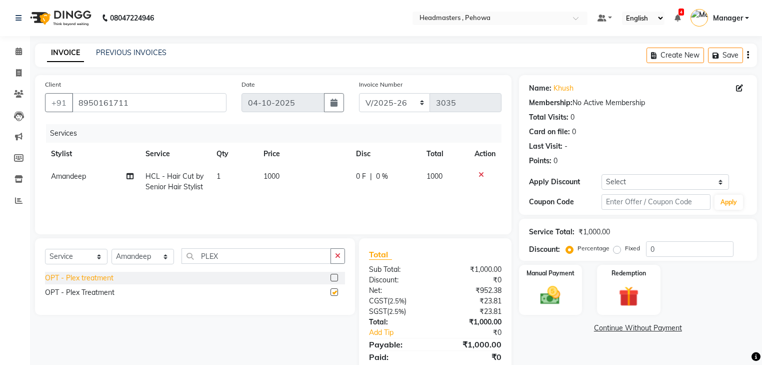
checkbox input "false"
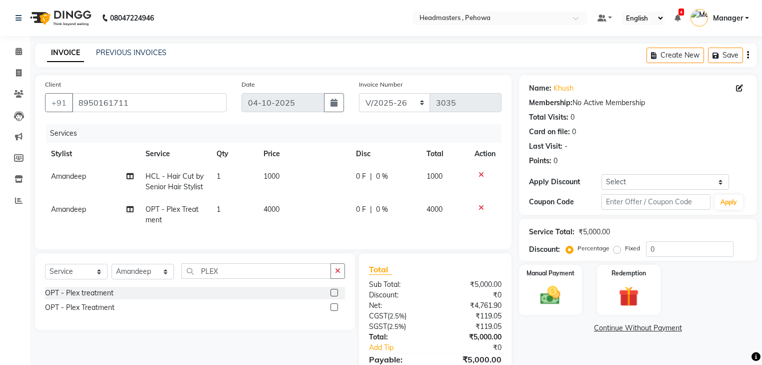
scroll to position [57, 0]
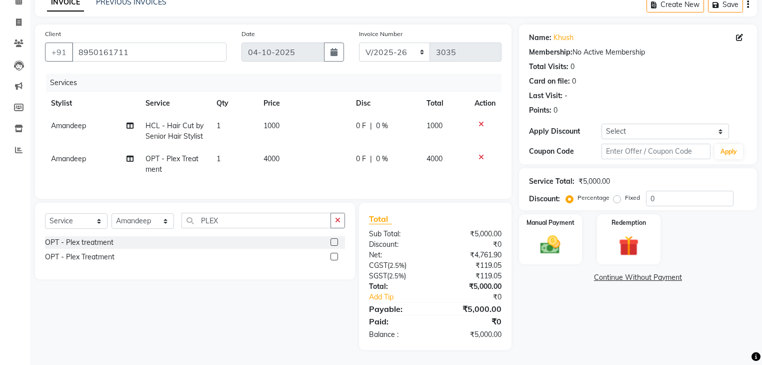
click at [527, 320] on div "Name: Khush Membership: No Active Membership Total Visits: 0 Card on file: 0 La…" at bounding box center [642, 187] width 246 height 325
click at [367, 121] on div "0 F | 0 %" at bounding box center [385, 126] width 59 height 11
select select "88381"
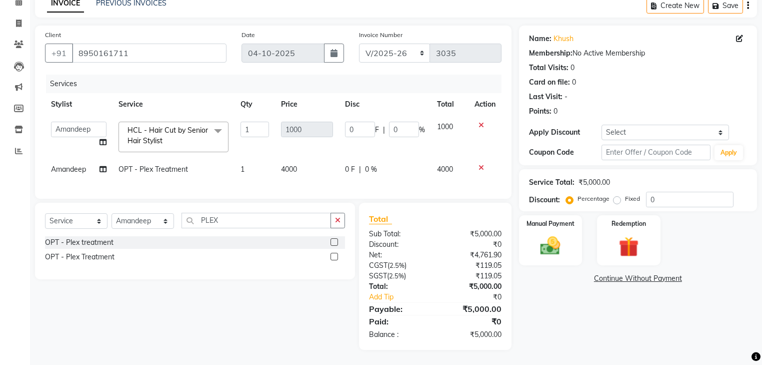
scroll to position [56, 0]
click at [359, 126] on input "0" at bounding box center [360, 130] width 30 height 16
type input "0100"
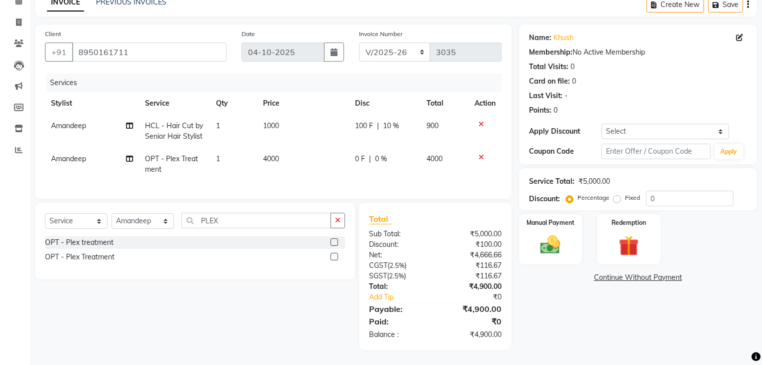
drag, startPoint x: 276, startPoint y: 293, endPoint x: 246, endPoint y: 266, distance: 40.0
click at [276, 293] on div "Select Service Product Membership Package Voucher Prepaid Gift Card Select Styl…" at bounding box center [192, 276] width 328 height 147
click at [141, 225] on select "Select Stylist Abhi Ajay Amandeep Amanpreet Anas ARUN Azad Bilal Davy Headmaste…" at bounding box center [143, 221] width 63 height 16
select select "68776"
click at [112, 215] on select "Select Stylist Abhi Ajay Amandeep Amanpreet Anas ARUN Azad Bilal Davy Headmaste…" at bounding box center [143, 221] width 63 height 16
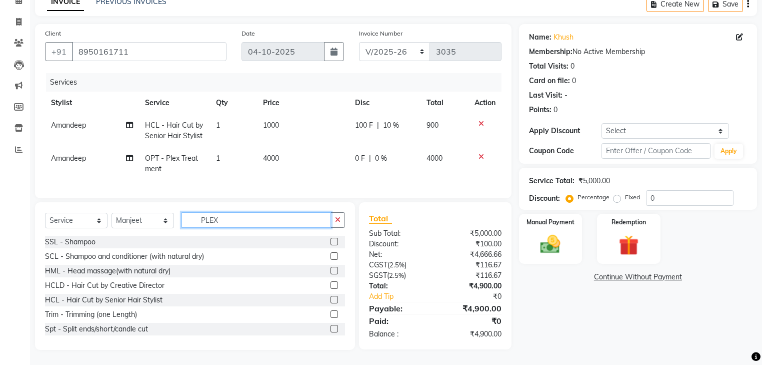
click at [280, 217] on input "PLEX" at bounding box center [257, 220] width 150 height 16
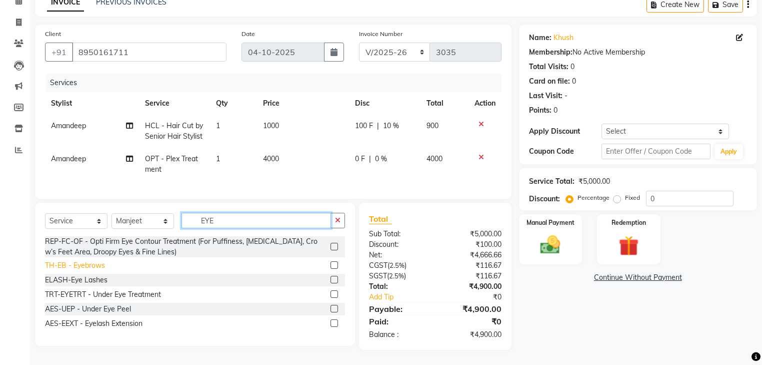
type input "EYE"
click at [65, 266] on div "TH-EB - Eyebrows" at bounding box center [75, 265] width 60 height 11
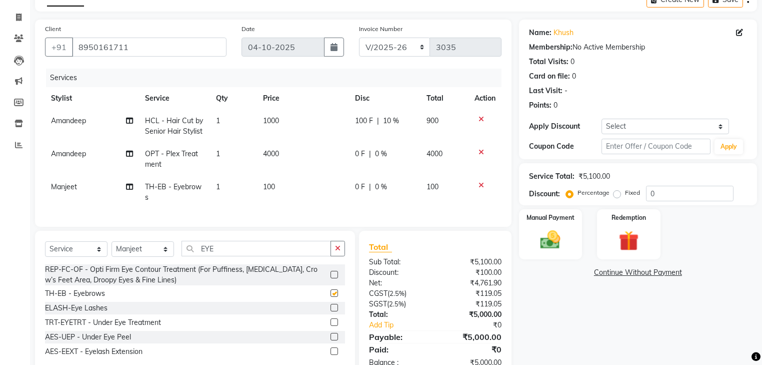
checkbox input "false"
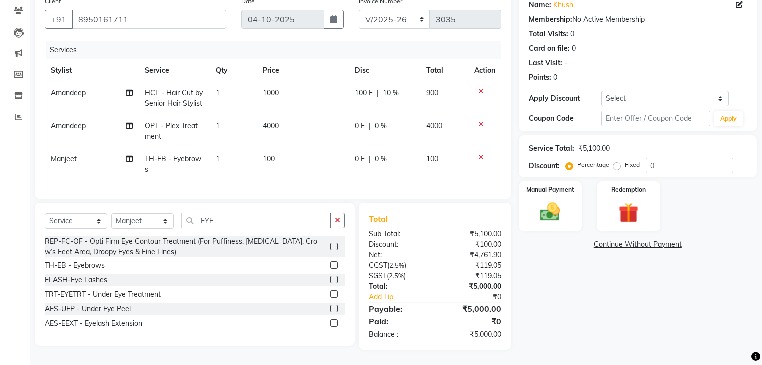
scroll to position [50, 0]
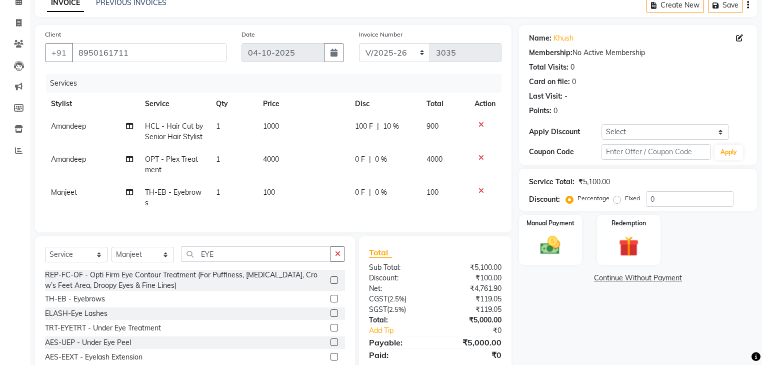
click at [548, 344] on div "Name: Khush Membership: No Active Membership Total Visits: 0 Card on file: 0 La…" at bounding box center [642, 204] width 246 height 358
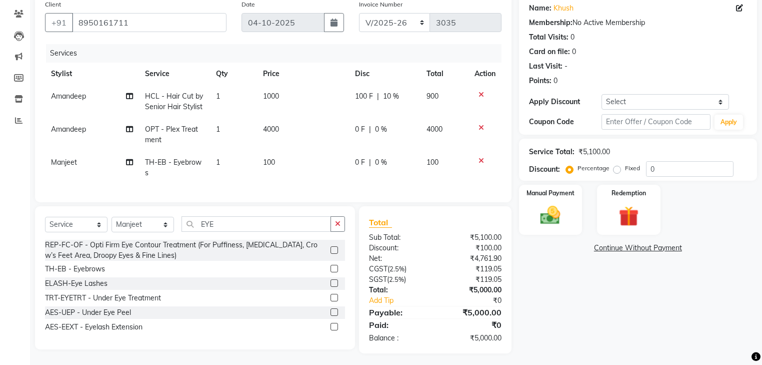
scroll to position [90, 0]
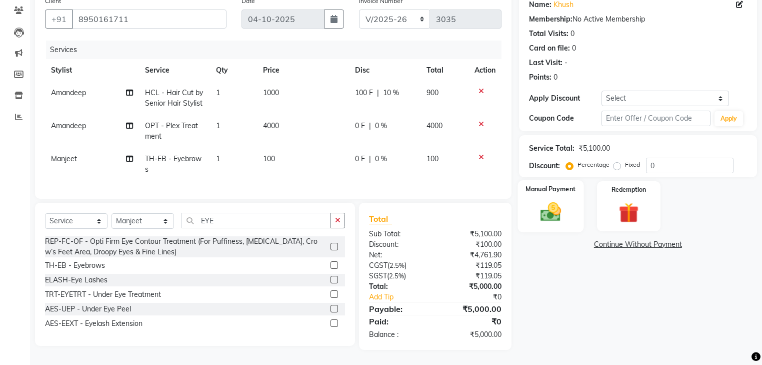
click at [546, 200] on img at bounding box center [551, 212] width 34 height 24
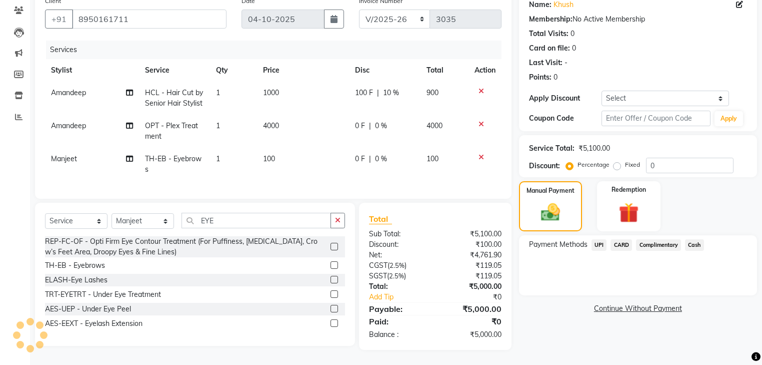
click at [596, 239] on span "UPI" at bounding box center [600, 245] width 16 height 12
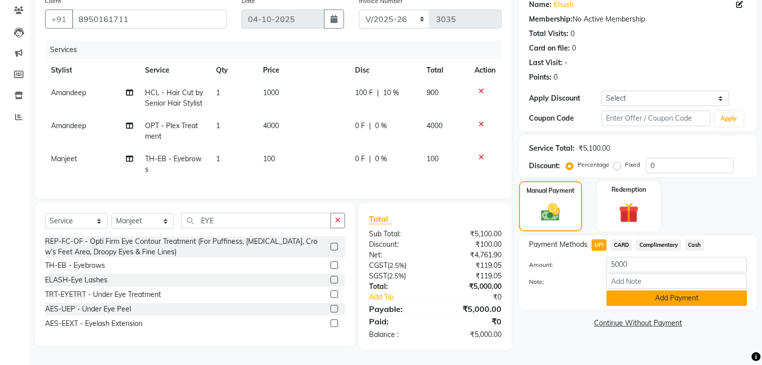
click at [662, 292] on button "Add Payment" at bounding box center [677, 298] width 141 height 16
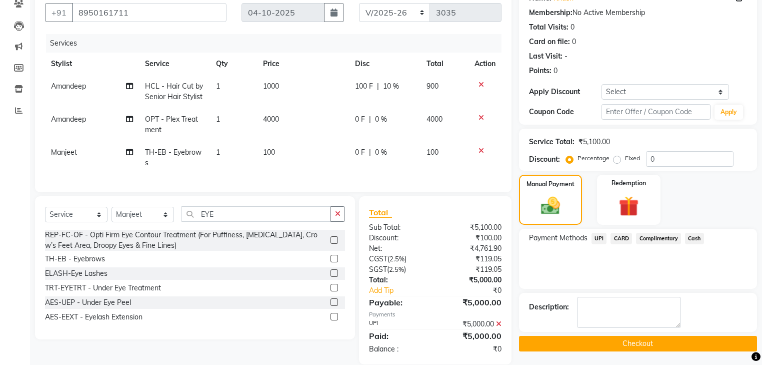
click at [714, 345] on button "Checkout" at bounding box center [638, 344] width 238 height 16
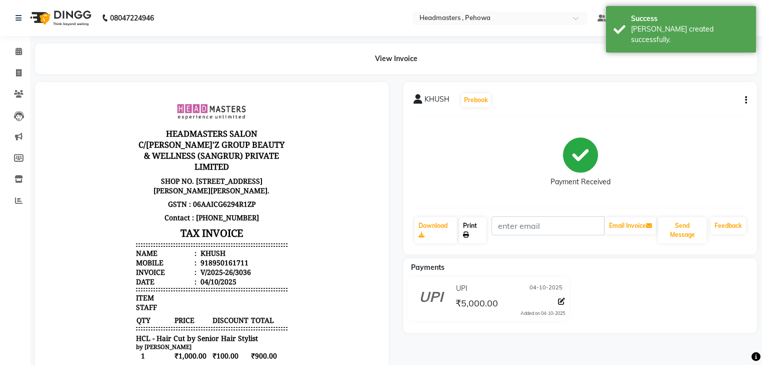
click at [485, 232] on link "Print" at bounding box center [473, 230] width 28 height 26
click at [482, 235] on link "Print" at bounding box center [473, 230] width 28 height 26
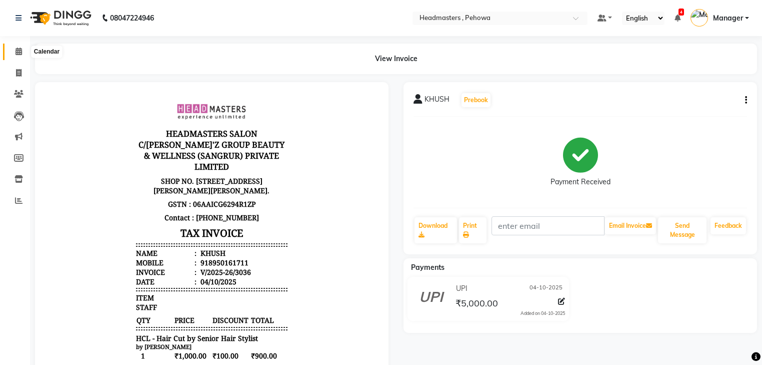
click at [19, 53] on icon at bounding box center [19, 52] width 7 height 8
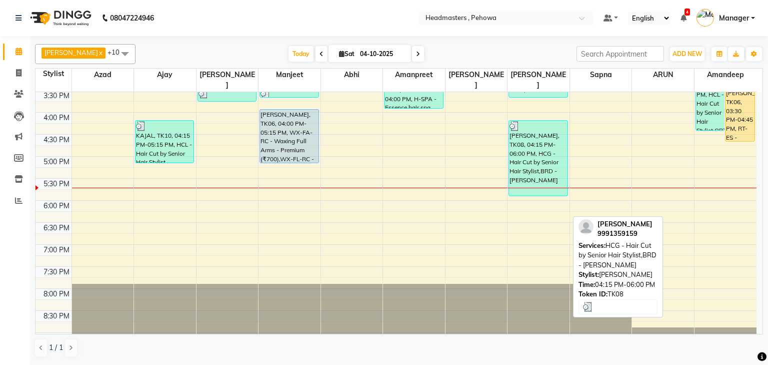
scroll to position [358, 0]
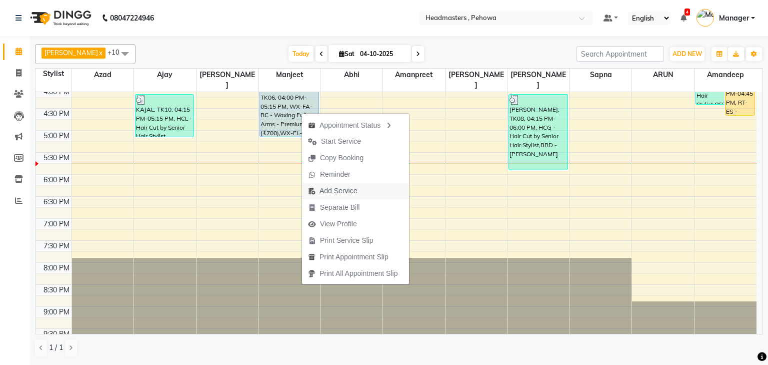
click at [345, 189] on span "Add Service" at bounding box center [339, 191] width 38 height 11
select select "68776"
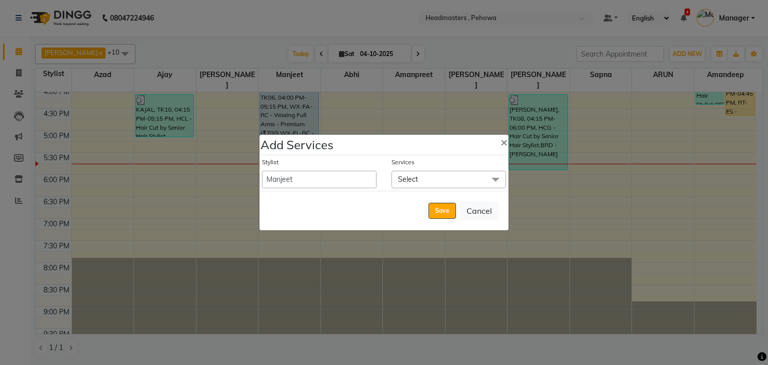
click at [454, 182] on span "Select" at bounding box center [449, 180] width 115 height 18
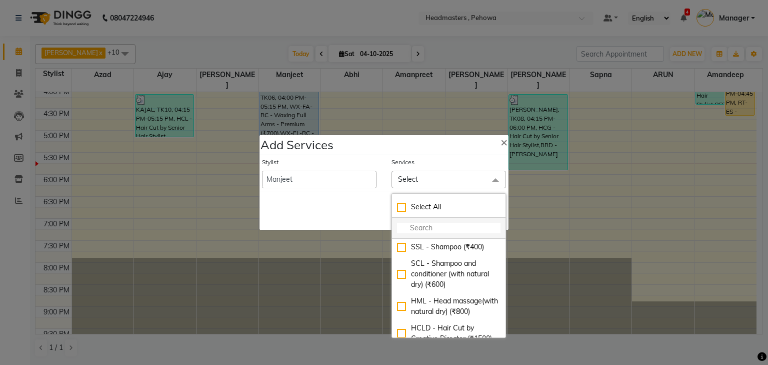
click at [448, 224] on input "multiselect-search" at bounding box center [449, 228] width 104 height 11
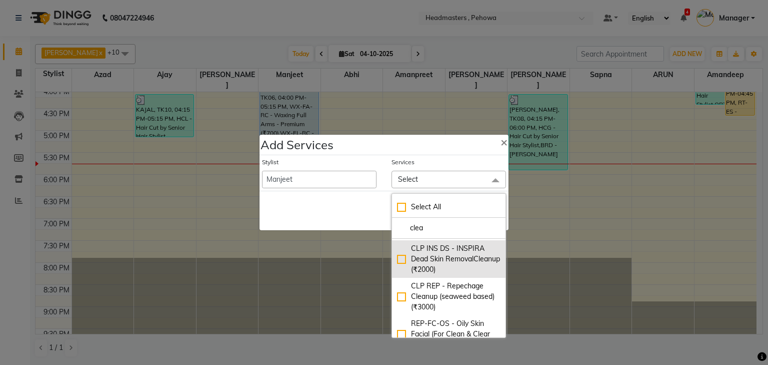
scroll to position [40, 0]
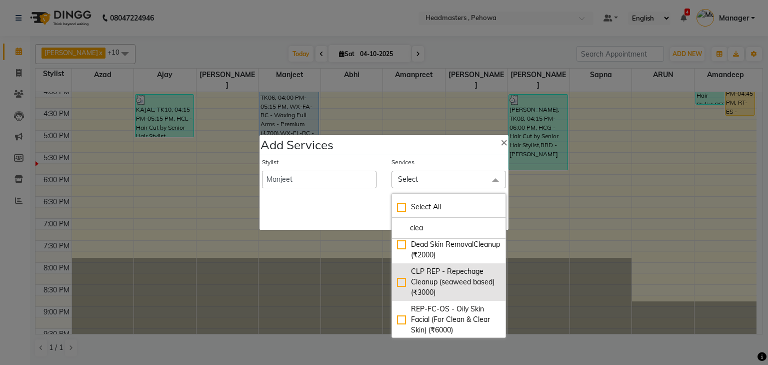
type input "clea"
click at [452, 284] on div "CLP REP - Repechage Cleanup (seaweed based) (₹3000)" at bounding box center [449, 282] width 104 height 32
checkbox input "true"
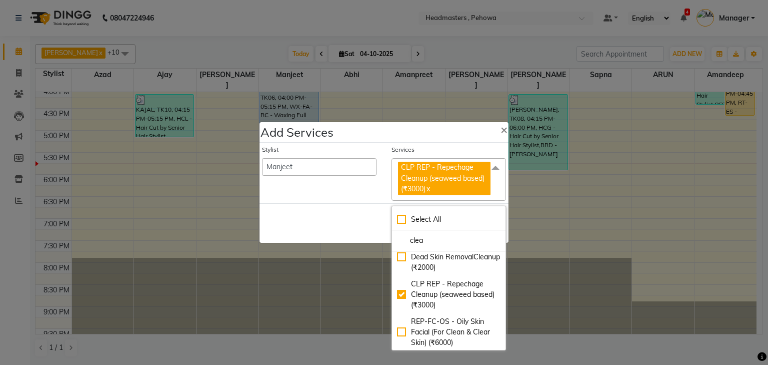
click at [343, 216] on div "Save Cancel" at bounding box center [384, 223] width 249 height 40
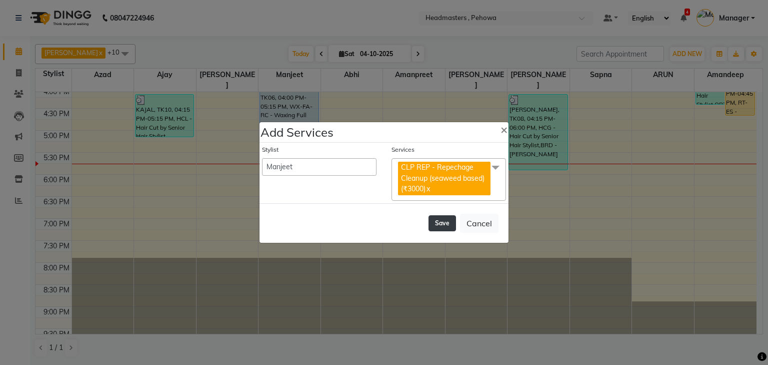
click at [442, 220] on button "Save" at bounding box center [443, 223] width 28 height 16
select select "68782"
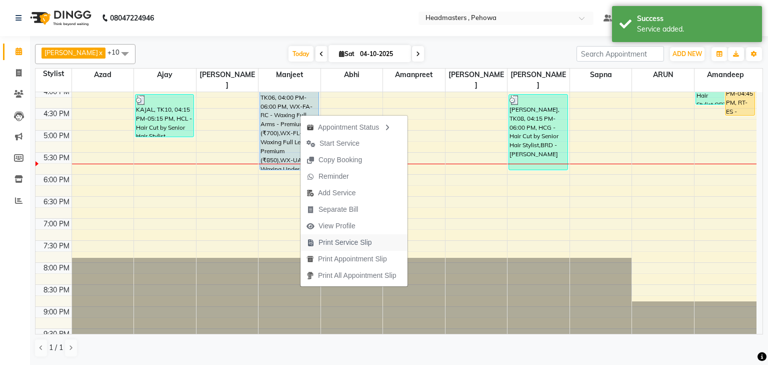
click at [356, 243] on span "Print Service Slip" at bounding box center [346, 242] width 54 height 11
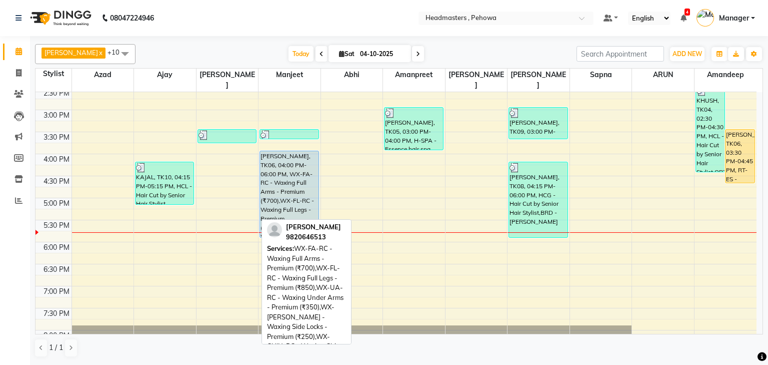
scroll to position [318, 0]
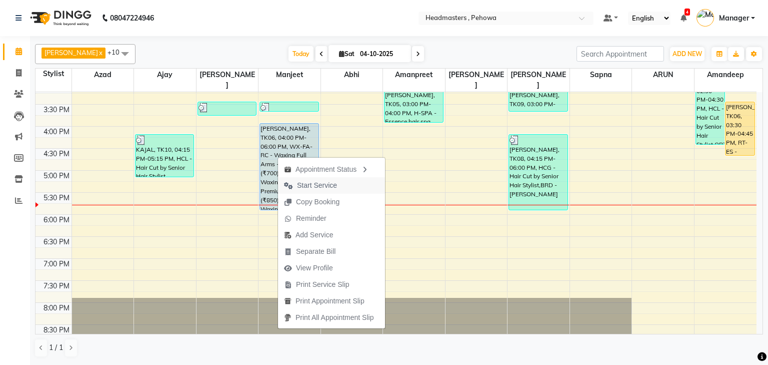
click at [339, 184] on span "Start Service" at bounding box center [310, 185] width 65 height 17
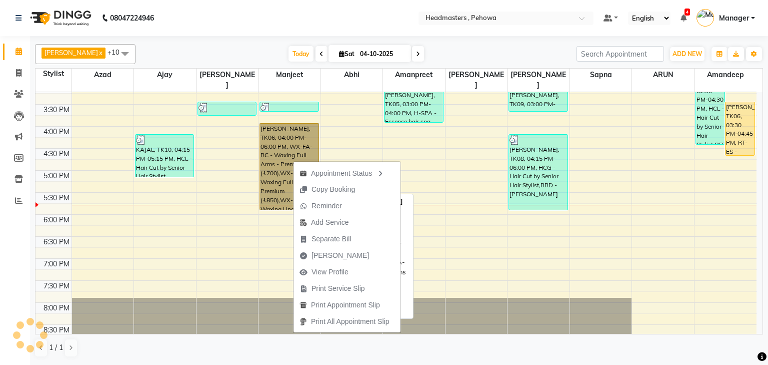
click at [285, 145] on link "[PERSON_NAME], TK06, 04:00 PM-06:00 PM, WX-FA-RC - Waxing Full Arms - Premium (…" at bounding box center [289, 166] width 59 height 87
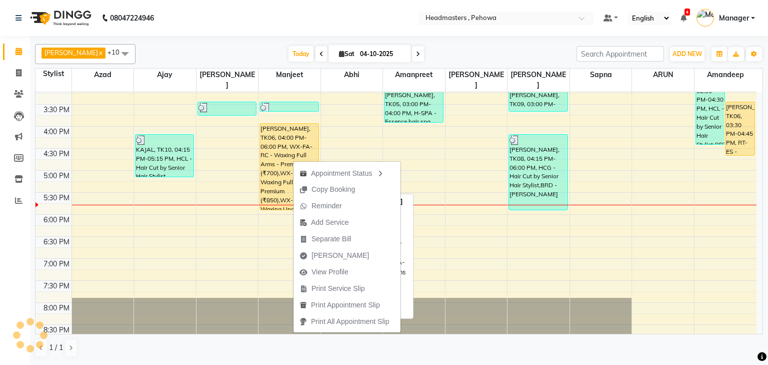
select select "1"
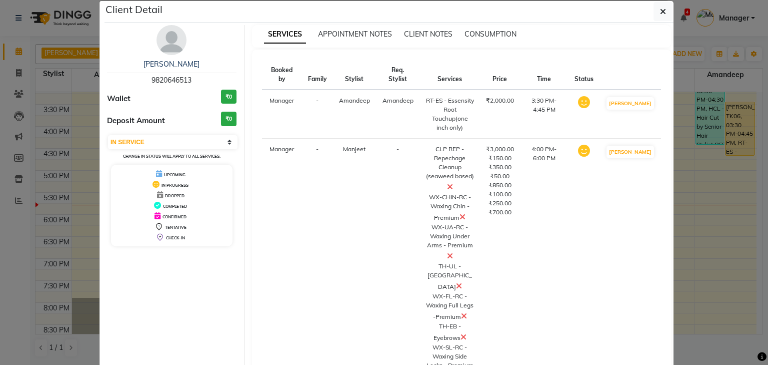
scroll to position [0, 0]
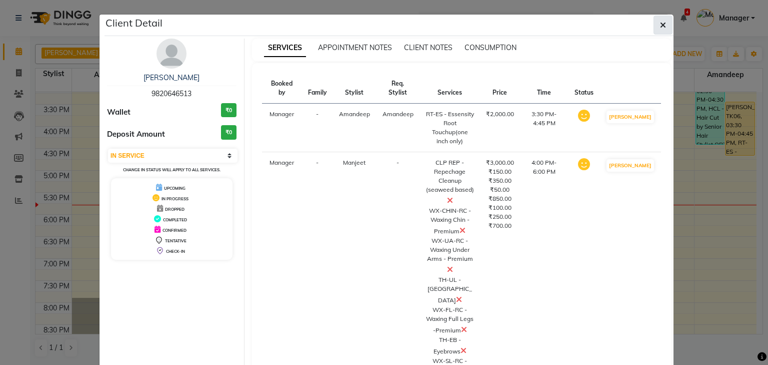
click at [664, 21] on button "button" at bounding box center [663, 25] width 19 height 19
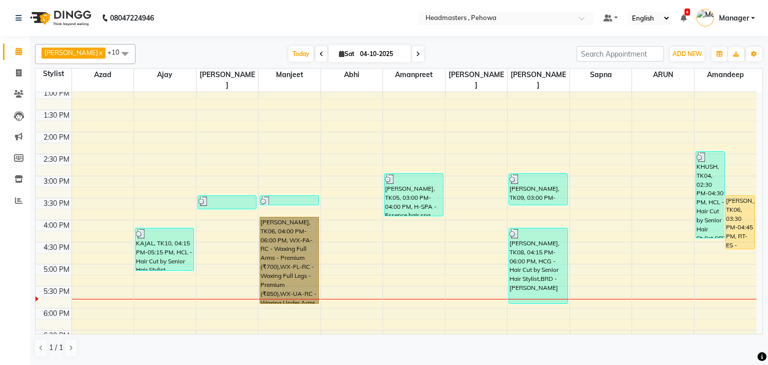
scroll to position [198, 0]
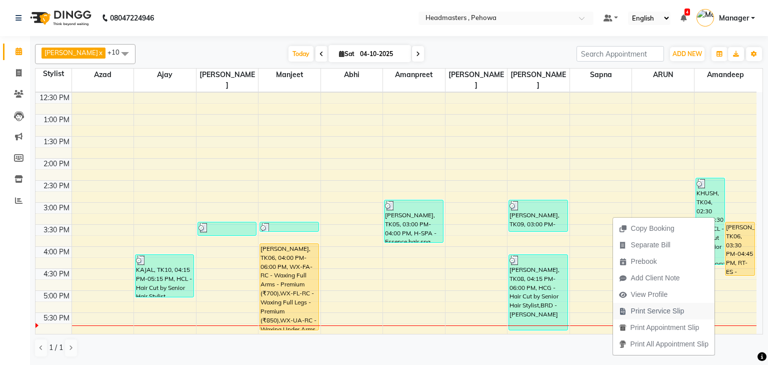
click at [667, 312] on span "Print Service Slip" at bounding box center [658, 311] width 54 height 11
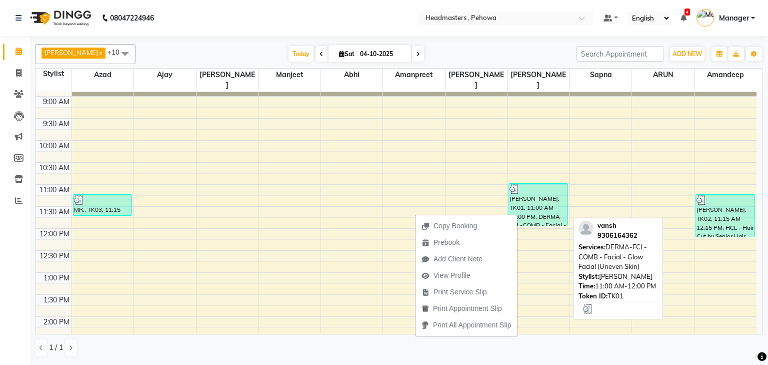
scroll to position [40, 0]
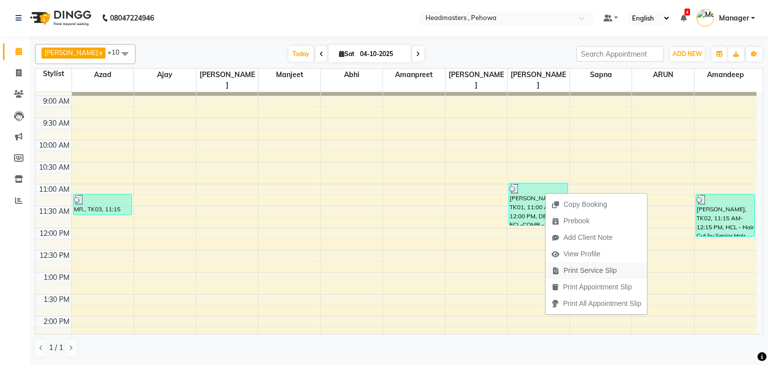
click at [592, 272] on span "Print Service Slip" at bounding box center [591, 270] width 54 height 11
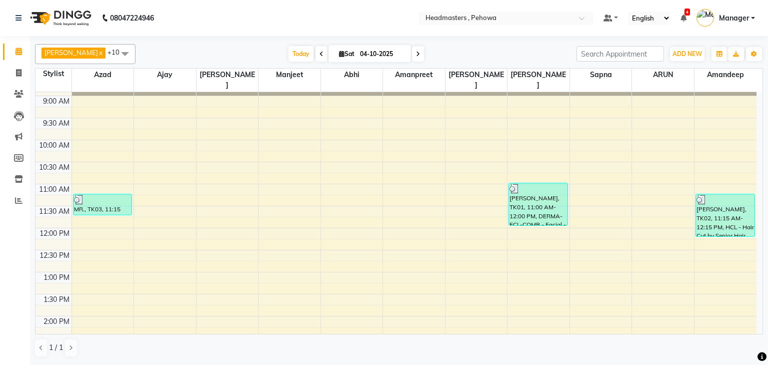
click at [414, 202] on div "8:00 AM 8:30 AM 9:00 AM 9:30 AM 10:00 AM 10:30 AM 11:00 AM 11:30 AM 12:00 PM 12…" at bounding box center [396, 360] width 721 height 616
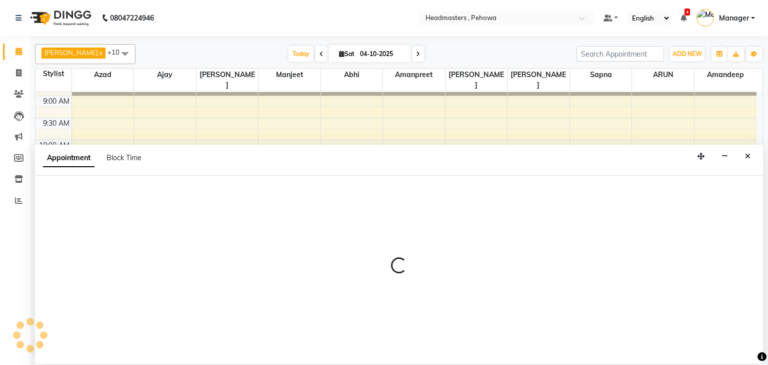
select select "69396"
select select "tentative"
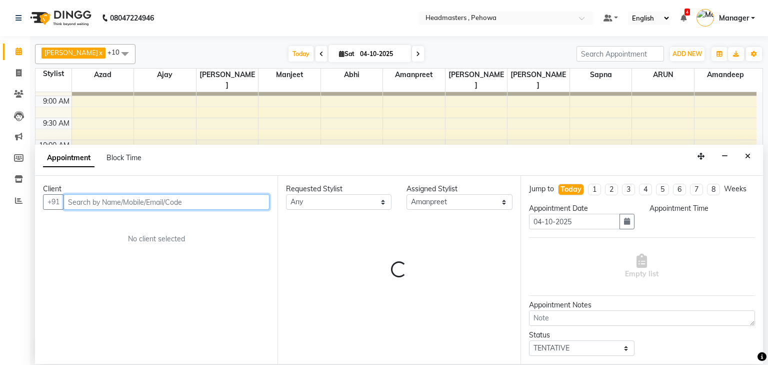
select select "690"
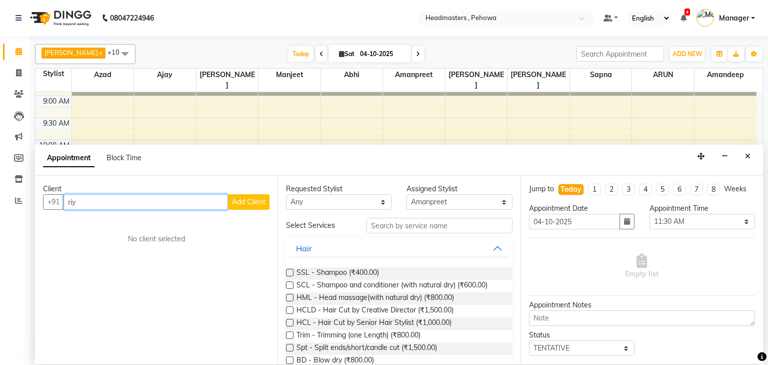
type input "riya"
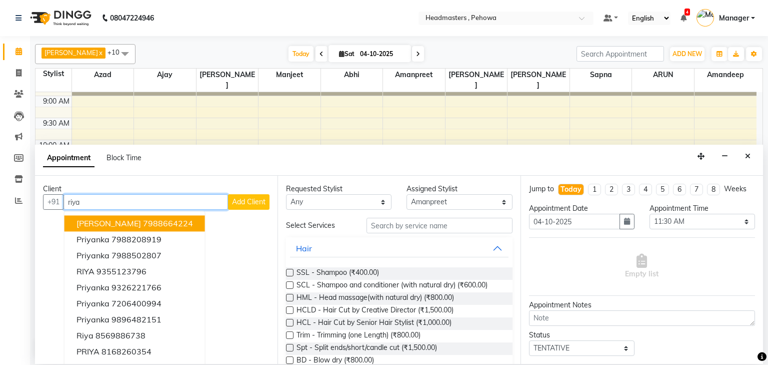
click at [114, 205] on input "riya" at bounding box center [146, 202] width 165 height 16
click at [114, 204] on input "riya" at bounding box center [146, 202] width 165 height 16
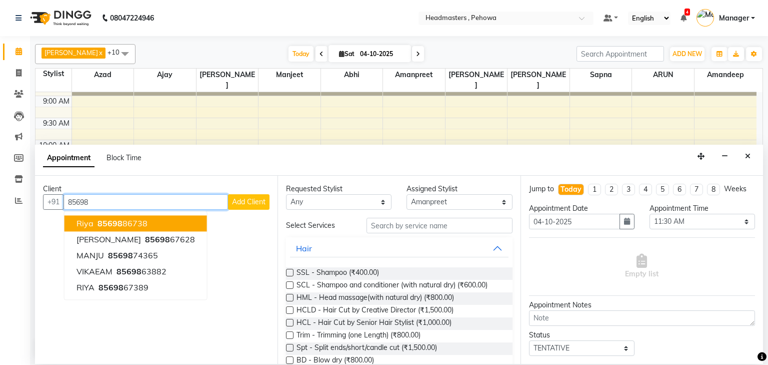
click at [144, 224] on ngb-highlight "85698 86738" at bounding box center [122, 224] width 52 height 10
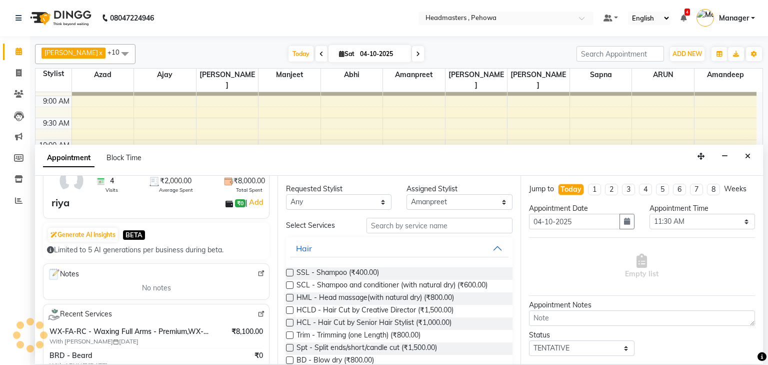
scroll to position [0, 0]
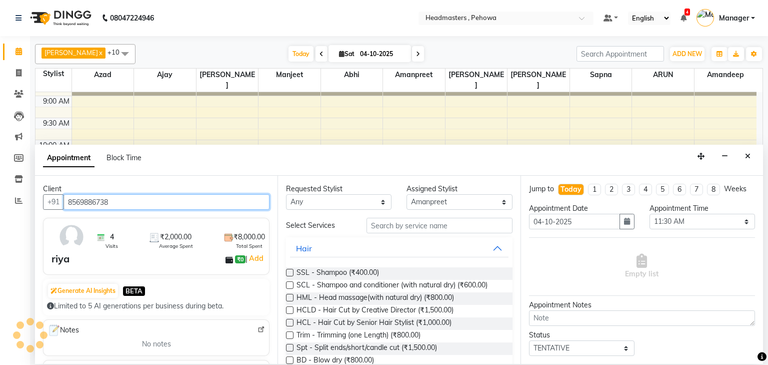
click at [120, 201] on input "8569886738" at bounding box center [167, 202] width 206 height 16
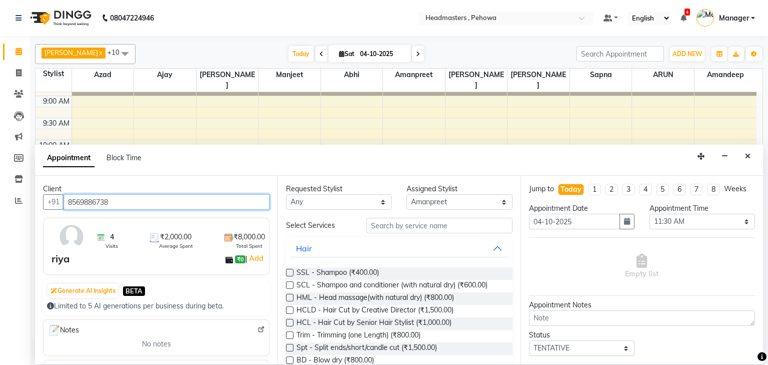
click at [139, 201] on input "8569886738" at bounding box center [167, 202] width 206 height 16
click at [116, 201] on input "8569886738" at bounding box center [167, 202] width 206 height 16
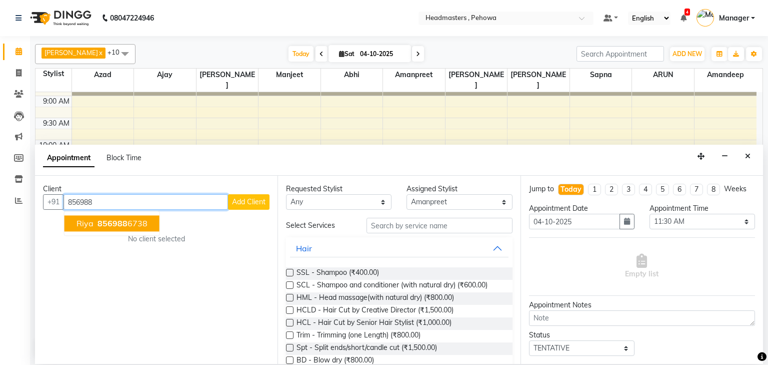
click at [120, 223] on span "856988" at bounding box center [113, 224] width 30 height 10
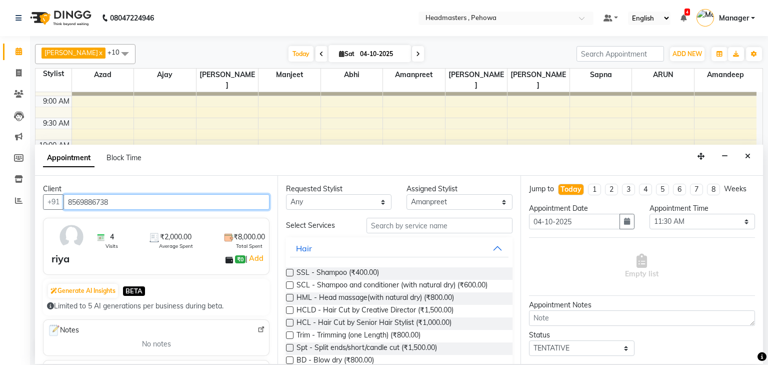
click at [135, 206] on input "8569886738" at bounding box center [167, 202] width 206 height 16
type input "8569886738"
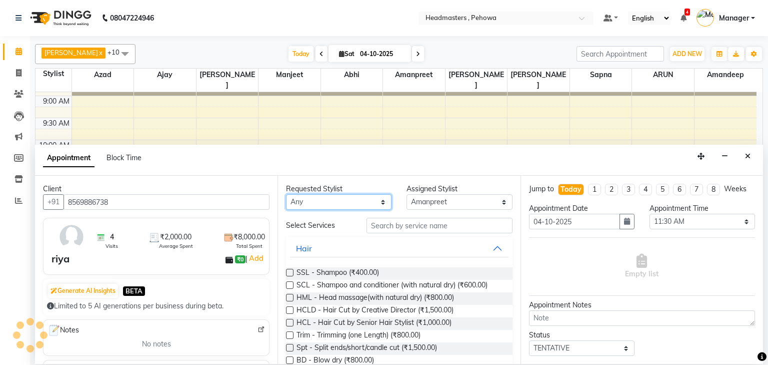
click at [305, 198] on select "Any Abhi Ajay Amandeep Amanpreet Anas ARUN Azad Bilal Davy Headmasters Jashan K…" at bounding box center [339, 202] width 106 height 16
select select "68775"
click at [286, 194] on select "Any Abhi Ajay Amandeep Amanpreet Anas ARUN Azad Bilal Davy Headmasters Jashan K…" at bounding box center [339, 202] width 106 height 16
select select "68775"
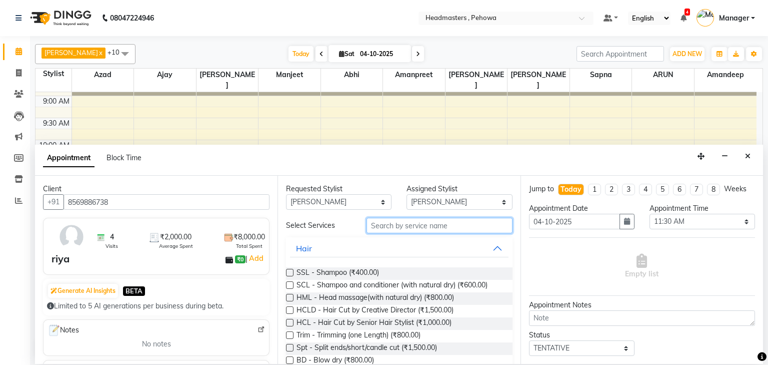
click at [413, 219] on input "text" at bounding box center [440, 226] width 146 height 16
type input "n"
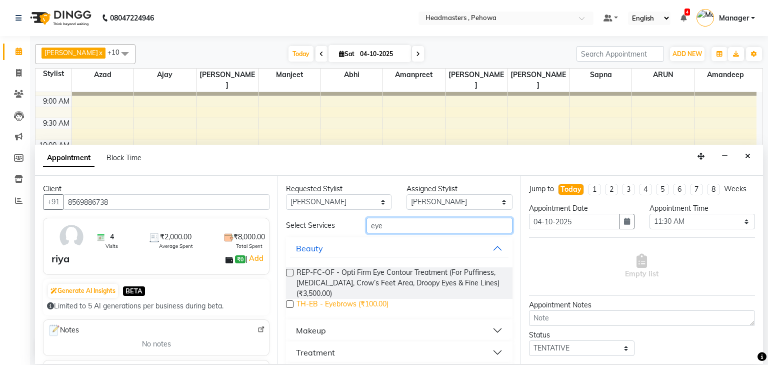
type input "eye"
click at [363, 304] on span "TH-EB - Eyebrows (₹100.00)" at bounding box center [343, 305] width 92 height 13
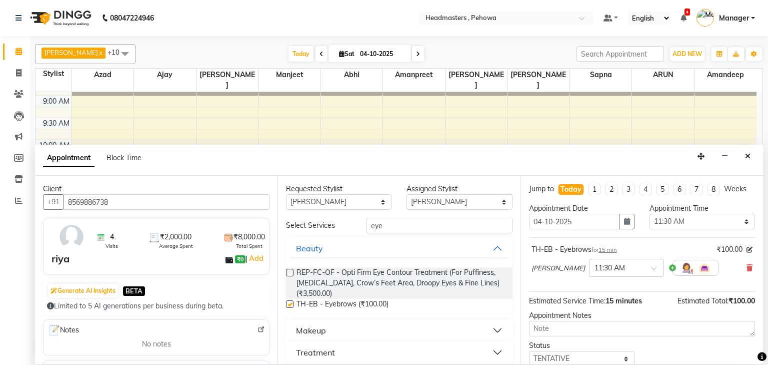
checkbox input "false"
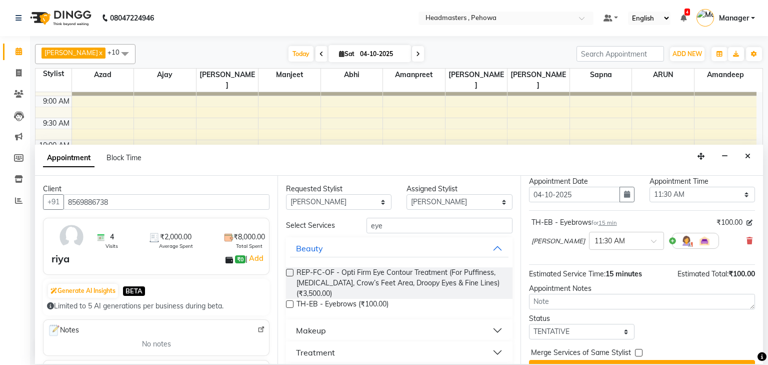
scroll to position [49, 0]
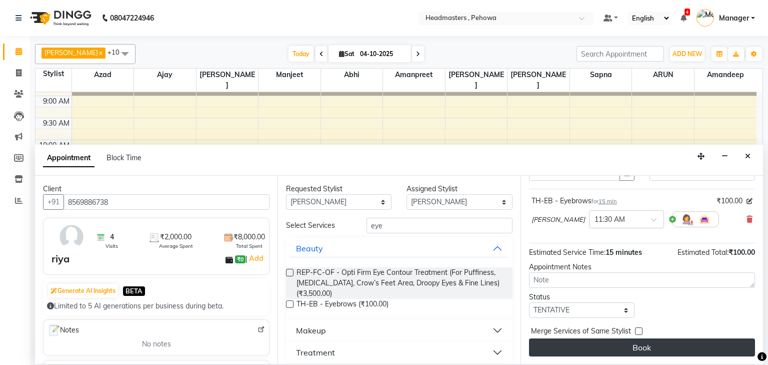
click at [667, 348] on button "Book" at bounding box center [642, 347] width 226 height 18
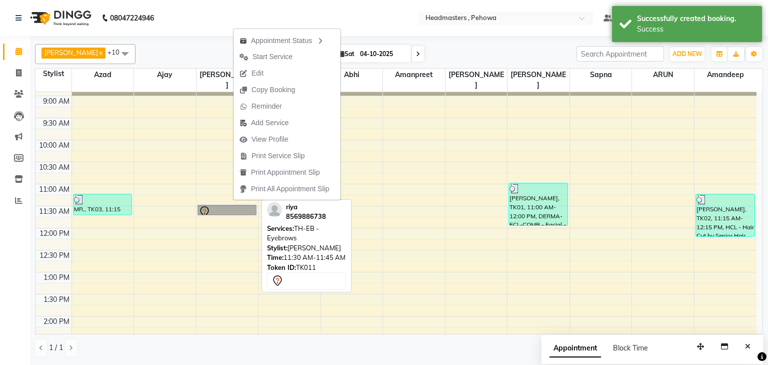
click at [216, 205] on link "riya, TK11, 11:30 AM-11:45 AM, TH-EB - Eyebrows" at bounding box center [227, 210] width 59 height 11
select select "7"
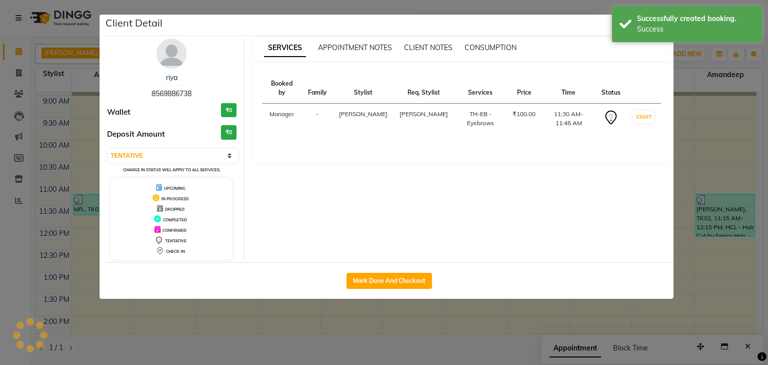
click at [18, 70] on ngb-modal-window "Client Detail riya 8569886738 Wallet ₹0 Deposit Amount ₹0 Select IN SERVICE CON…" at bounding box center [384, 182] width 768 height 365
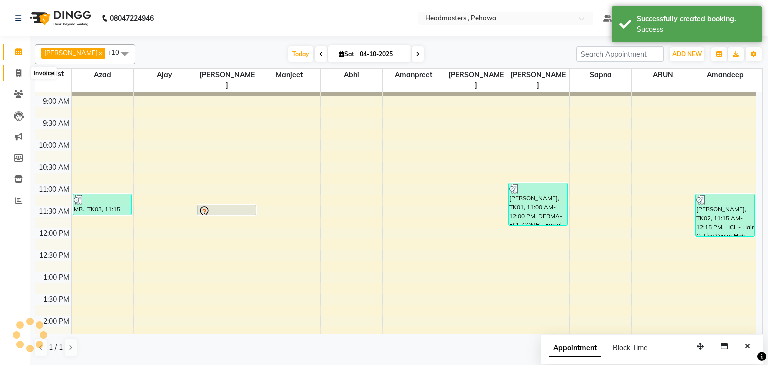
click at [18, 70] on icon at bounding box center [19, 73] width 6 height 8
select select "service"
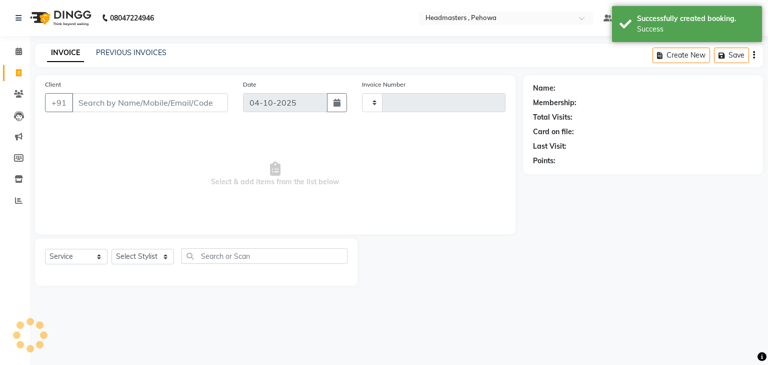
type input "3037"
select select "7727"
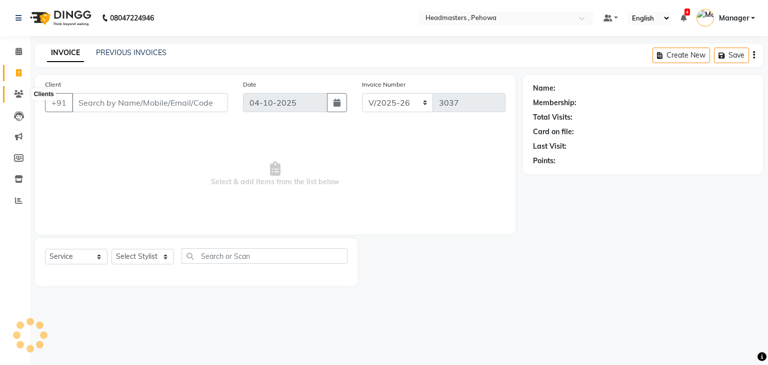
click at [18, 97] on icon at bounding box center [19, 94] width 10 height 8
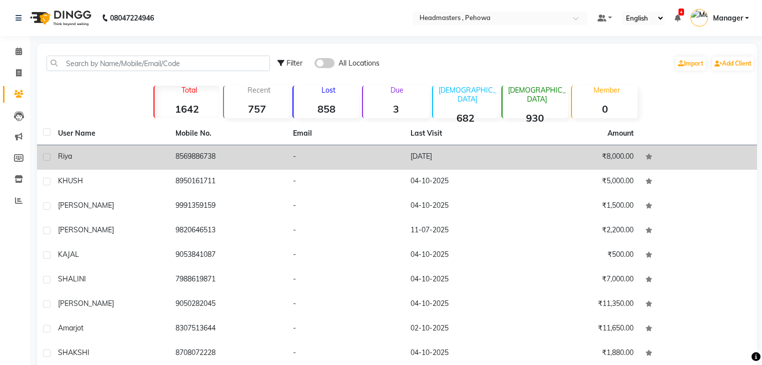
click at [588, 153] on td "₹8,000.00" at bounding box center [581, 157] width 118 height 25
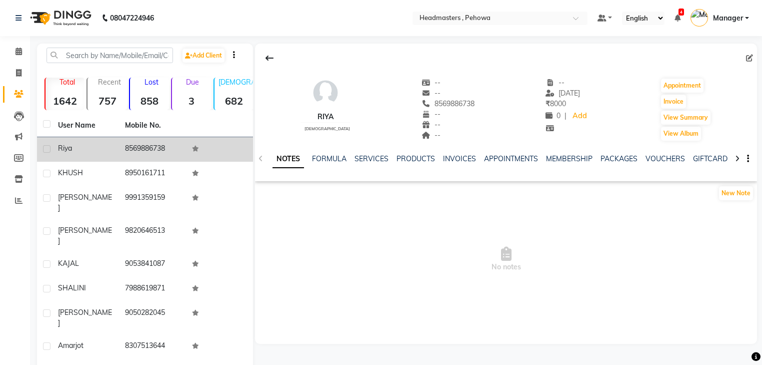
click at [750, 58] on icon at bounding box center [749, 58] width 7 height 7
select select "female"
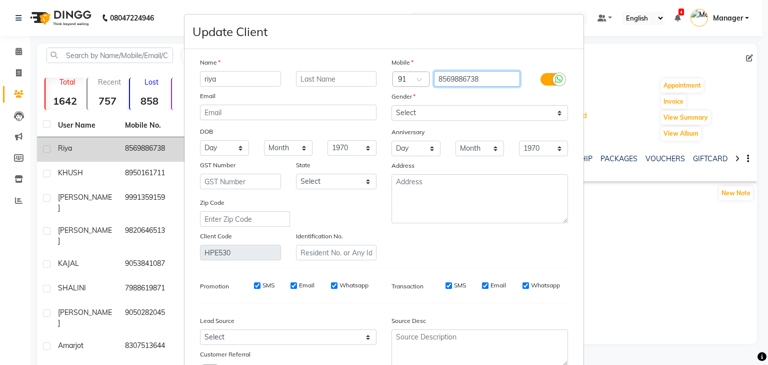
click at [462, 80] on input "8569886738" at bounding box center [477, 79] width 87 height 16
click at [478, 78] on input "856986738" at bounding box center [477, 79] width 87 height 16
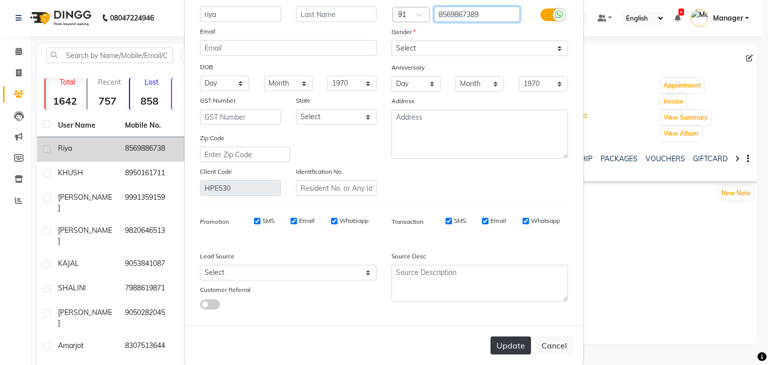
scroll to position [84, 0]
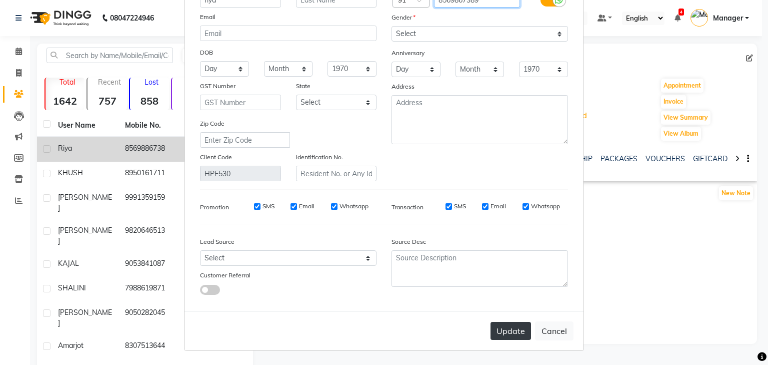
type input "8569867389"
click at [523, 333] on button "Update" at bounding box center [511, 331] width 41 height 18
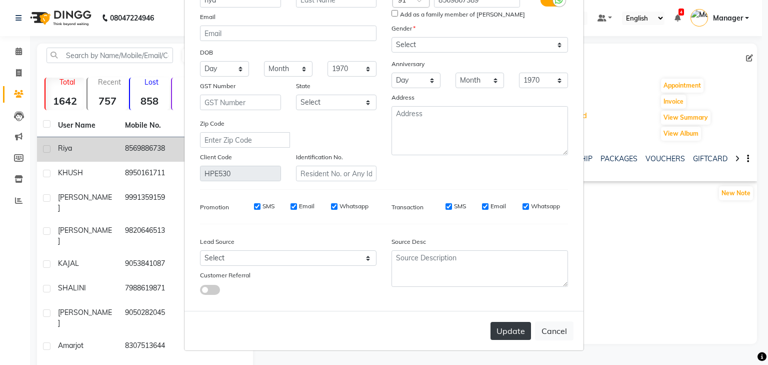
click at [517, 332] on button "Update" at bounding box center [511, 331] width 41 height 18
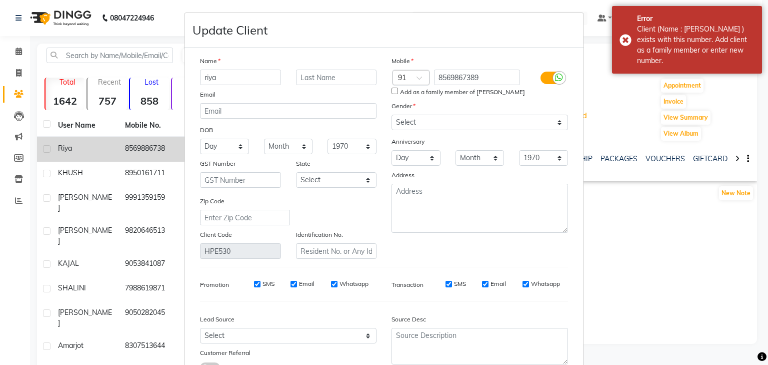
scroll to position [0, 0]
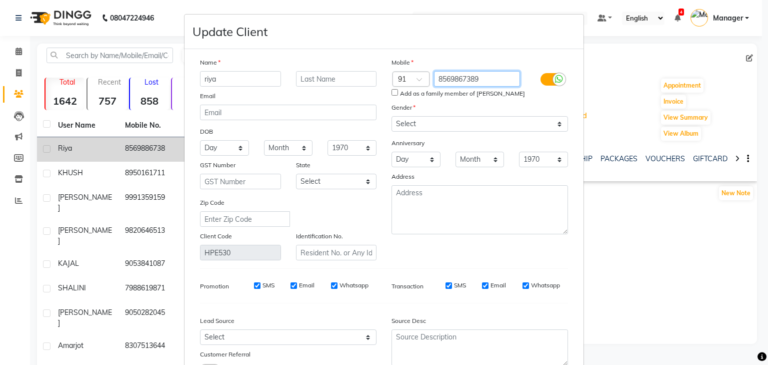
click at [466, 84] on input "8569867389" at bounding box center [477, 79] width 87 height 16
click at [392, 90] on input "Add as a family member of RIYA" at bounding box center [395, 92] width 7 height 7
checkbox input "true"
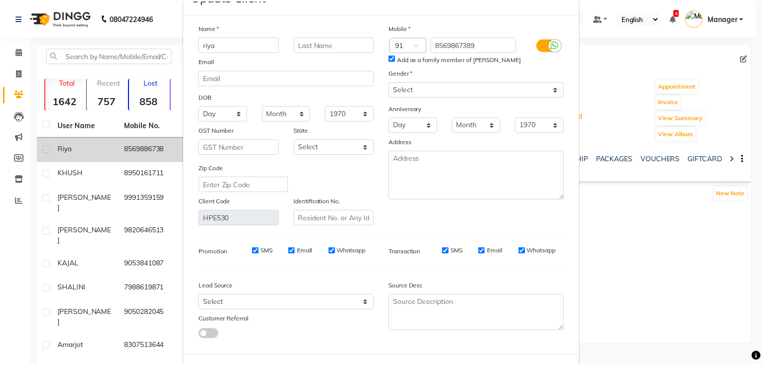
scroll to position [84, 0]
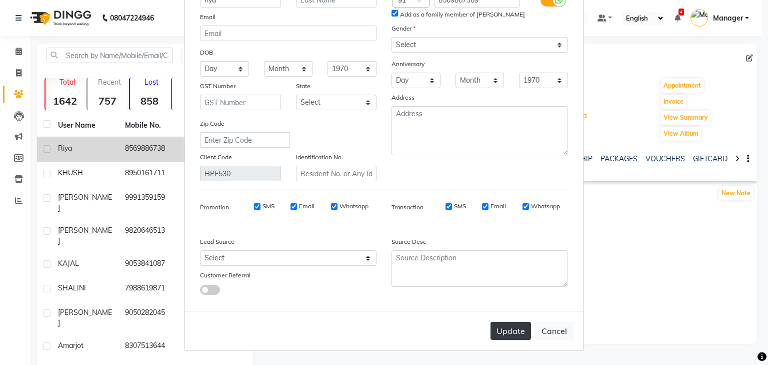
click at [512, 330] on button "Update" at bounding box center [511, 331] width 41 height 18
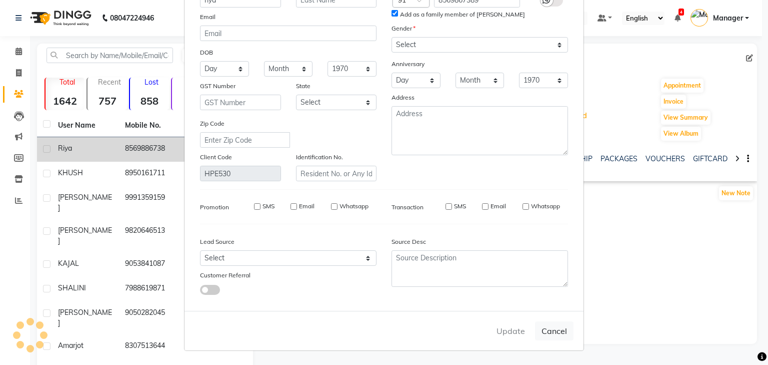
select select
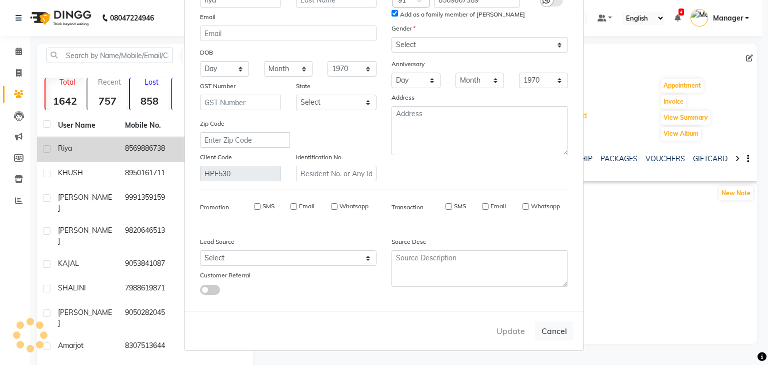
select select
checkbox input "false"
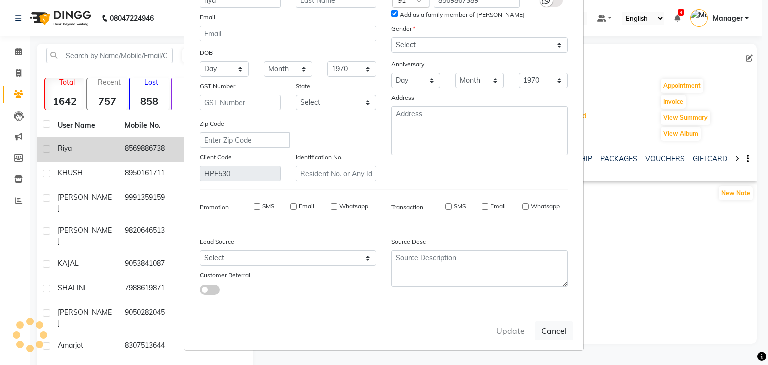
checkbox input "false"
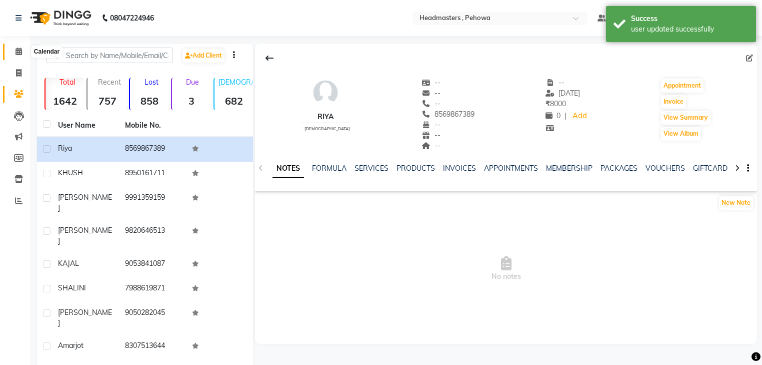
click at [18, 53] on icon at bounding box center [19, 52] width 7 height 8
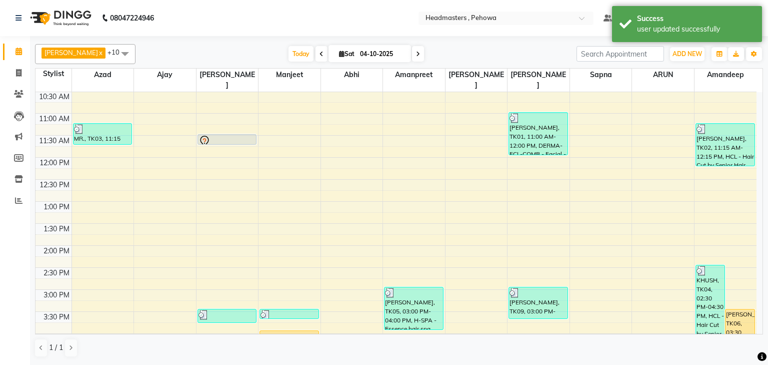
scroll to position [120, 0]
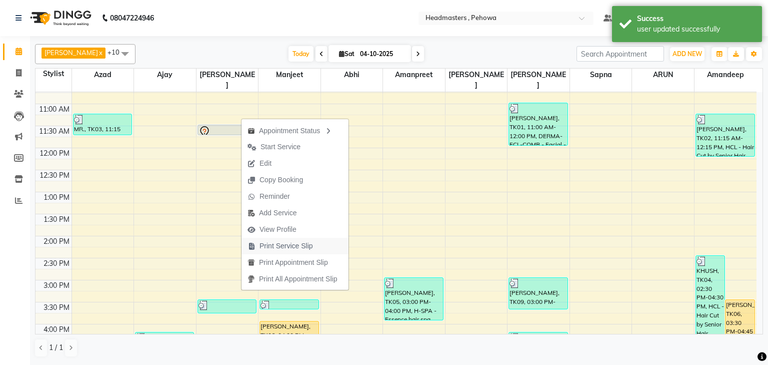
click at [298, 244] on span "Print Service Slip" at bounding box center [287, 246] width 54 height 11
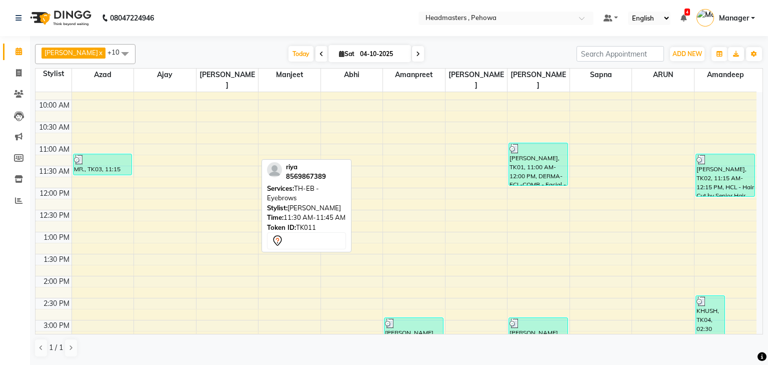
scroll to position [143, 0]
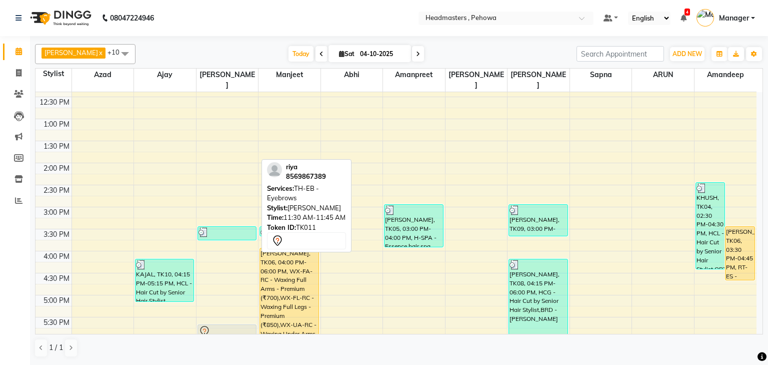
drag, startPoint x: 225, startPoint y: 161, endPoint x: 261, endPoint y: 319, distance: 162.7
click at [251, 324] on div "8:00 AM 8:30 AM 9:00 AM 9:30 AM 10:00 AM 10:30 AM 11:00 AM 11:30 AM 12:00 PM 12…" at bounding box center [396, 207] width 721 height 616
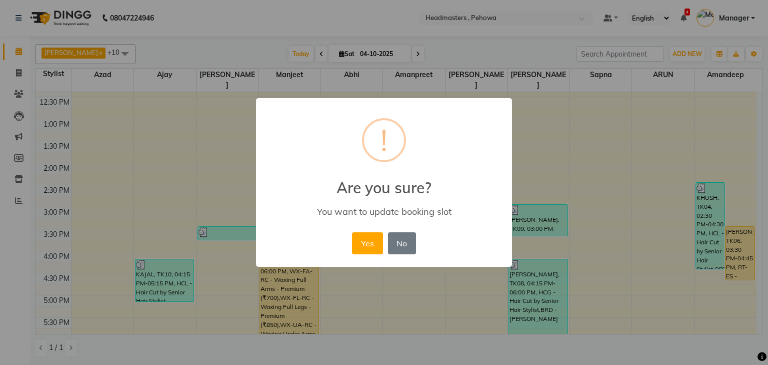
scroll to position [208, 0]
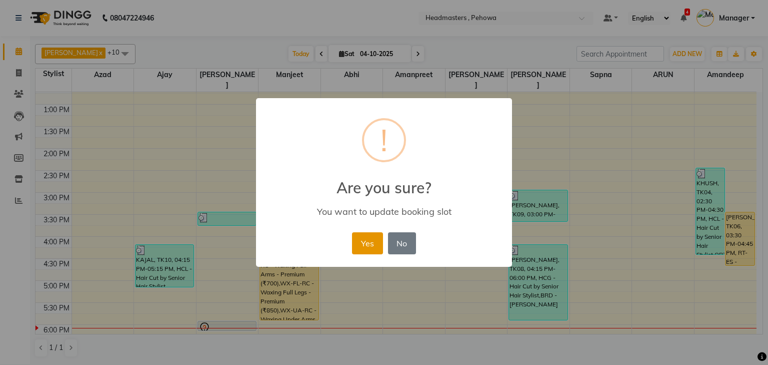
click at [364, 246] on button "Yes" at bounding box center [367, 243] width 31 height 22
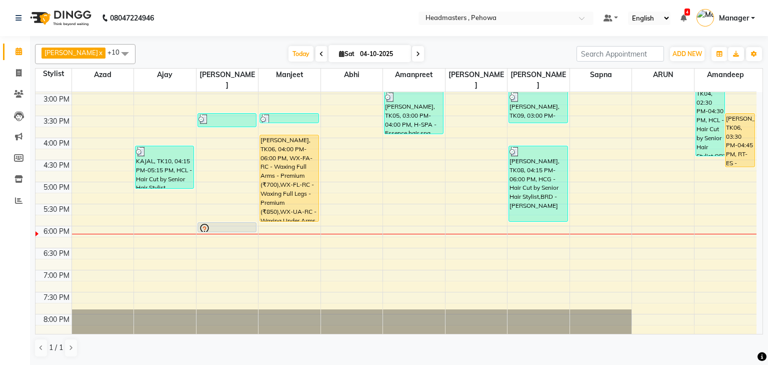
scroll to position [288, 0]
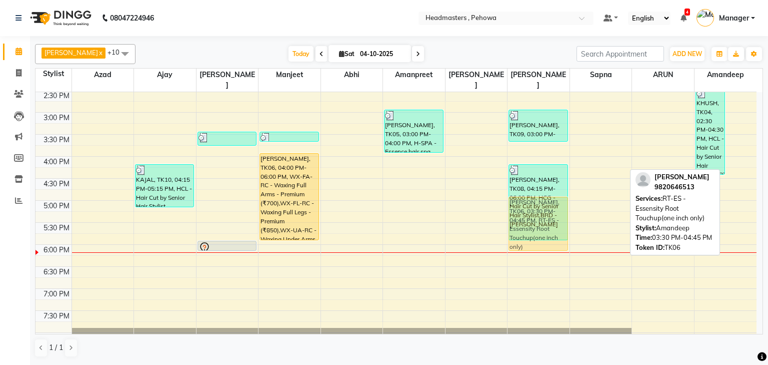
drag, startPoint x: 738, startPoint y: 153, endPoint x: 561, endPoint y: 221, distance: 190.1
click at [561, 221] on tr "MR., TK03, 11:15 AM-11:45 AM, SH - Shave KAJAL, TK10, 04:15 PM-05:15 PM, HCL - …" at bounding box center [396, 112] width 721 height 616
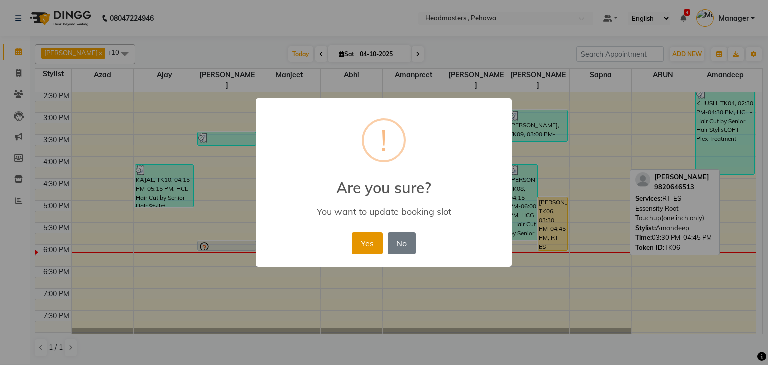
drag, startPoint x: 365, startPoint y: 240, endPoint x: 555, endPoint y: 250, distance: 190.8
click at [368, 240] on button "Yes" at bounding box center [367, 243] width 31 height 22
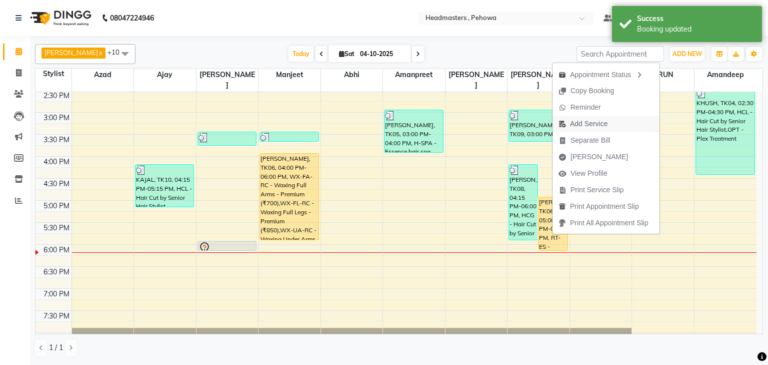
click at [598, 128] on span "Add Service" at bounding box center [589, 124] width 38 height 11
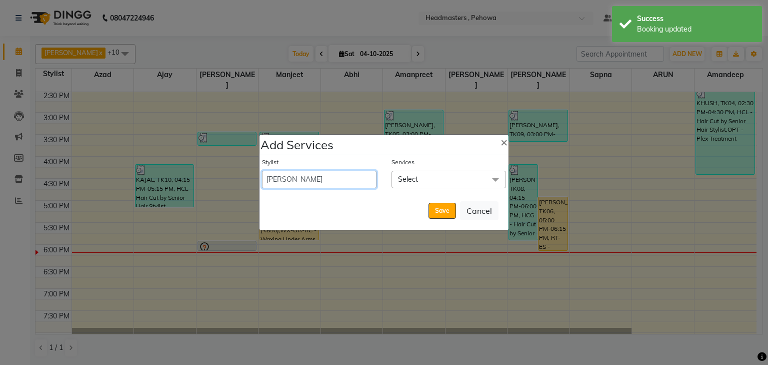
click at [324, 181] on select "Abhi Ajay Amandeep Amanpreet Anas ARUN Azad Bilal Davy Headmasters Jashan Kunal…" at bounding box center [319, 180] width 115 height 18
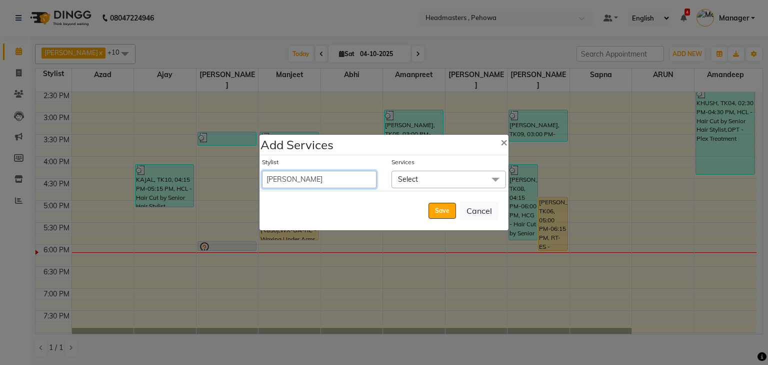
select select "68773"
click at [262, 171] on select "Abhi Ajay Amandeep Amanpreet Anas ARUN Azad Bilal Davy Headmasters Jashan Kunal…" at bounding box center [319, 180] width 115 height 18
select select "1095"
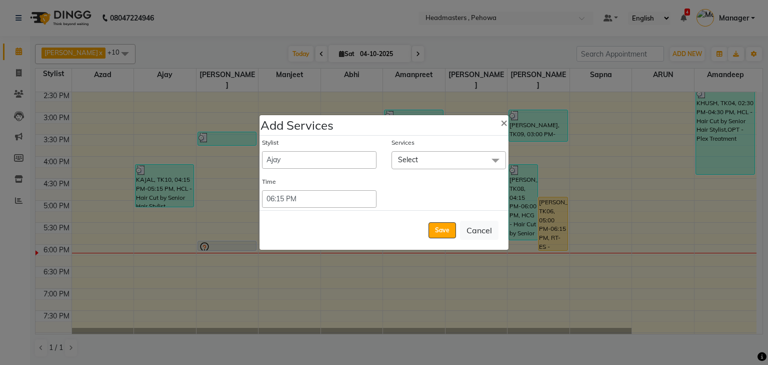
click at [477, 161] on span "Select" at bounding box center [449, 160] width 115 height 18
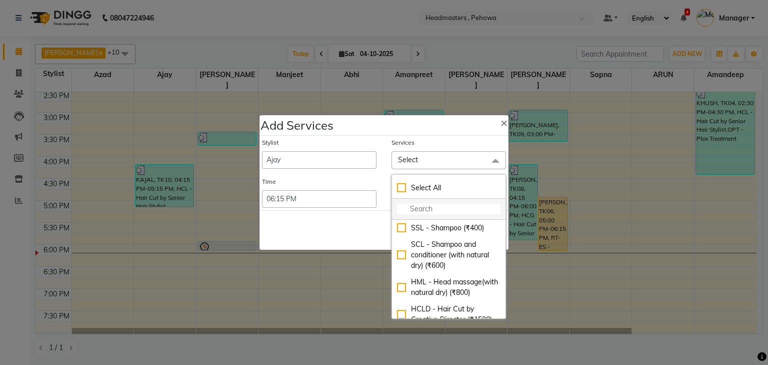
click at [478, 210] on input "multiselect-search" at bounding box center [449, 209] width 104 height 11
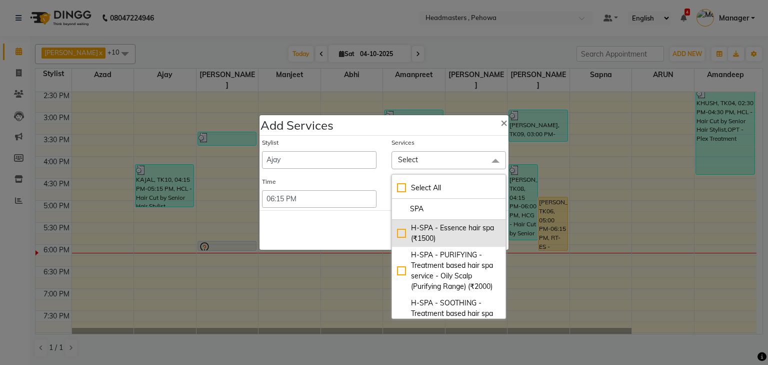
type input "SPA"
click at [436, 239] on div "H-SPA - Essence hair spa (₹1500)" at bounding box center [449, 233] width 104 height 21
checkbox input "true"
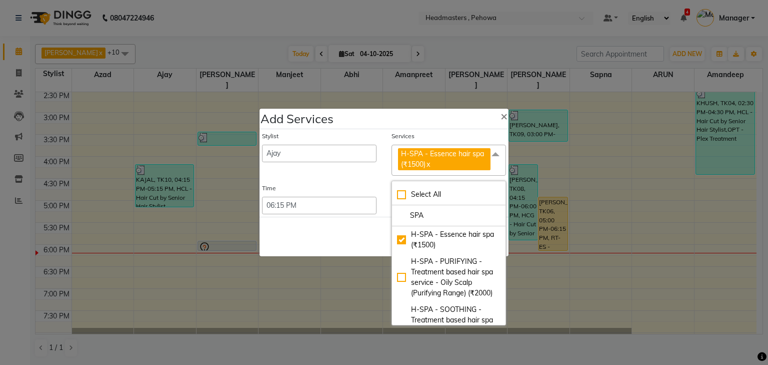
drag, startPoint x: 321, startPoint y: 222, endPoint x: 340, endPoint y: 228, distance: 19.9
click at [331, 230] on div "Save Cancel" at bounding box center [384, 237] width 249 height 40
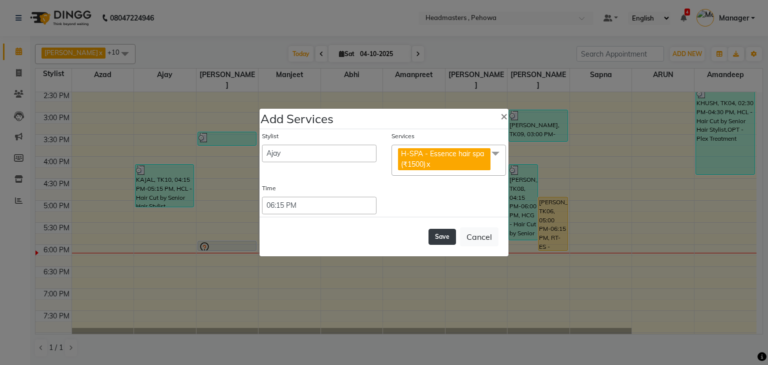
click at [444, 236] on button "Save" at bounding box center [443, 237] width 28 height 16
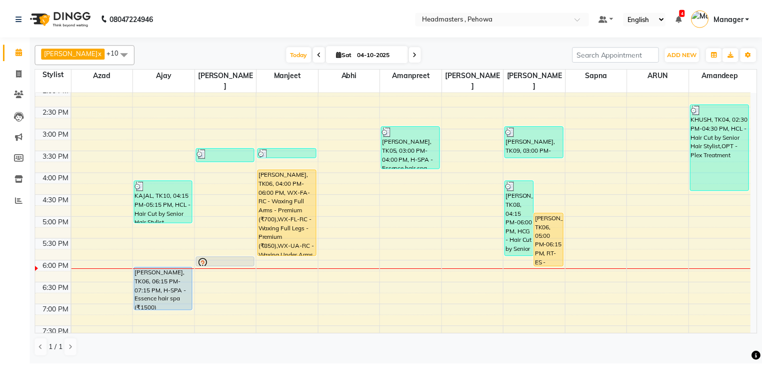
scroll to position [278, 0]
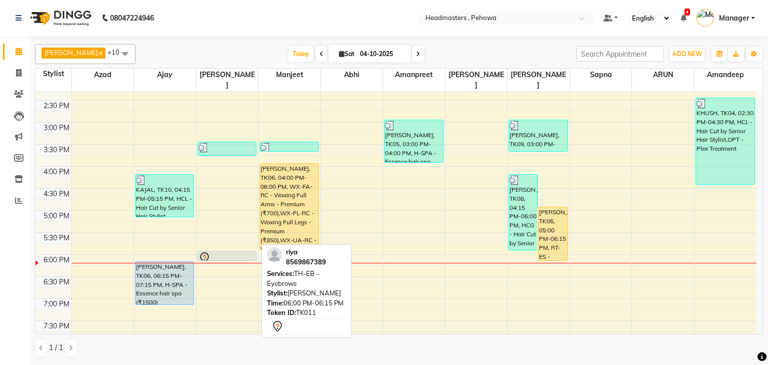
click at [228, 245] on div "SHAKSHI, TK07, 03:30 PM-03:50 PM, TH-EB - Eyebrows,TH-UL - Upper lips riya, TK1…" at bounding box center [228, 122] width 62 height 616
click at [228, 258] on div at bounding box center [227, 260] width 58 height 4
click at [228, 252] on div at bounding box center [227, 258] width 57 height 12
select select "7"
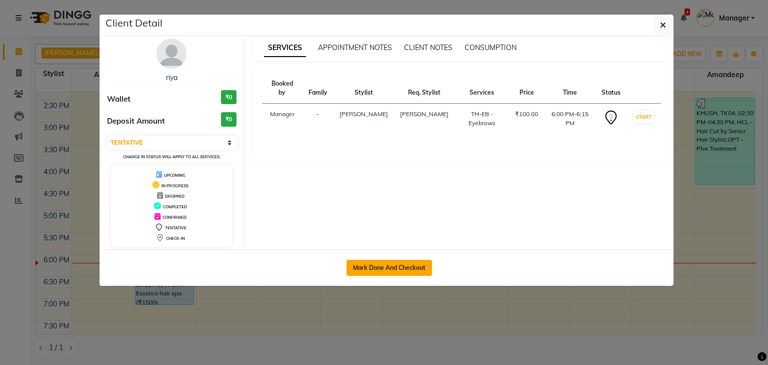
click at [407, 264] on button "Mark Done And Checkout" at bounding box center [390, 268] width 86 height 16
select select "service"
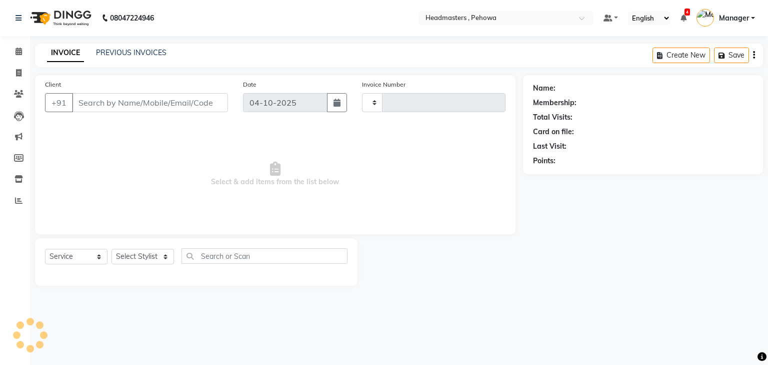
type input "3037"
select select "7727"
type input "8569867389"
select select "68775"
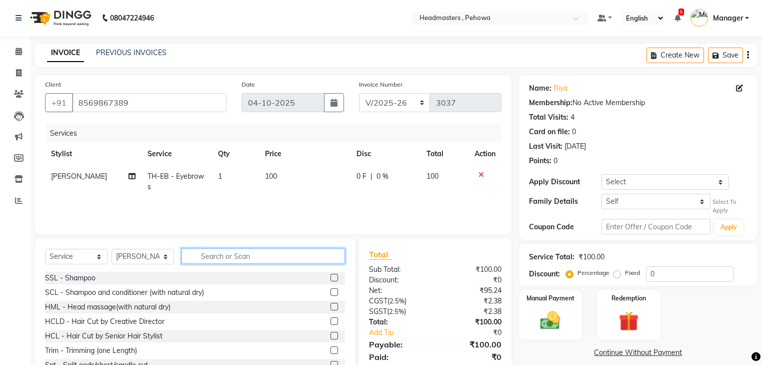
click at [280, 253] on input "text" at bounding box center [264, 256] width 164 height 16
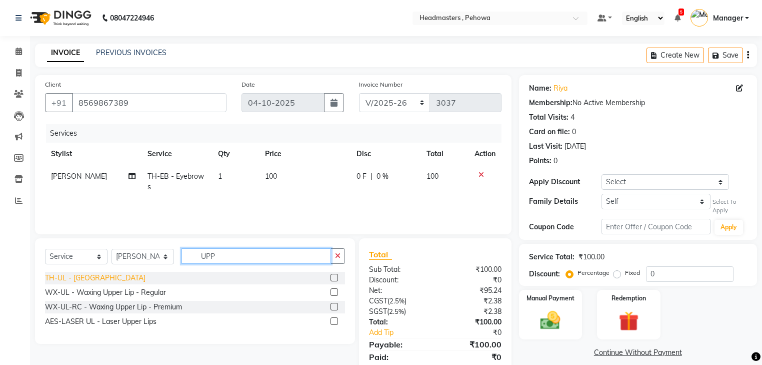
type input "UPP"
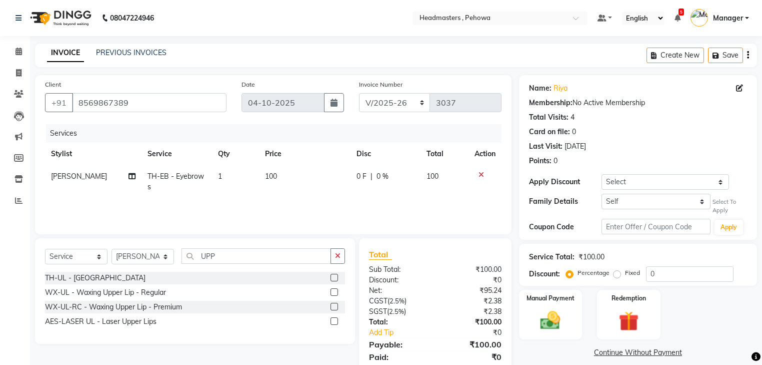
drag, startPoint x: 95, startPoint y: 278, endPoint x: 178, endPoint y: 279, distance: 83.5
click at [95, 278] on div "TH-UL - Upper lips" at bounding box center [95, 278] width 101 height 11
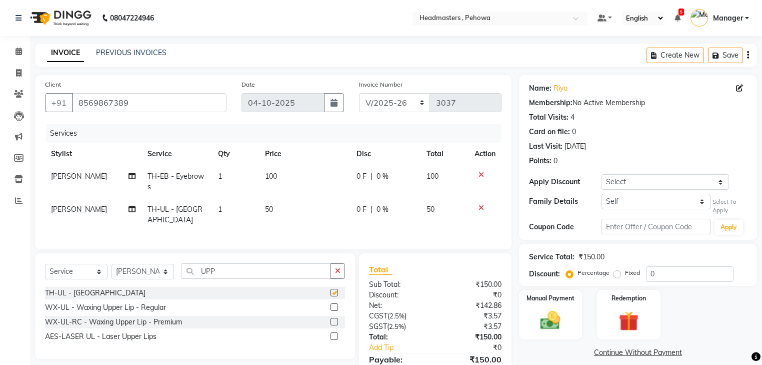
checkbox input "false"
click at [255, 276] on input "UPP" at bounding box center [257, 271] width 150 height 16
type input "U"
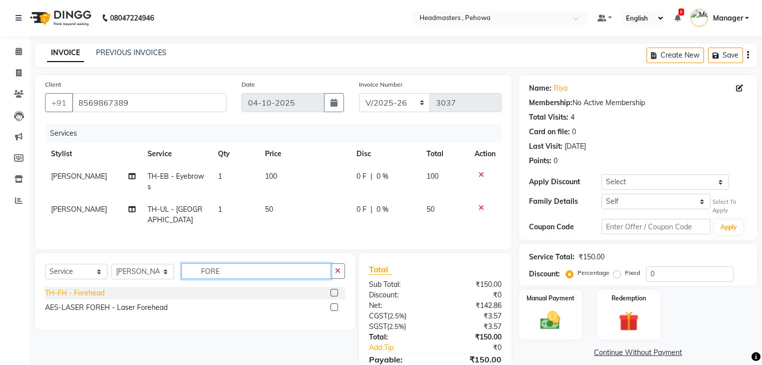
type input "FORE"
click at [90, 298] on div "TH-FH - Forehead" at bounding box center [75, 293] width 60 height 11
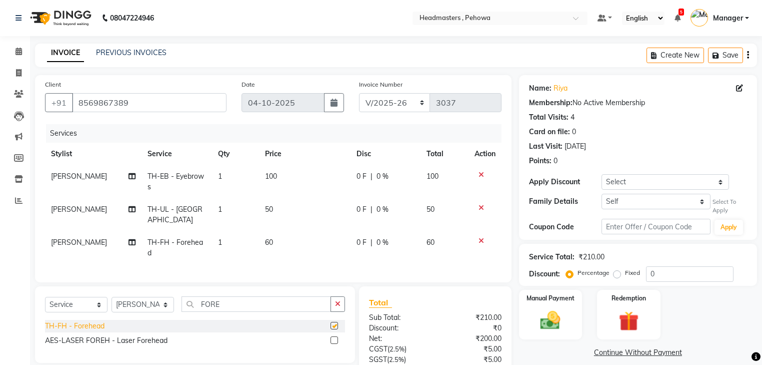
checkbox input "false"
click at [360, 245] on span "0 F" at bounding box center [362, 242] width 10 height 11
select select "68775"
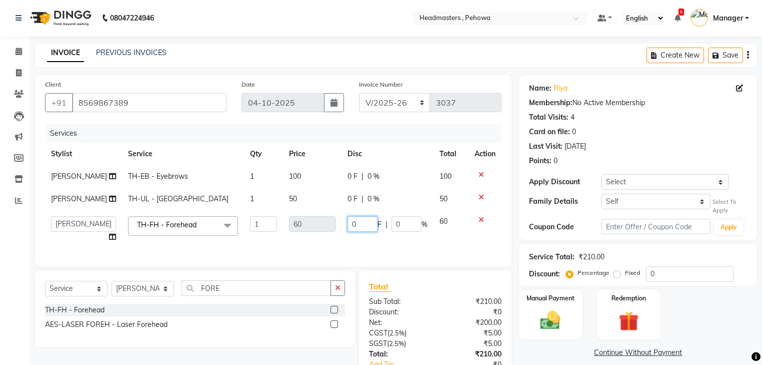
click at [364, 232] on input "0" at bounding box center [363, 224] width 30 height 16
type input "010"
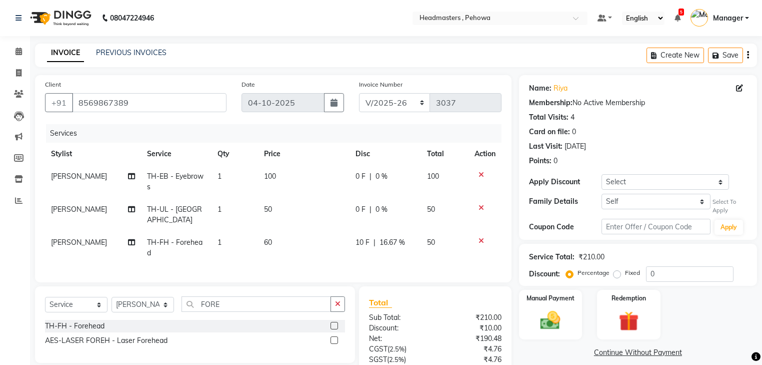
click at [415, 199] on td "0 F | 0 %" at bounding box center [386, 214] width 72 height 33
select select "68775"
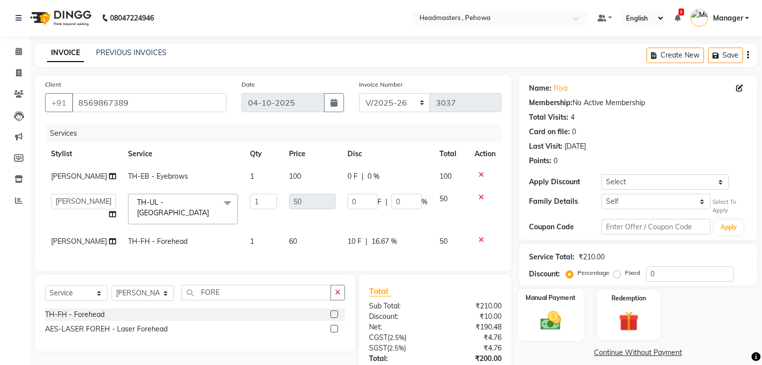
click at [541, 308] on img at bounding box center [551, 320] width 34 height 24
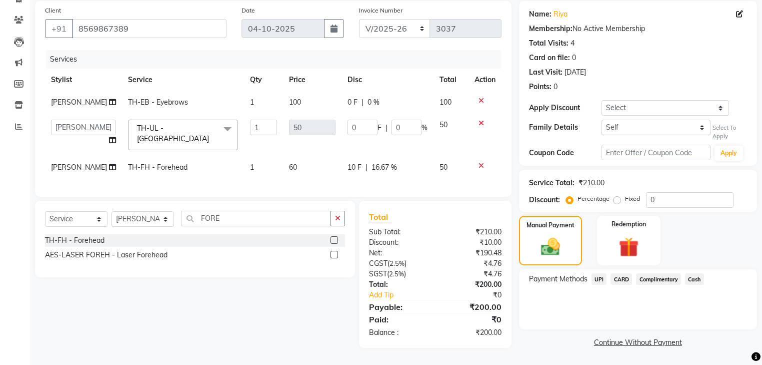
click at [700, 273] on span "Cash" at bounding box center [694, 279] width 19 height 12
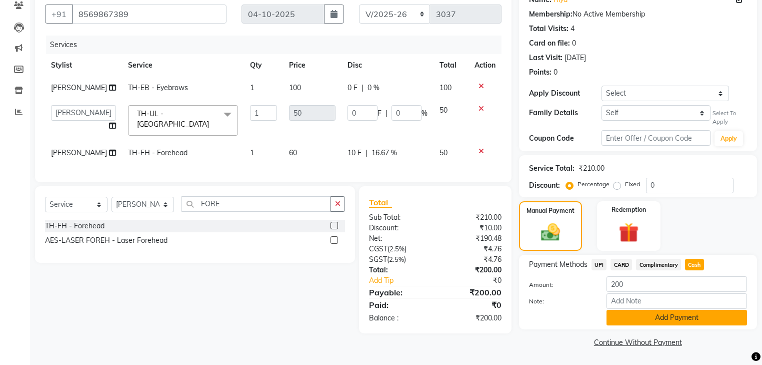
click at [637, 310] on button "Add Payment" at bounding box center [677, 318] width 141 height 16
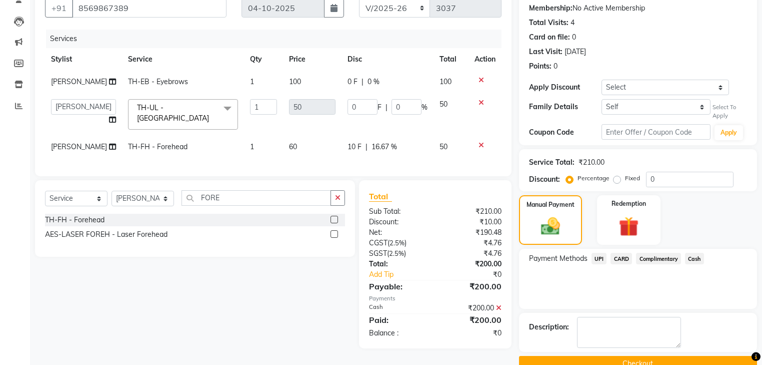
scroll to position [116, 0]
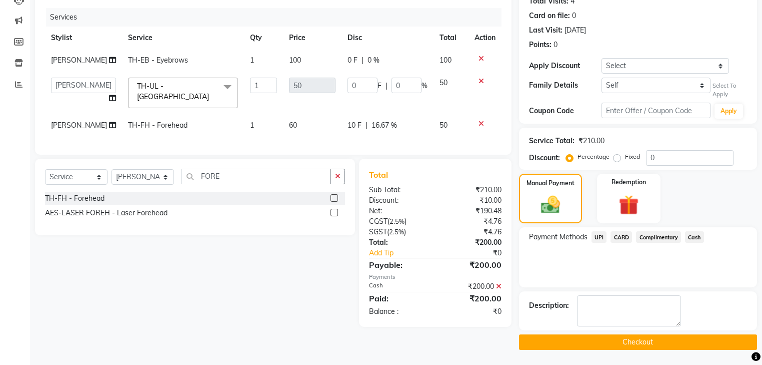
click at [664, 345] on button "Checkout" at bounding box center [638, 342] width 238 height 16
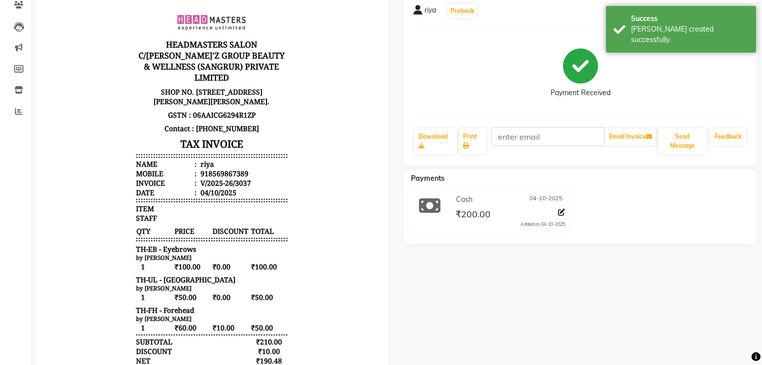
scroll to position [80, 0]
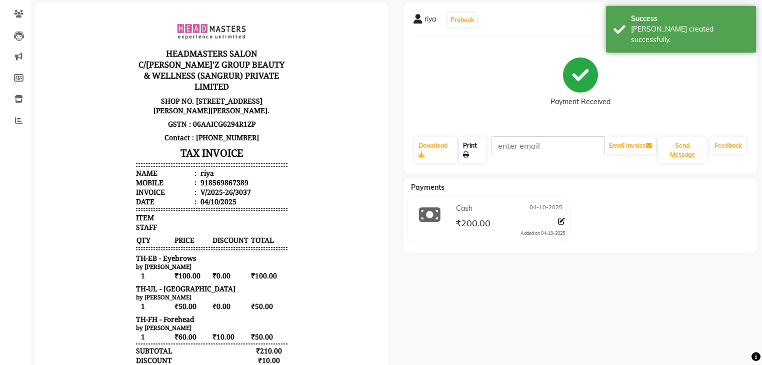
click at [462, 144] on link "Print" at bounding box center [473, 150] width 28 height 26
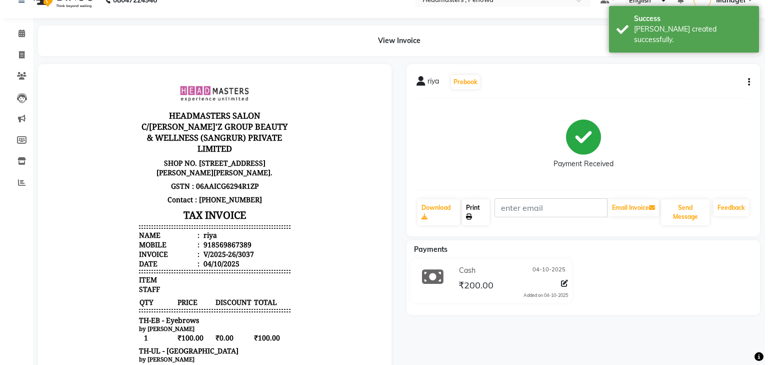
scroll to position [0, 0]
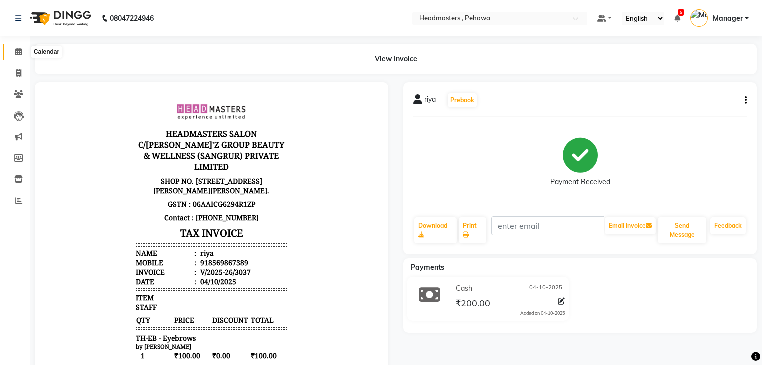
click at [16, 51] on icon at bounding box center [19, 52] width 7 height 8
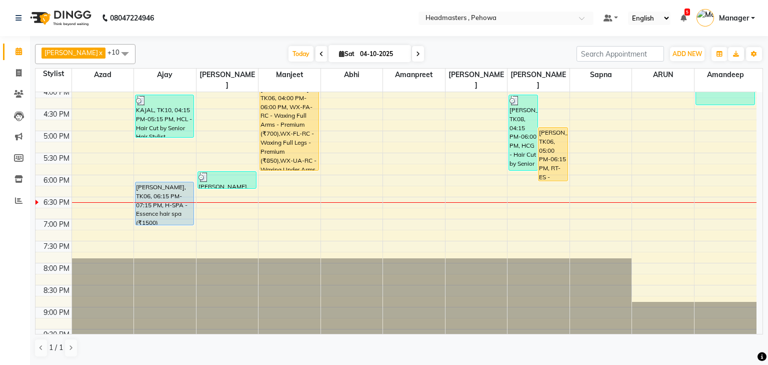
scroll to position [358, 0]
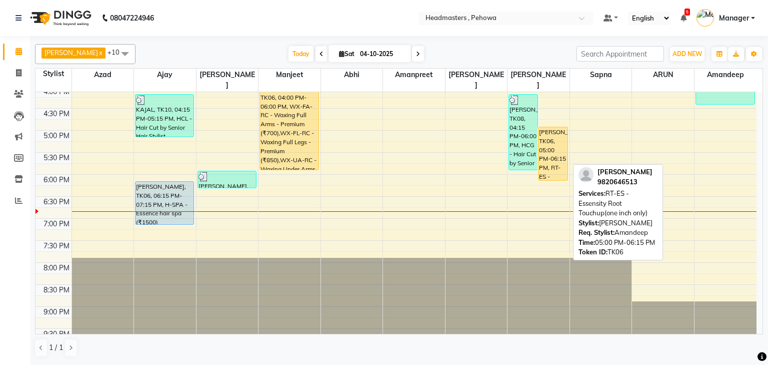
click at [552, 156] on div "[PERSON_NAME], TK06, 05:00 PM-06:15 PM, RT-ES - Essensity Root Touchup(one inch…" at bounding box center [553, 153] width 29 height 53
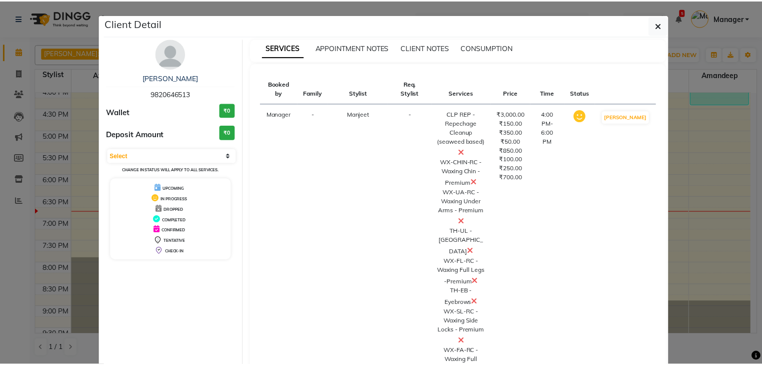
scroll to position [176, 0]
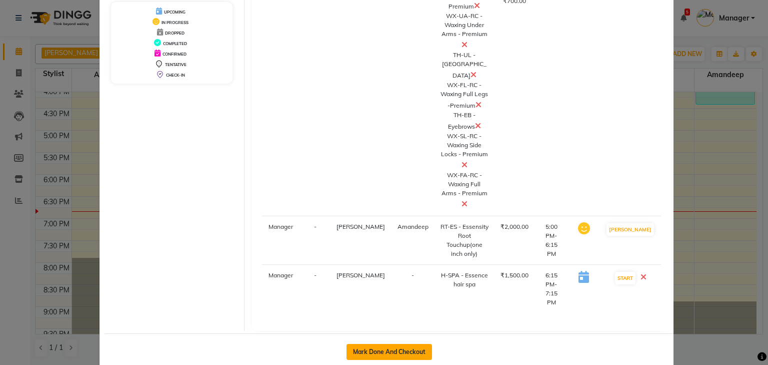
click at [410, 344] on button "Mark Done And Checkout" at bounding box center [390, 352] width 86 height 16
select select "service"
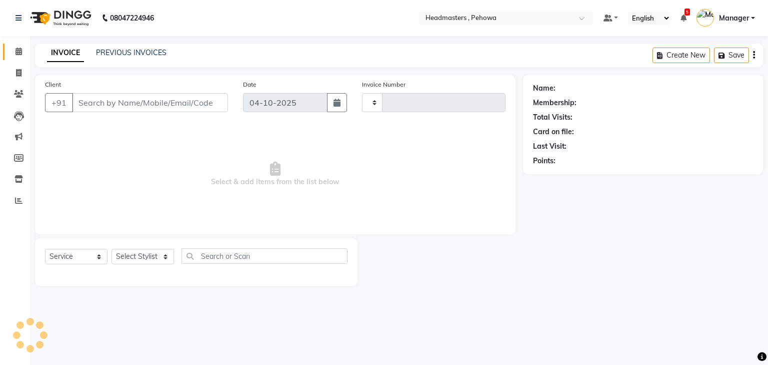
type input "3038"
select select "7727"
type input "9820646513"
select select "71125"
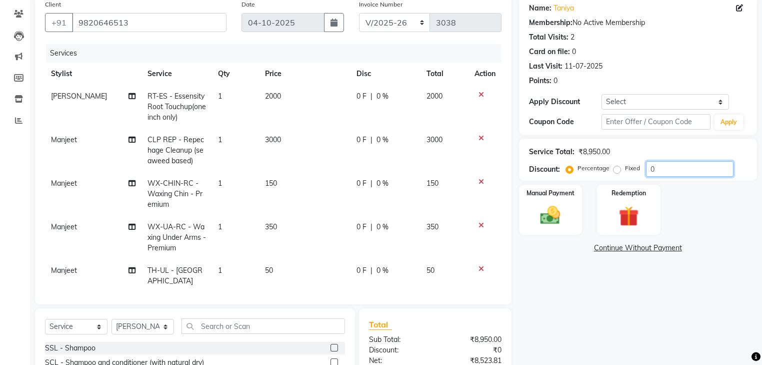
click at [680, 171] on input "0" at bounding box center [690, 169] width 88 height 16
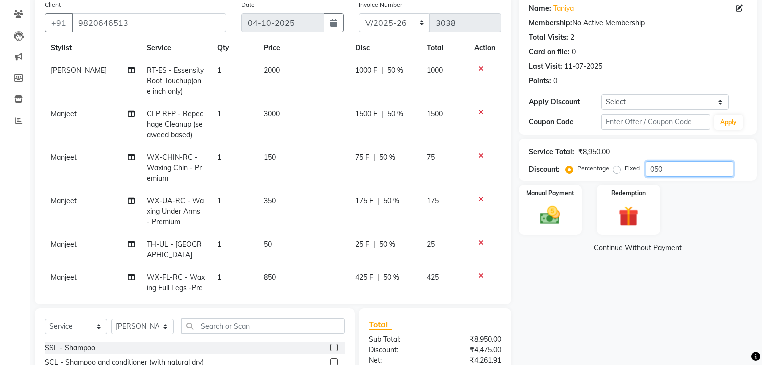
scroll to position [40, 0]
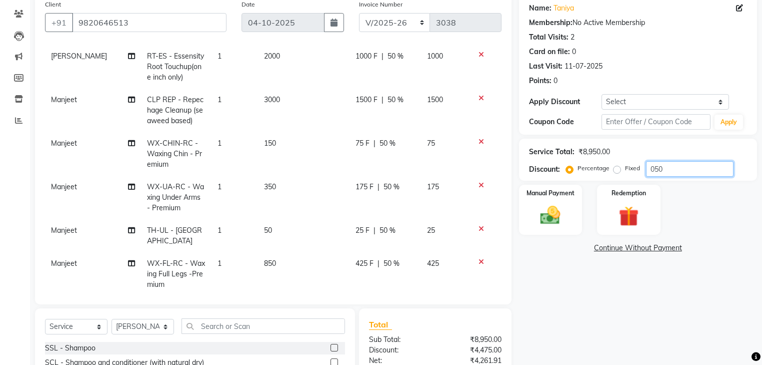
type input "050"
click at [388, 144] on span "50 %" at bounding box center [388, 143] width 16 height 11
select select "68776"
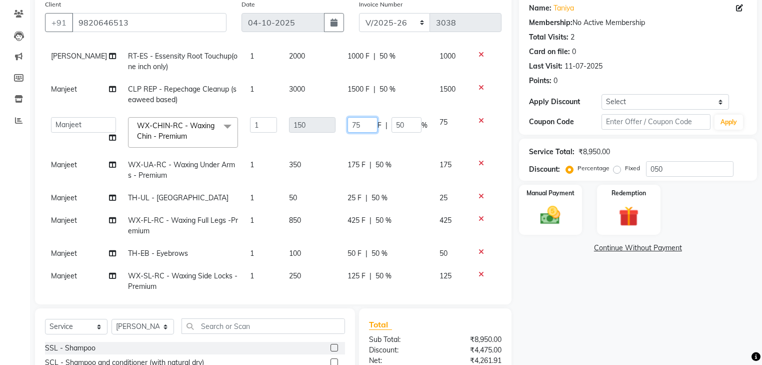
click at [358, 128] on input "75" at bounding box center [363, 125] width 30 height 16
type input "70"
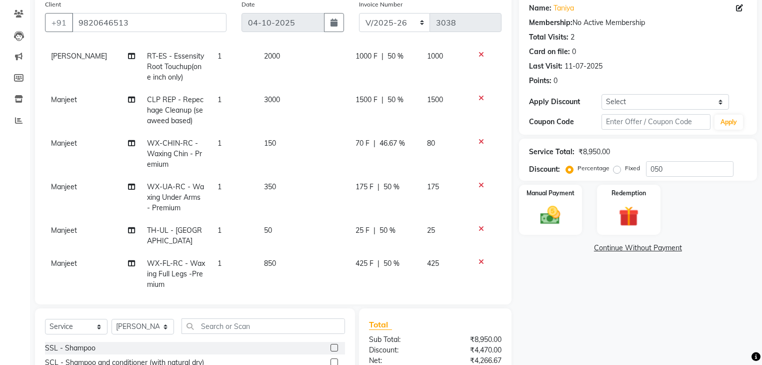
click at [353, 196] on tbody "Sahil Machal RT-ES - Essensity Root Touchup(one inch only) 1 2000 1000 F | 50 %…" at bounding box center [273, 247] width 457 height 404
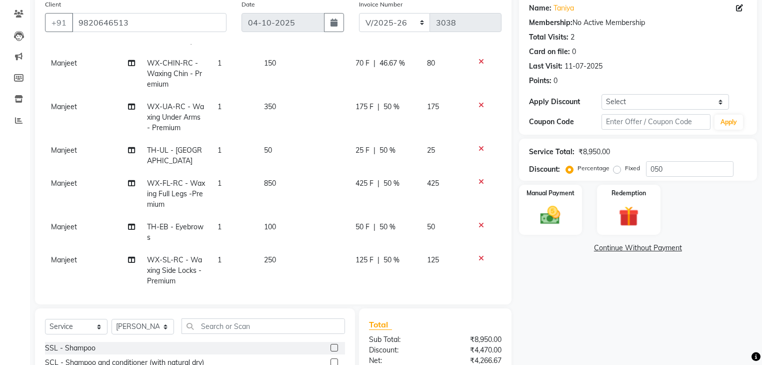
click at [384, 148] on span "50 %" at bounding box center [388, 150] width 16 height 11
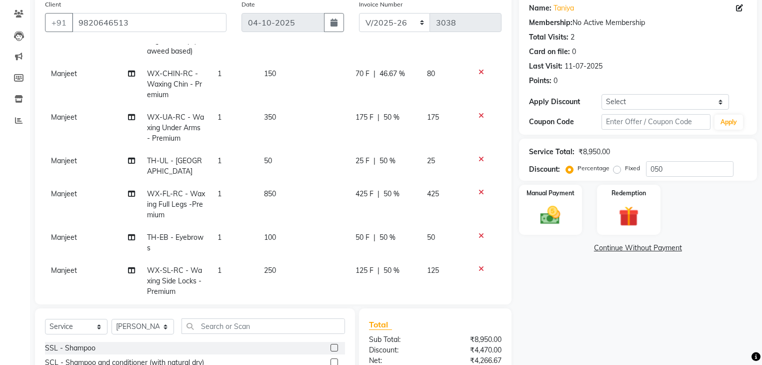
select select "68776"
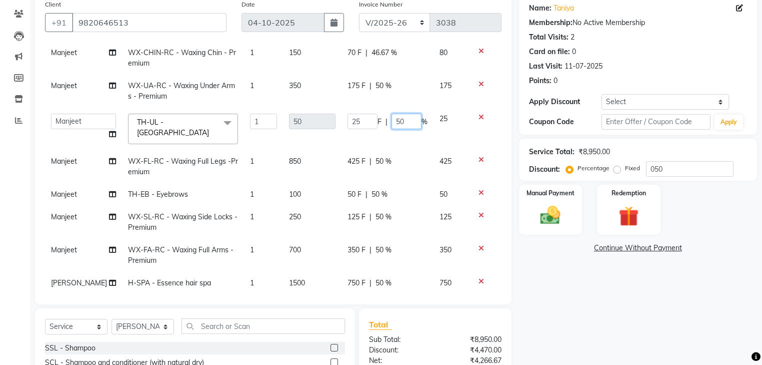
click at [400, 124] on input "50" at bounding box center [407, 122] width 30 height 16
type input "5"
click at [315, 97] on td "350" at bounding box center [312, 91] width 59 height 33
select select "68776"
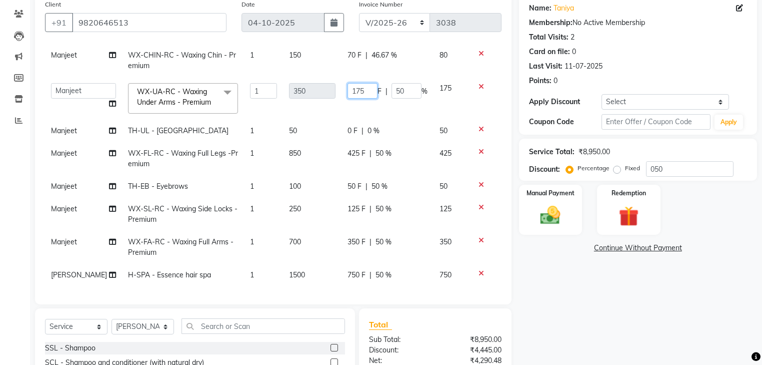
click at [358, 86] on input "175" at bounding box center [363, 91] width 30 height 16
type input "170"
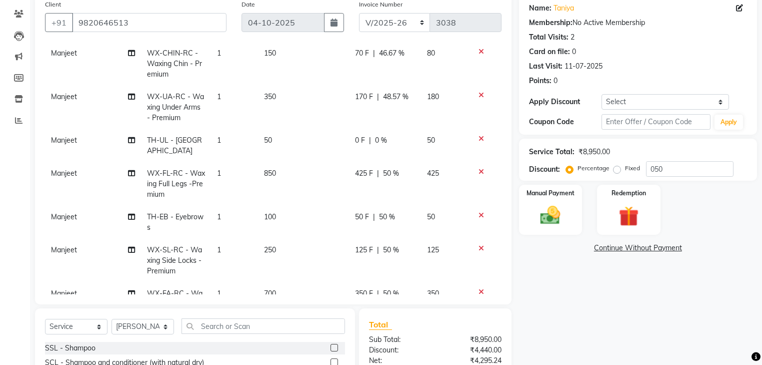
click at [312, 121] on tbody "Sahil Machal RT-ES - Essensity Root Touchup(one inch only) 1 2000 1000 F | 50 %…" at bounding box center [273, 157] width 457 height 404
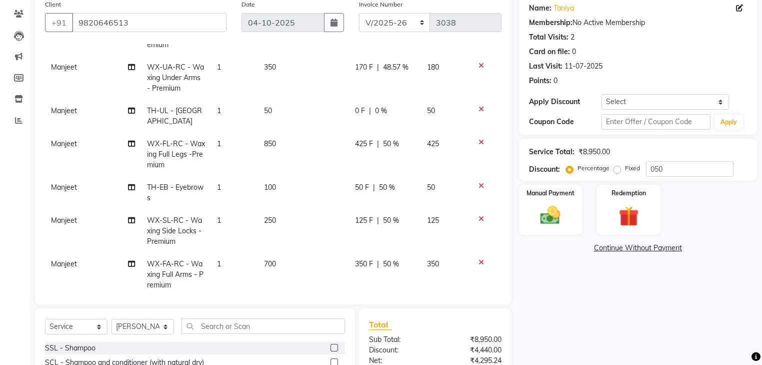
scroll to position [208, 0]
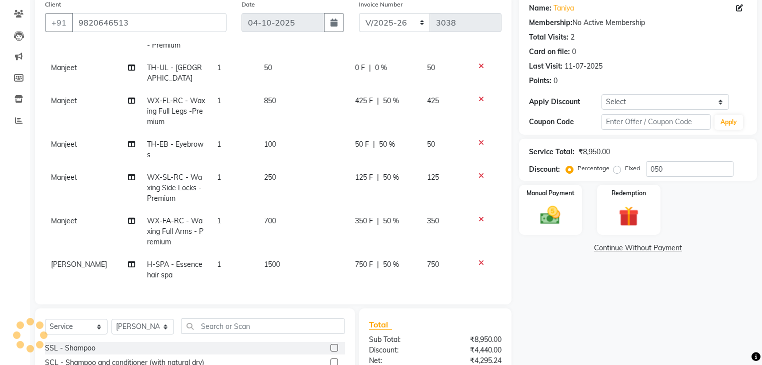
click at [362, 172] on span "125 F" at bounding box center [364, 177] width 18 height 11
select select "68776"
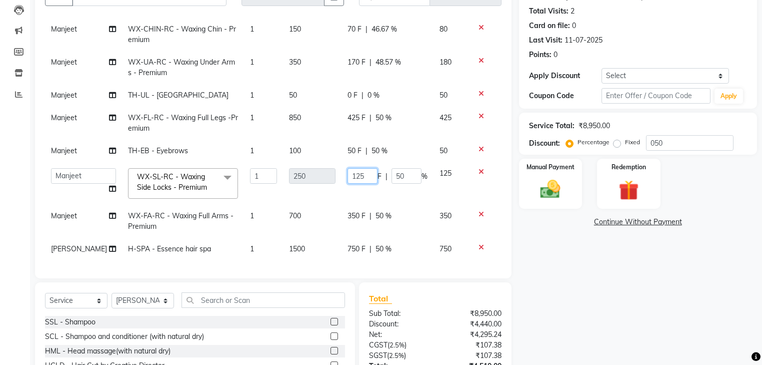
scroll to position [113, 0]
click at [359, 168] on input "125" at bounding box center [363, 176] width 30 height 16
type input "120"
click at [320, 127] on tbody "Sahil Machal RT-ES - Essensity Root Touchup(one inch only) 1 2000 1000 F | 50 %…" at bounding box center [273, 106] width 457 height 308
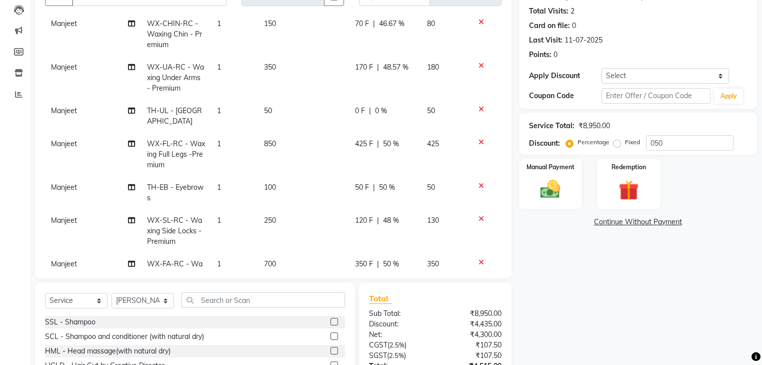
drag, startPoint x: 366, startPoint y: 141, endPoint x: 362, endPoint y: 146, distance: 6.1
click at [366, 144] on span "425 F" at bounding box center [364, 144] width 18 height 11
select select "68776"
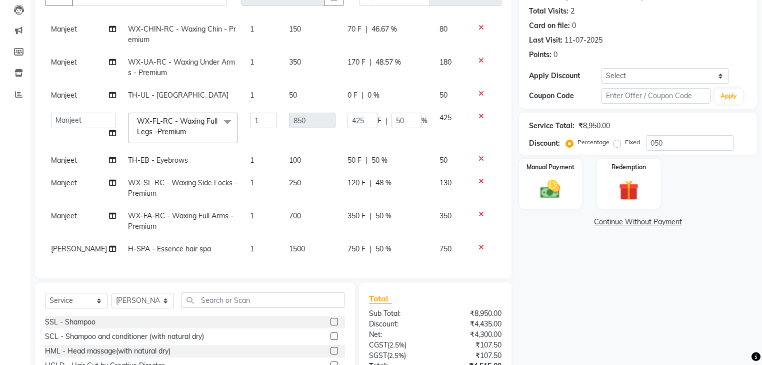
scroll to position [113, 0]
click at [361, 113] on input "425" at bounding box center [363, 121] width 30 height 16
type input "420"
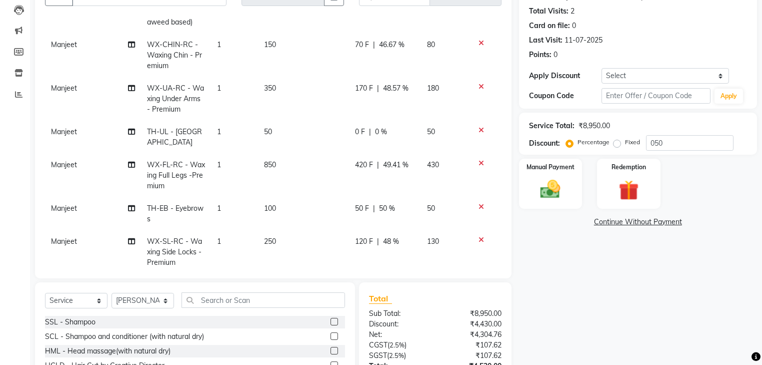
click at [315, 213] on tbody "Sahil Machal RT-ES - Essensity Root Touchup(one inch only) 1 2000 1000 F | 50 %…" at bounding box center [273, 148] width 457 height 404
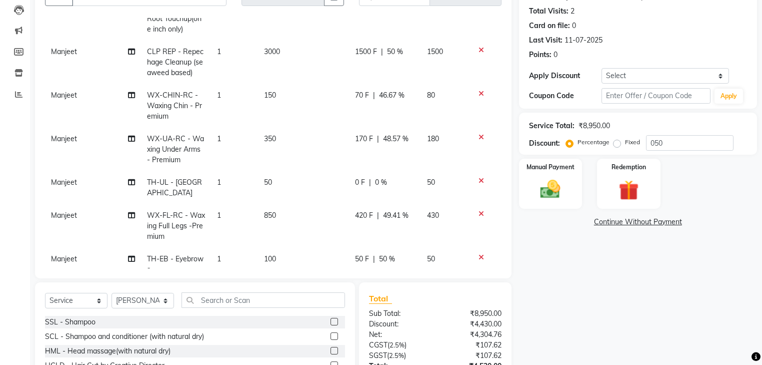
scroll to position [80, 0]
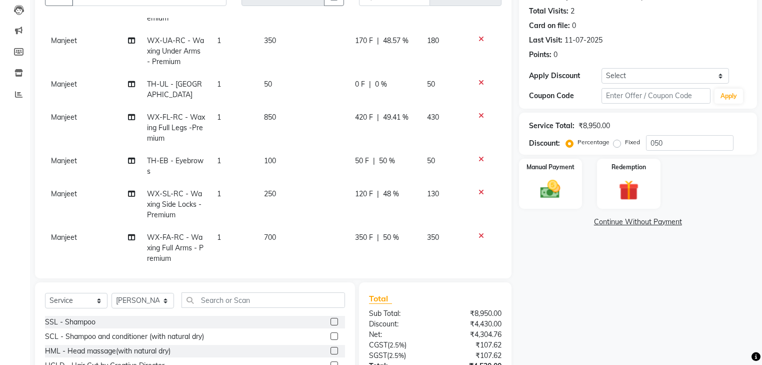
click at [379, 159] on span "50 %" at bounding box center [387, 161] width 16 height 11
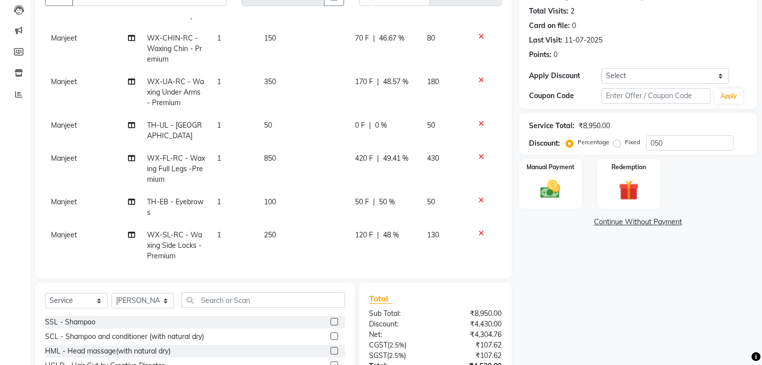
select select "68776"
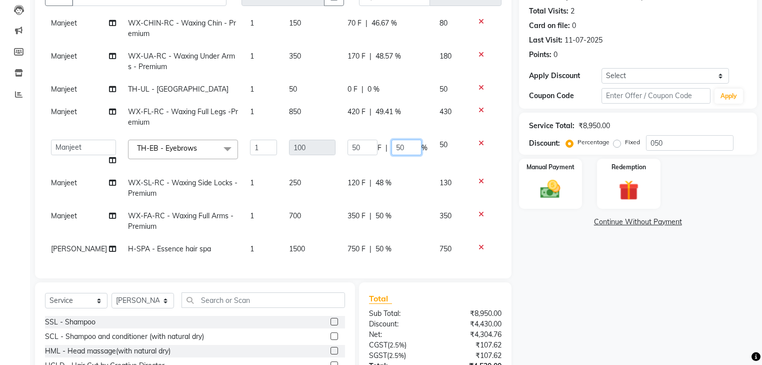
click at [404, 141] on input "50" at bounding box center [407, 148] width 30 height 16
type input "5"
click at [325, 203] on tbody "Sahil Machal RT-ES - Essensity Root Touchup(one inch only) 1 2000 1000 F | 50 %…" at bounding box center [273, 103] width 457 height 314
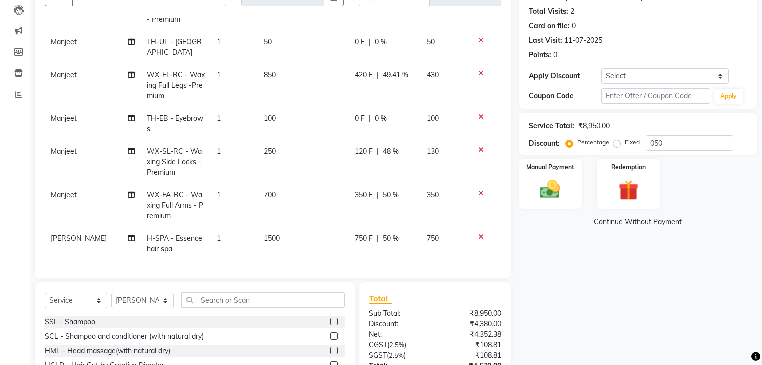
scroll to position [186, 0]
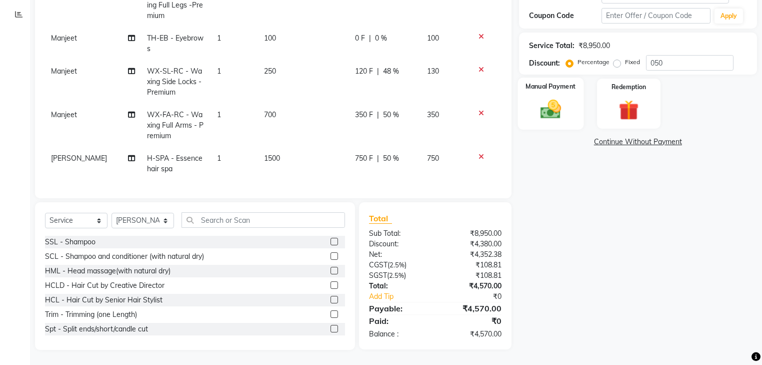
click at [549, 109] on img at bounding box center [551, 110] width 34 height 24
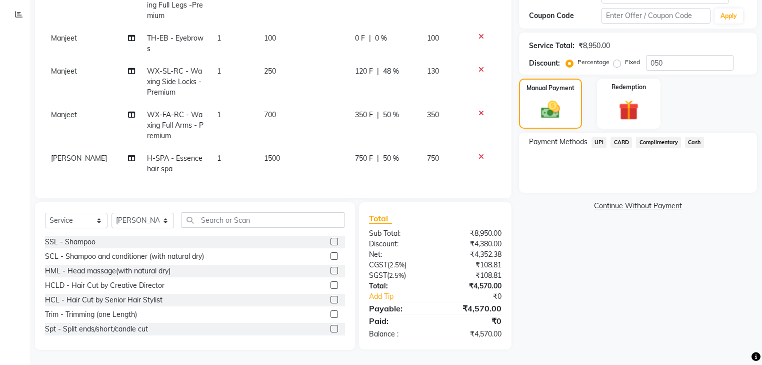
click at [598, 139] on span "UPI" at bounding box center [600, 143] width 16 height 12
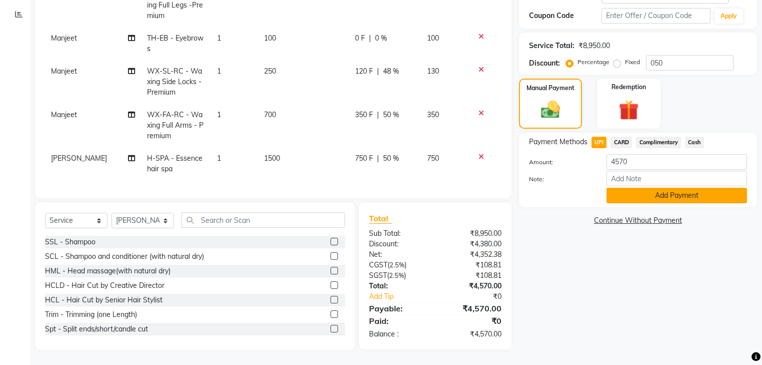
click at [637, 191] on button "Add Payment" at bounding box center [677, 196] width 141 height 16
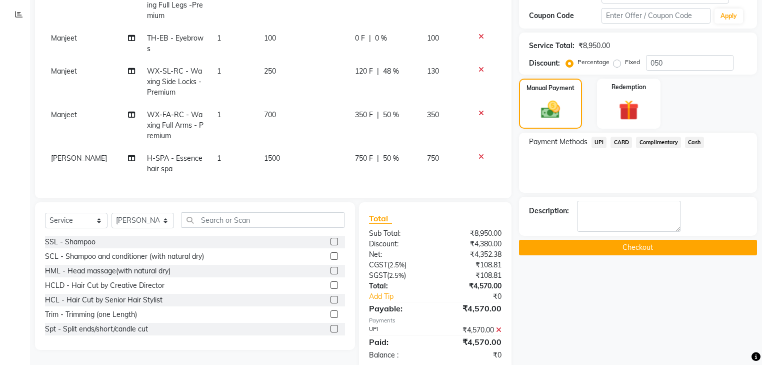
scroll to position [207, 0]
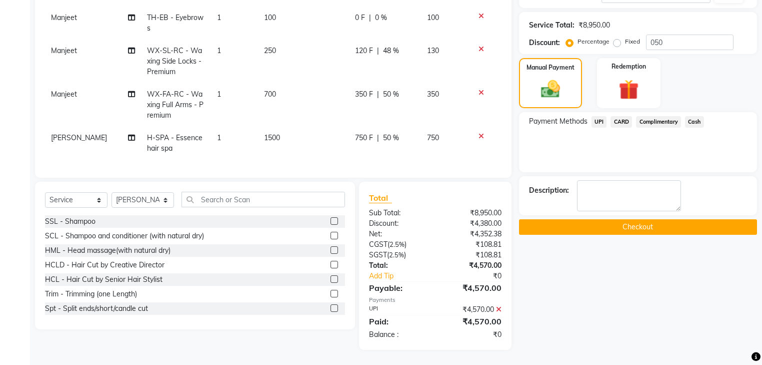
click at [665, 219] on button "Checkout" at bounding box center [638, 227] width 238 height 16
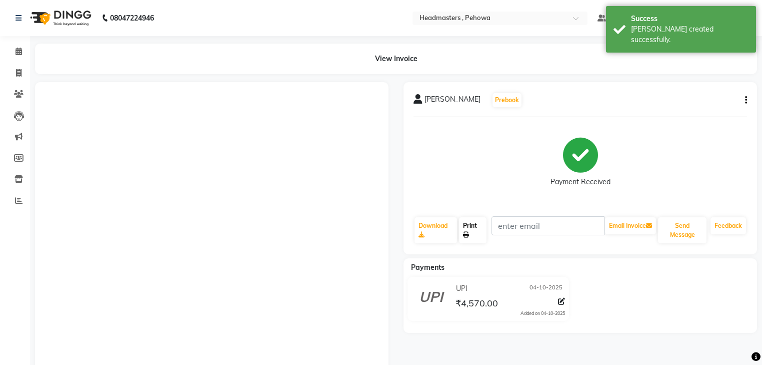
click at [480, 234] on link "Print" at bounding box center [473, 230] width 28 height 26
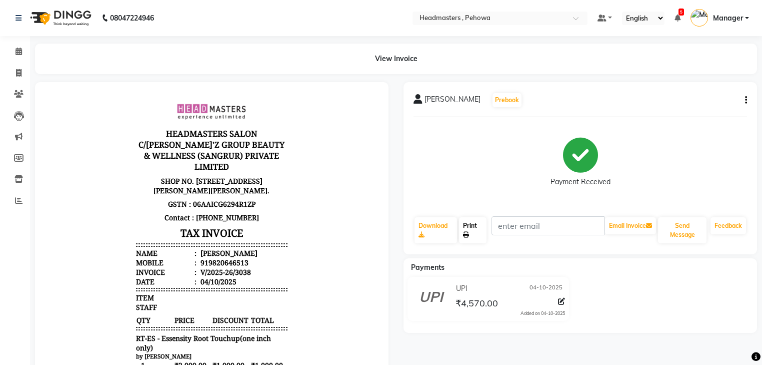
click at [474, 228] on link "Print" at bounding box center [473, 230] width 28 height 26
click at [14, 55] on span at bounding box center [19, 52] width 18 height 12
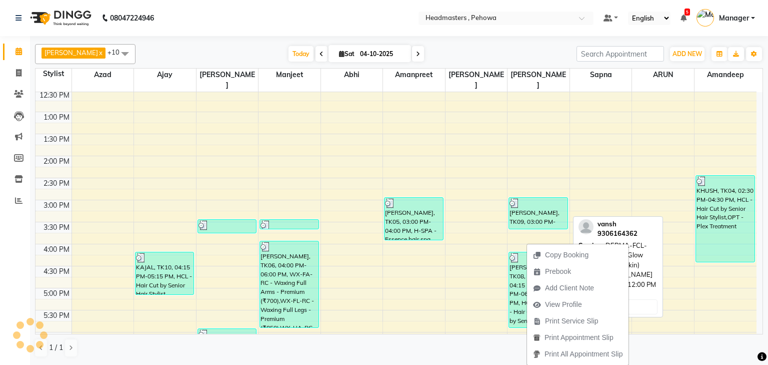
scroll to position [240, 0]
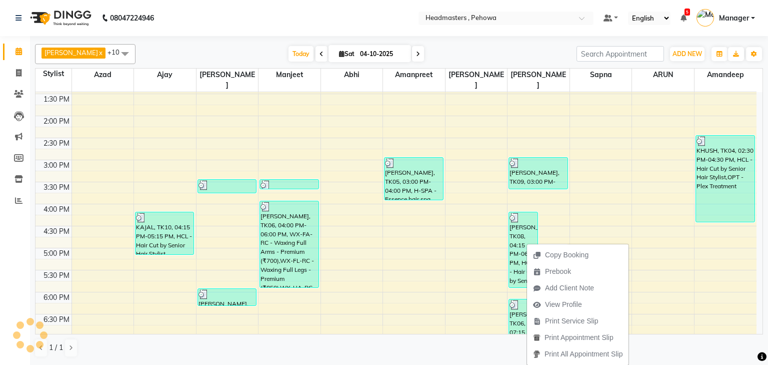
click at [368, 11] on nav "08047224946 Select Location × Headmasters , Pehowa Default Panel My Panel Engli…" at bounding box center [384, 18] width 768 height 36
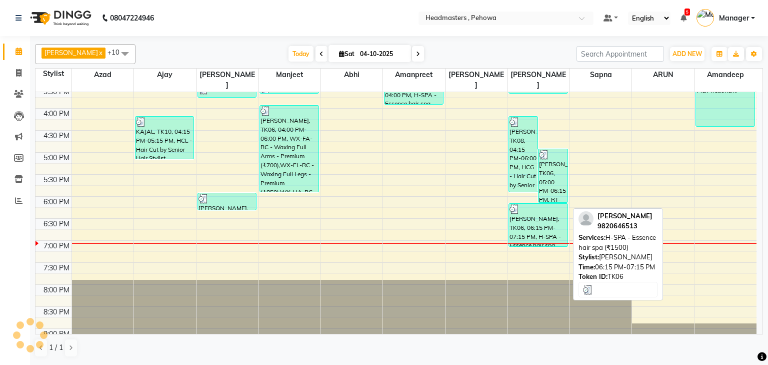
scroll to position [318, 0]
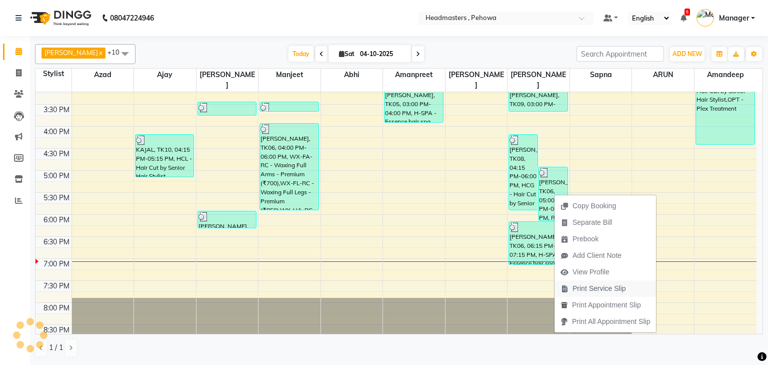
click at [613, 292] on span "Print Service Slip" at bounding box center [600, 288] width 54 height 11
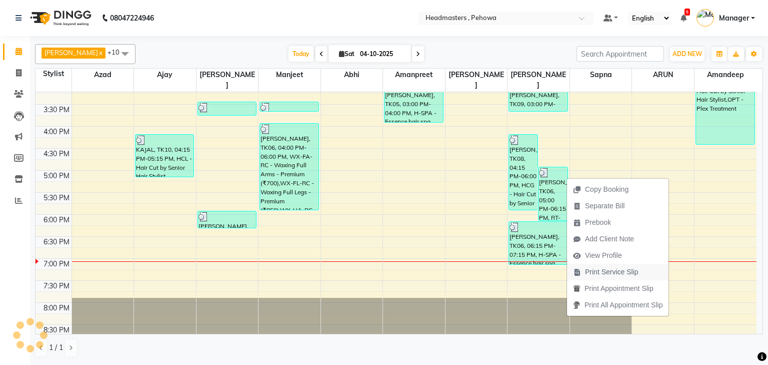
click at [613, 270] on span "Print Service Slip" at bounding box center [612, 272] width 54 height 11
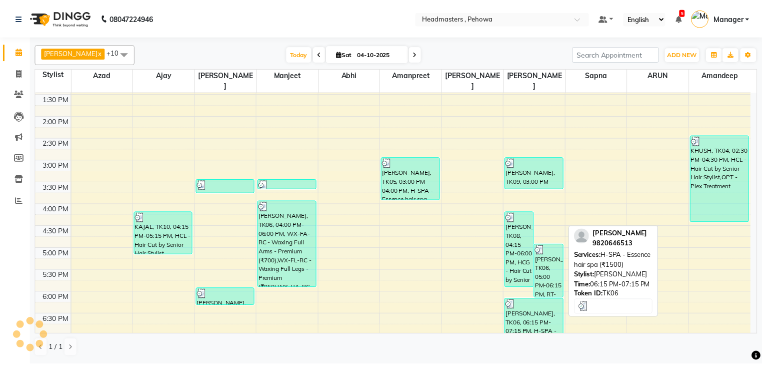
scroll to position [280, 0]
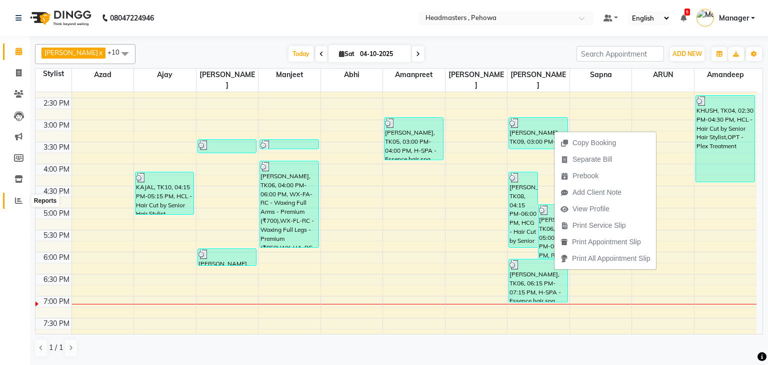
click at [21, 202] on icon at bounding box center [19, 201] width 8 height 8
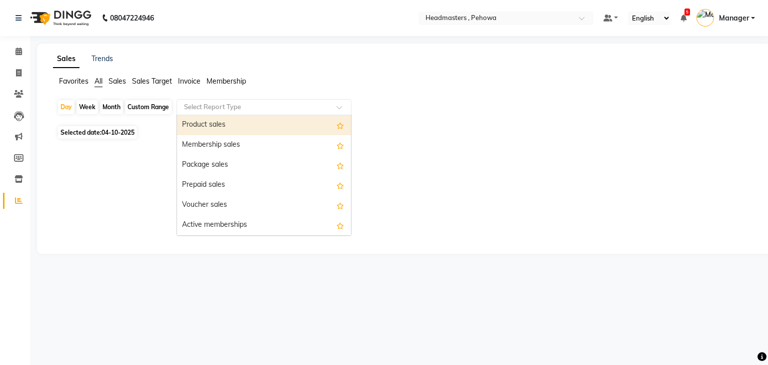
click at [230, 108] on input "text" at bounding box center [254, 107] width 144 height 10
click at [229, 125] on div "Product sales" at bounding box center [264, 125] width 174 height 20
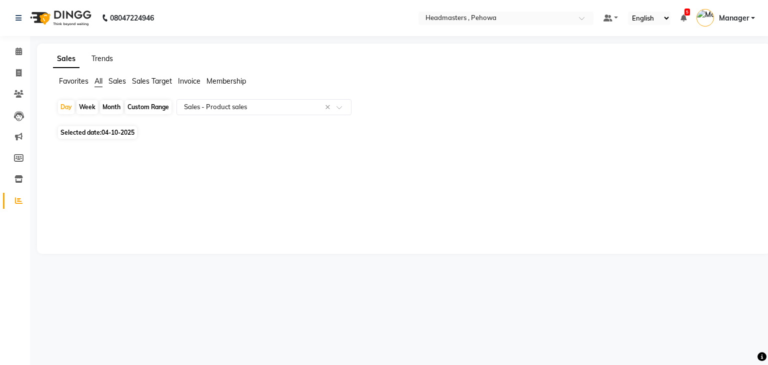
click at [107, 60] on link "Trends" at bounding box center [103, 58] width 22 height 9
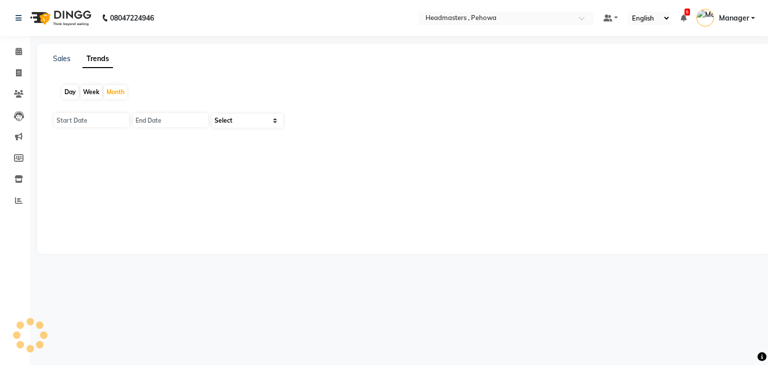
type input "01-10-2025"
type input "31-10-2025"
click at [257, 122] on select "Select Clients" at bounding box center [247, 121] width 71 height 14
select select "by_client"
click at [212, 114] on select "Select Clients" at bounding box center [247, 121] width 71 height 14
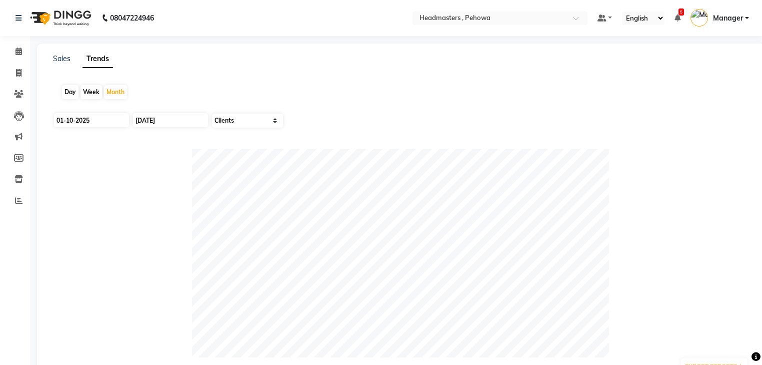
click at [68, 92] on div "Day" at bounding box center [70, 92] width 17 height 14
type input "04-10-2025"
click at [66, 94] on div "Day" at bounding box center [70, 92] width 17 height 14
click at [67, 92] on div "Day" at bounding box center [70, 92] width 17 height 14
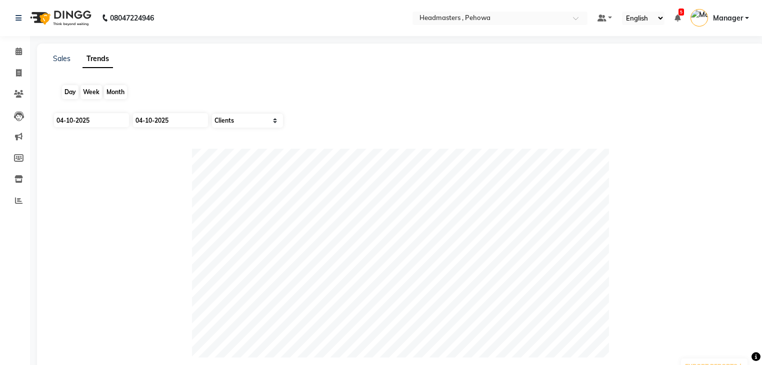
click at [70, 92] on div "Day" at bounding box center [70, 92] width 17 height 14
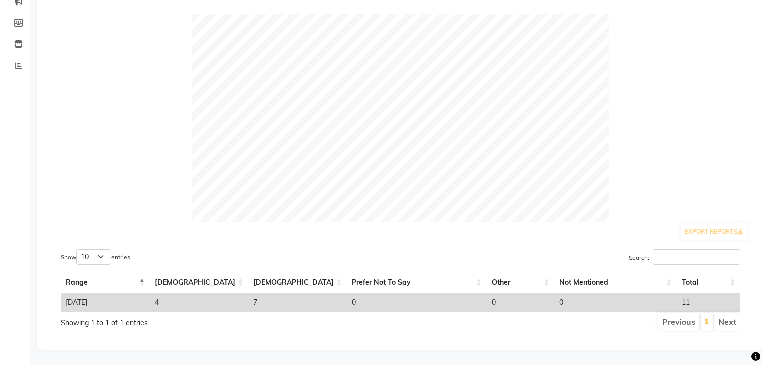
scroll to position [20, 0]
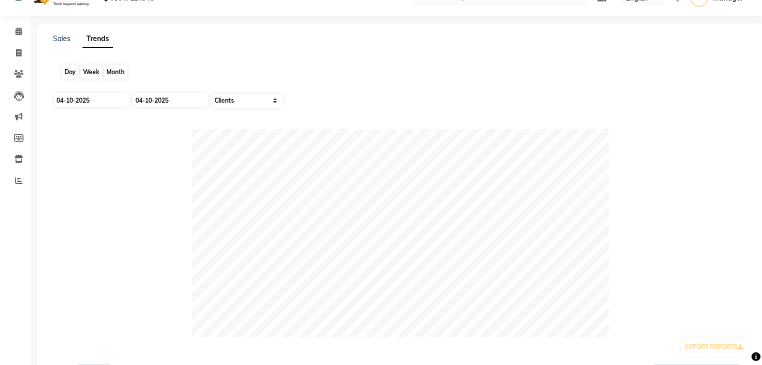
click at [73, 72] on div "Day" at bounding box center [70, 72] width 17 height 14
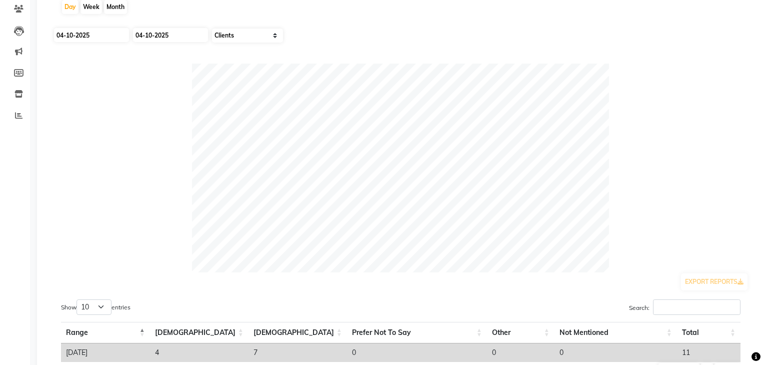
scroll to position [140, 0]
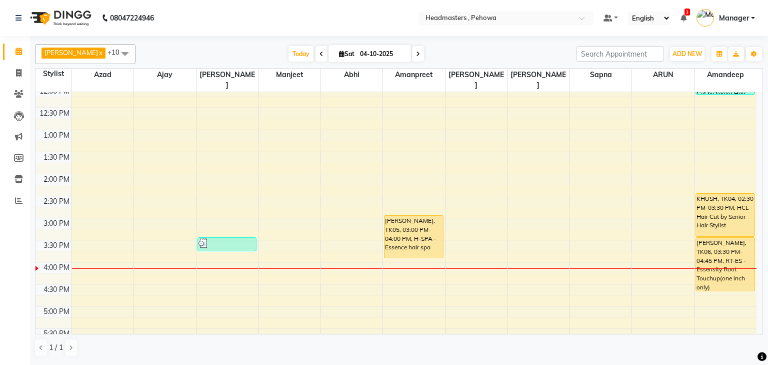
scroll to position [200, 0]
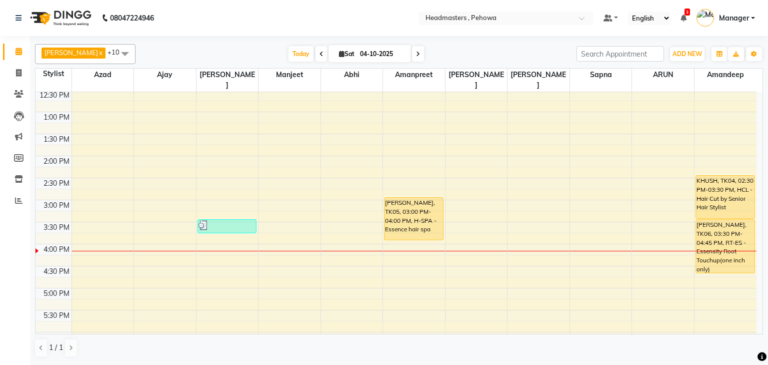
click at [520, 242] on div "8:00 AM 8:30 AM 9:00 AM 9:30 AM 10:00 AM 10:30 AM 11:00 AM 11:30 AM 12:00 PM 12…" at bounding box center [396, 200] width 721 height 616
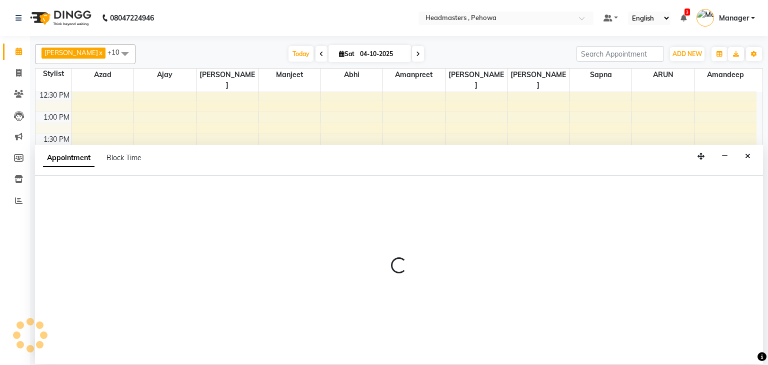
select select "71125"
select select "975"
select select "tentative"
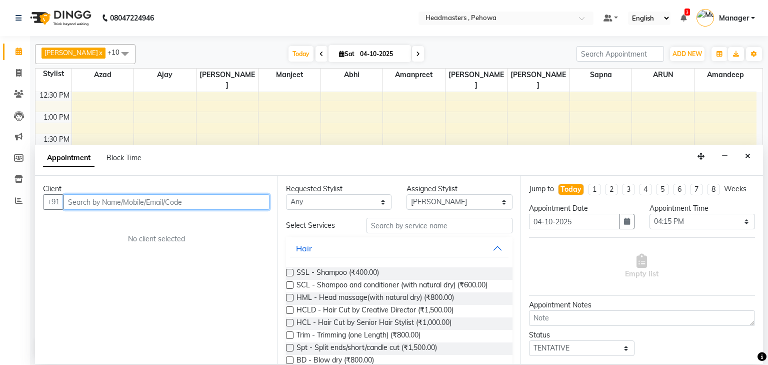
click at [143, 204] on input "text" at bounding box center [167, 202] width 206 height 16
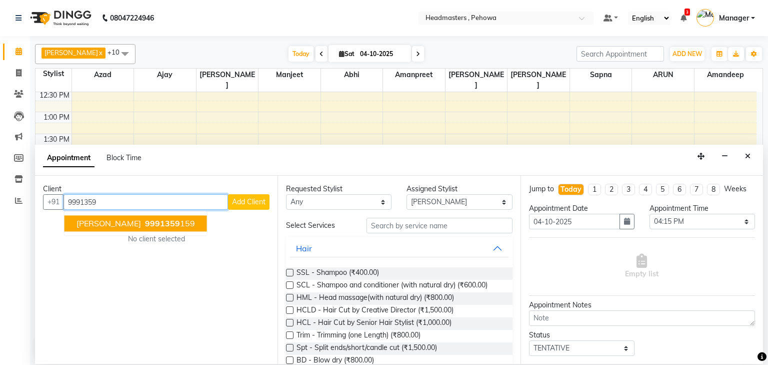
click at [145, 221] on span "9991359" at bounding box center [162, 224] width 35 height 10
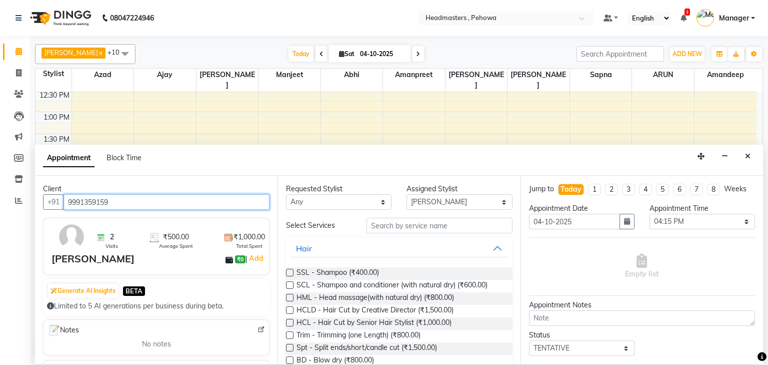
type input "9991359159"
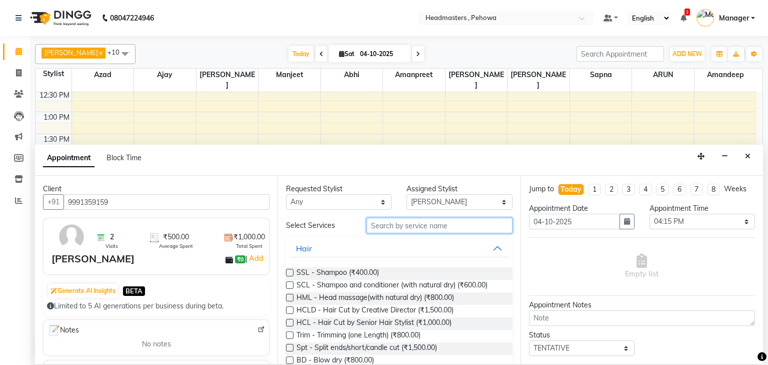
click at [375, 225] on input "text" at bounding box center [440, 226] width 146 height 16
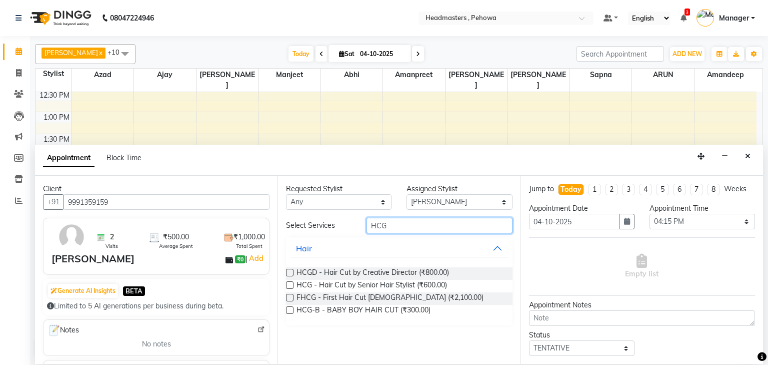
type input "HCG"
click at [292, 286] on label at bounding box center [290, 285] width 8 height 8
click at [292, 286] on input "checkbox" at bounding box center [289, 286] width 7 height 7
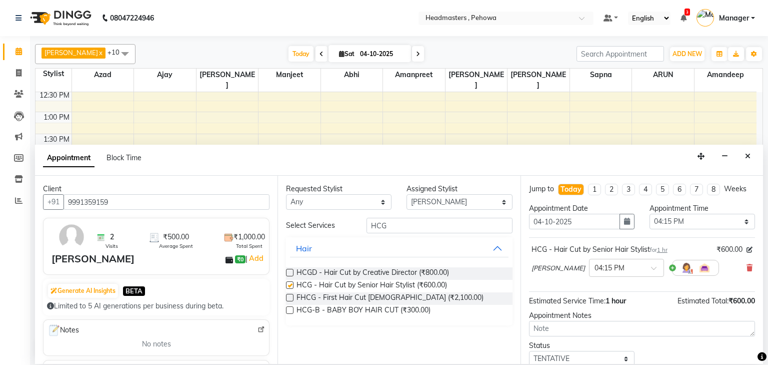
checkbox input "false"
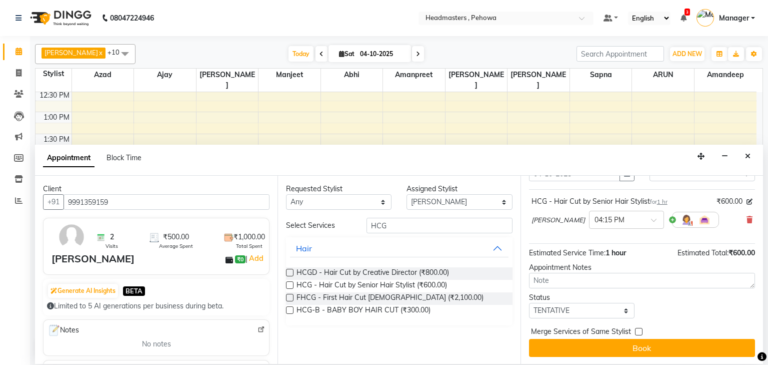
scroll to position [49, 0]
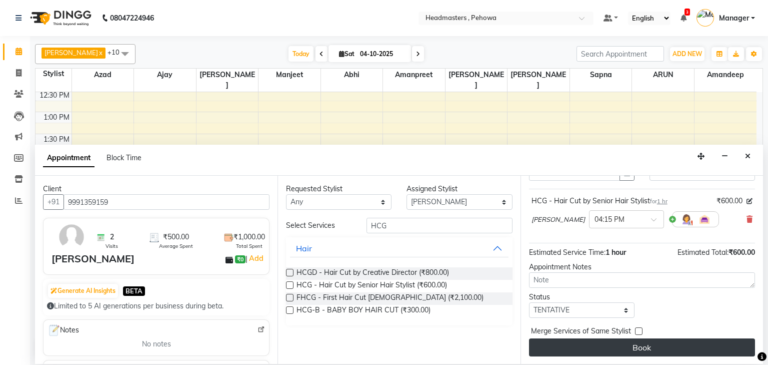
click at [676, 338] on button "Book" at bounding box center [642, 347] width 226 height 18
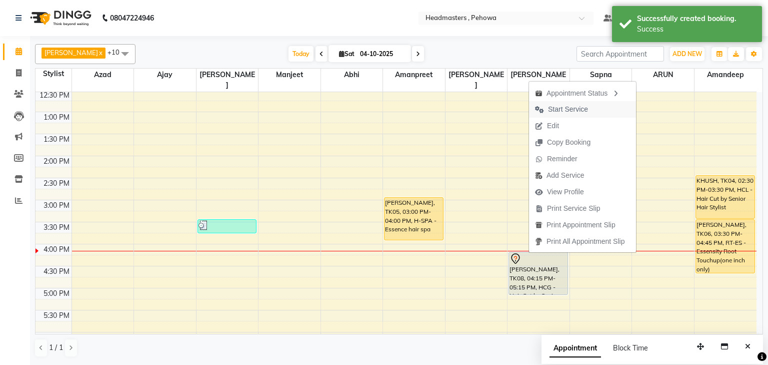
click at [575, 108] on span "Start Service" at bounding box center [568, 109] width 40 height 11
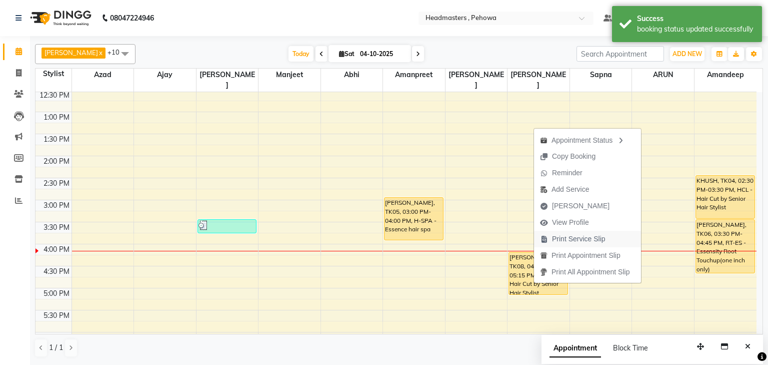
click at [580, 238] on span "Print Service Slip" at bounding box center [579, 239] width 54 height 11
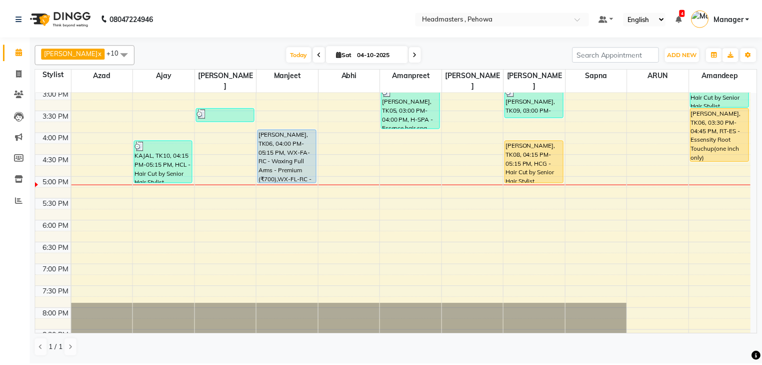
scroll to position [259, 0]
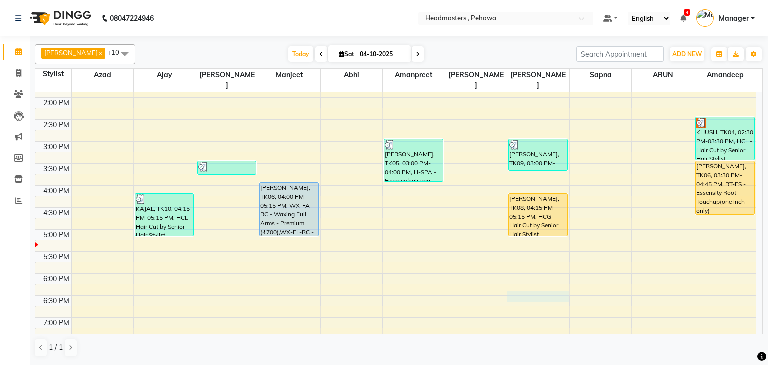
click at [532, 284] on div "8:00 AM 8:30 AM 9:00 AM 9:30 AM 10:00 AM 10:30 AM 11:00 AM 11:30 AM 12:00 PM 12…" at bounding box center [396, 141] width 721 height 616
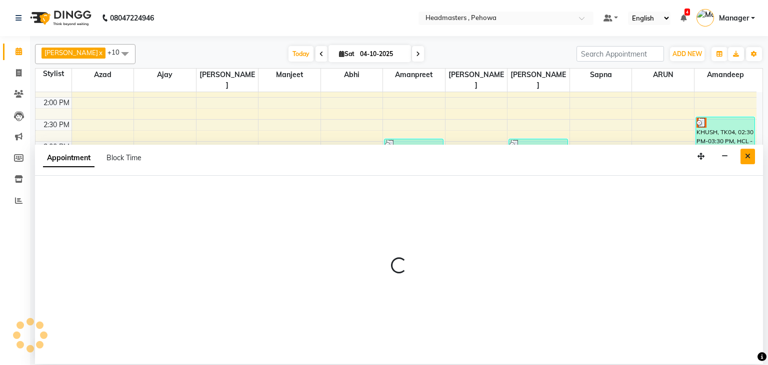
click at [744, 156] on button "Close" at bounding box center [748, 157] width 15 height 16
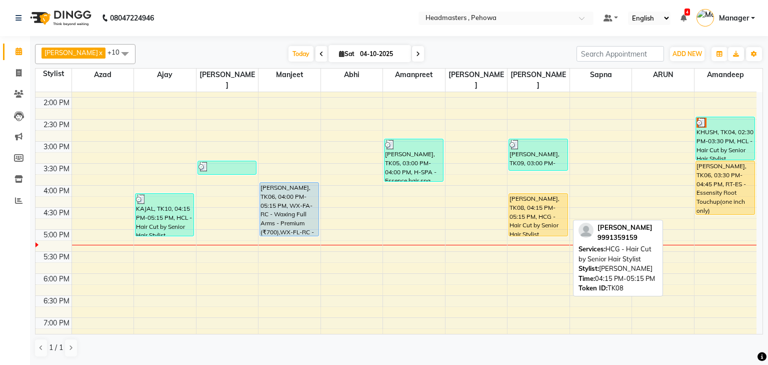
click at [541, 210] on div "LOVESH, TK08, 04:15 PM-05:15 PM, HCG - Hair Cut by Senior Hair Stylist" at bounding box center [538, 215] width 58 height 42
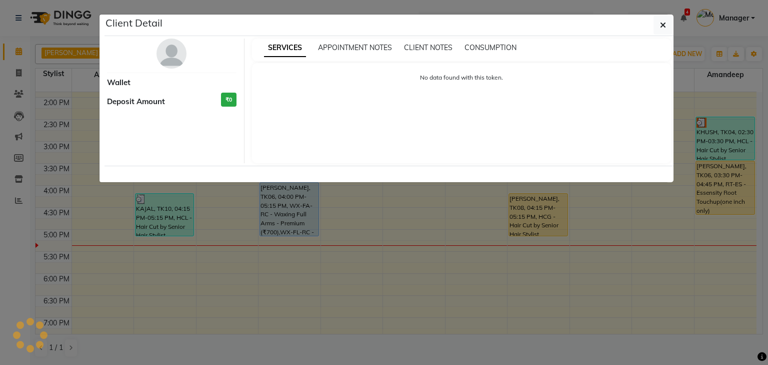
select select "1"
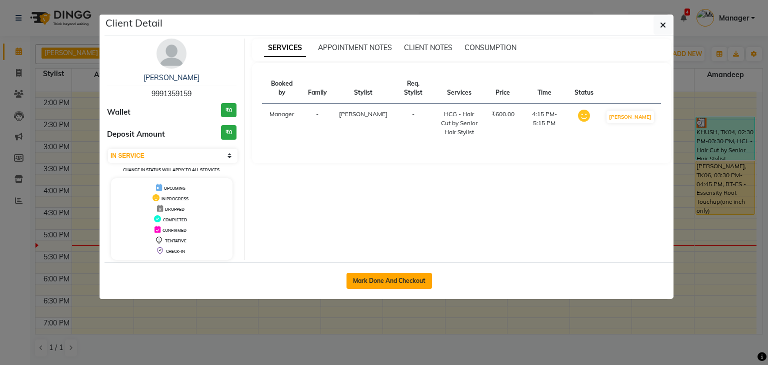
click at [399, 283] on button "Mark Done And Checkout" at bounding box center [390, 281] width 86 height 16
select select "service"
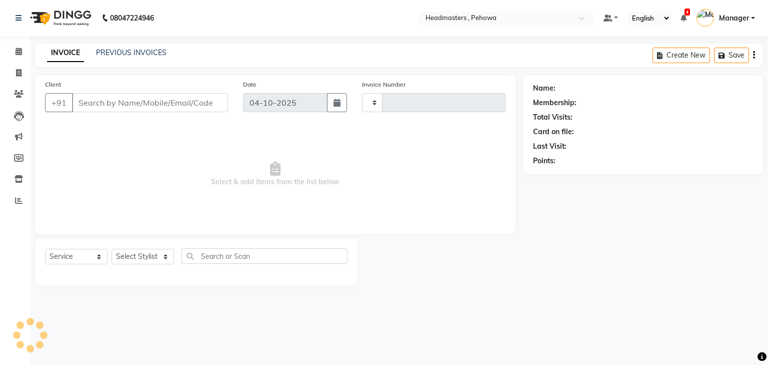
type input "3035"
select select "7727"
type input "9991359159"
select select "71125"
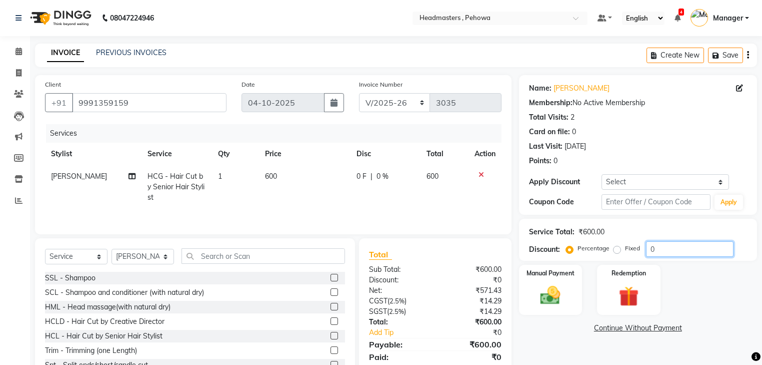
click at [676, 248] on input "0" at bounding box center [690, 249] width 88 height 16
type input "050"
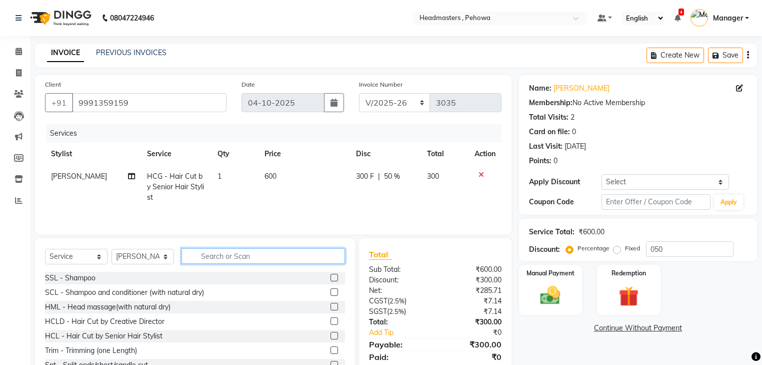
click at [216, 258] on input "text" at bounding box center [264, 256] width 164 height 16
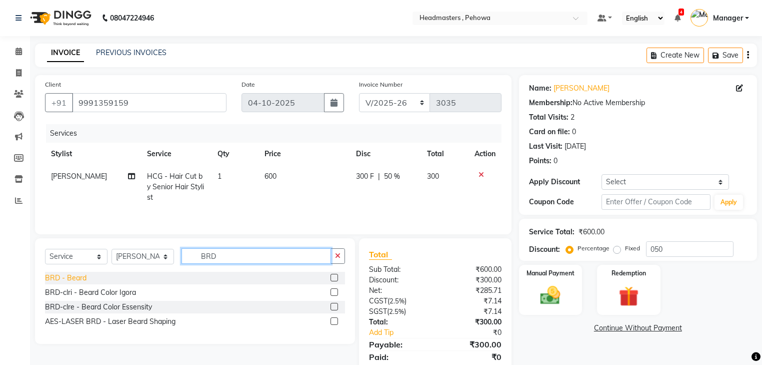
type input "BRD"
click at [68, 279] on div "BRD - Beard" at bounding box center [66, 278] width 42 height 11
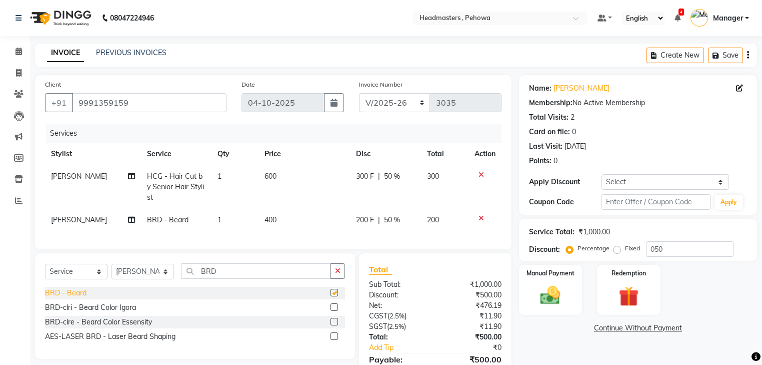
checkbox input "false"
click at [555, 300] on img at bounding box center [551, 296] width 34 height 24
click at [596, 328] on span "UPI" at bounding box center [600, 329] width 16 height 12
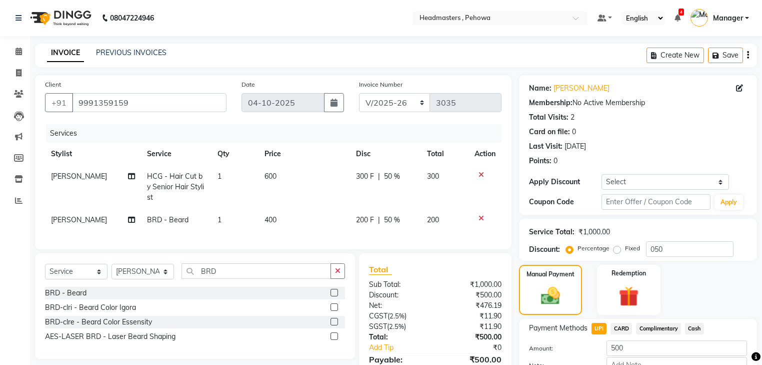
scroll to position [65, 0]
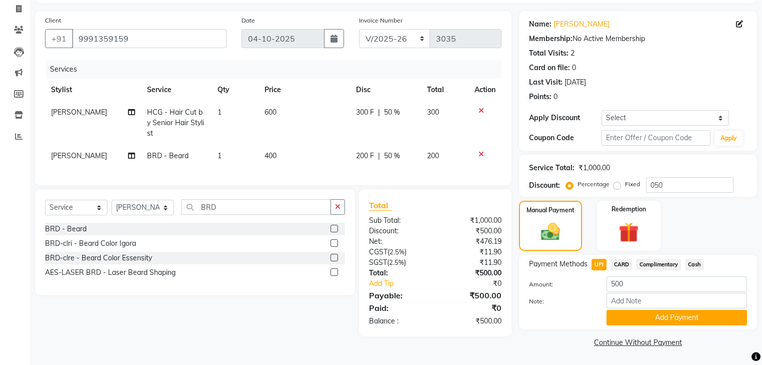
drag, startPoint x: 662, startPoint y: 312, endPoint x: 658, endPoint y: 307, distance: 6.8
click at [659, 309] on div "Amount: 500 Note: Add Payment" at bounding box center [638, 300] width 218 height 49
click at [683, 314] on button "Add Payment" at bounding box center [677, 318] width 141 height 16
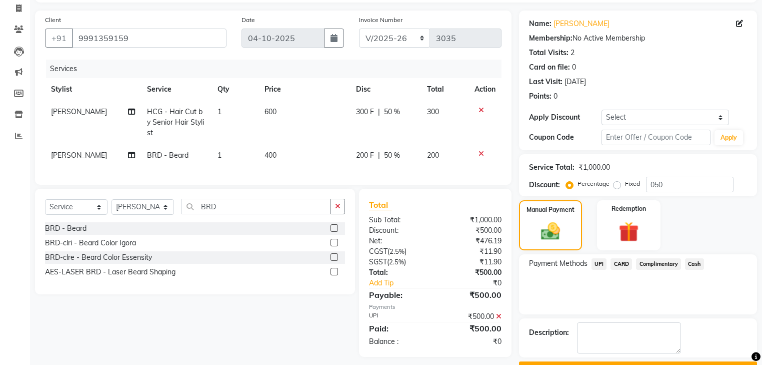
scroll to position [91, 0]
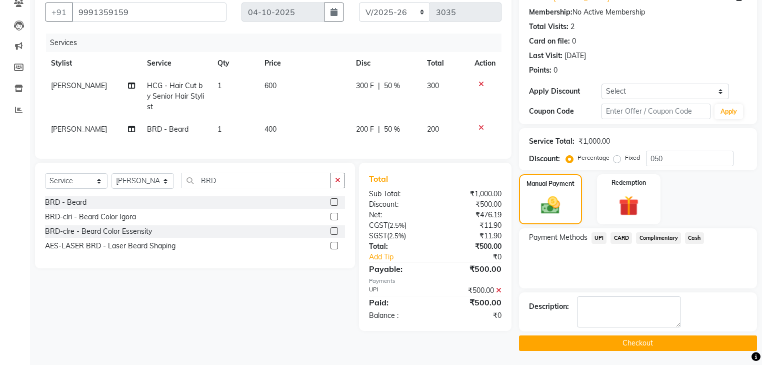
click at [653, 340] on button "Checkout" at bounding box center [638, 343] width 238 height 16
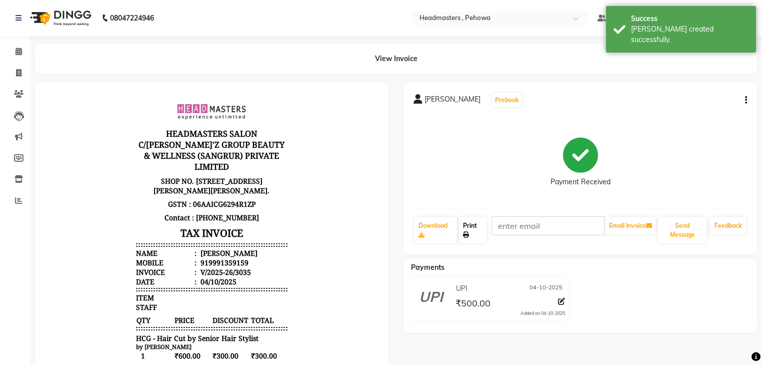
click at [484, 228] on link "Print" at bounding box center [473, 230] width 28 height 26
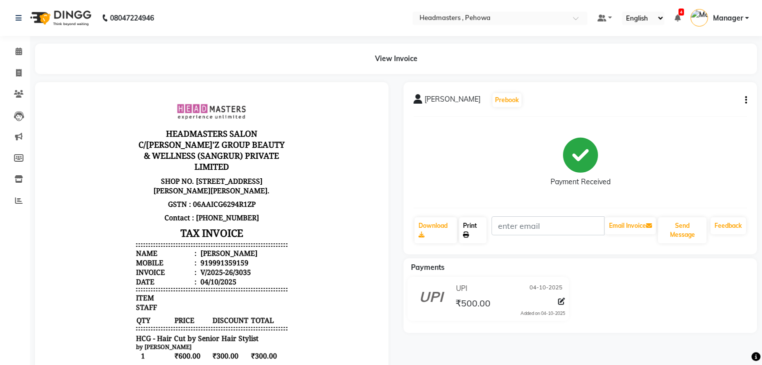
click at [478, 228] on link "Print" at bounding box center [473, 230] width 28 height 26
click at [469, 236] on icon at bounding box center [466, 235] width 6 height 6
click at [476, 228] on link "Print" at bounding box center [473, 230] width 28 height 26
click at [467, 225] on link "Print" at bounding box center [473, 230] width 28 height 26
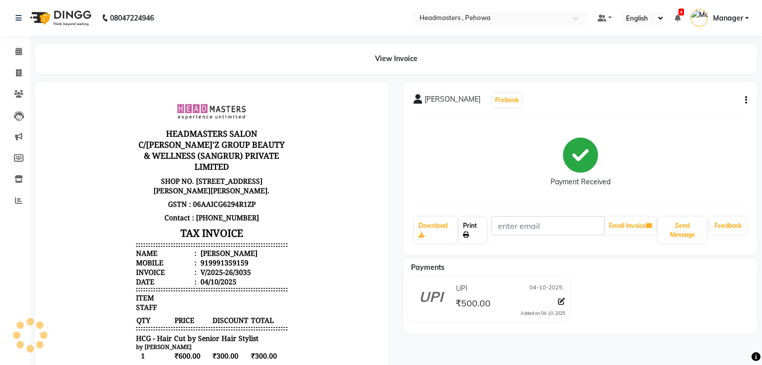
click at [477, 230] on link "Print" at bounding box center [473, 230] width 28 height 26
click at [20, 53] on icon at bounding box center [19, 52] width 7 height 8
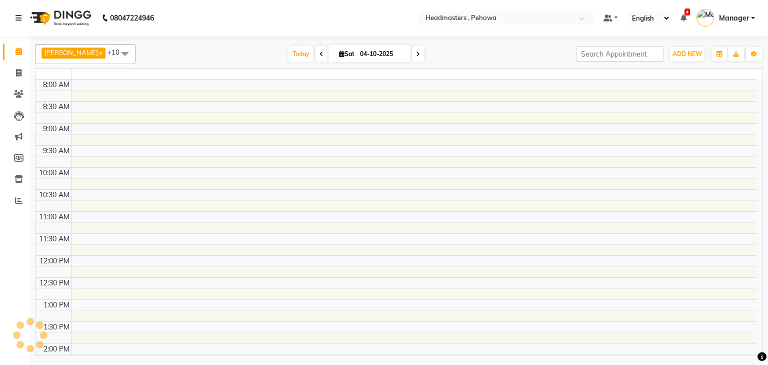
click at [20, 53] on icon at bounding box center [19, 52] width 7 height 8
click at [20, 54] on icon at bounding box center [19, 52] width 7 height 8
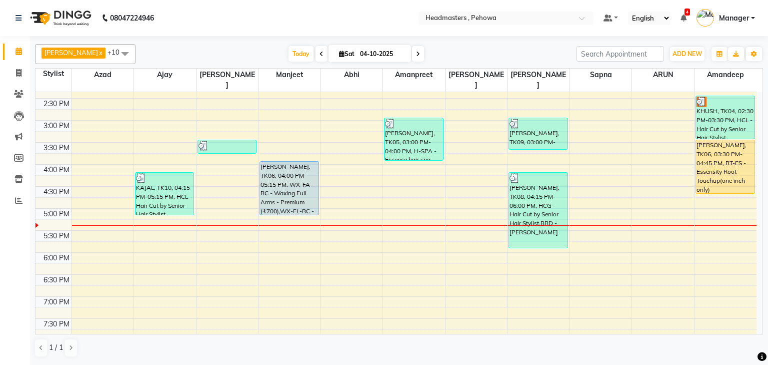
scroll to position [280, 0]
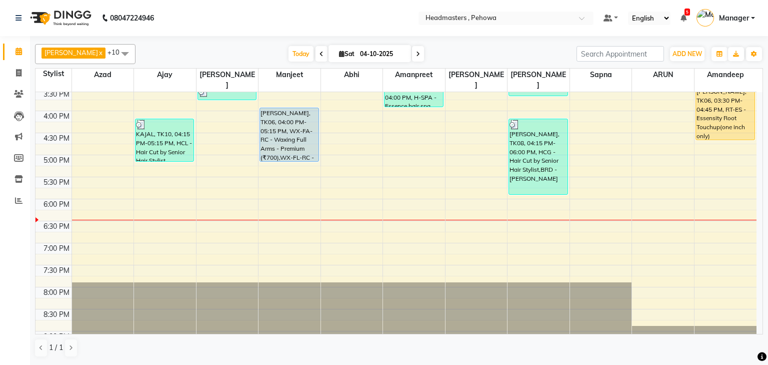
scroll to position [278, 0]
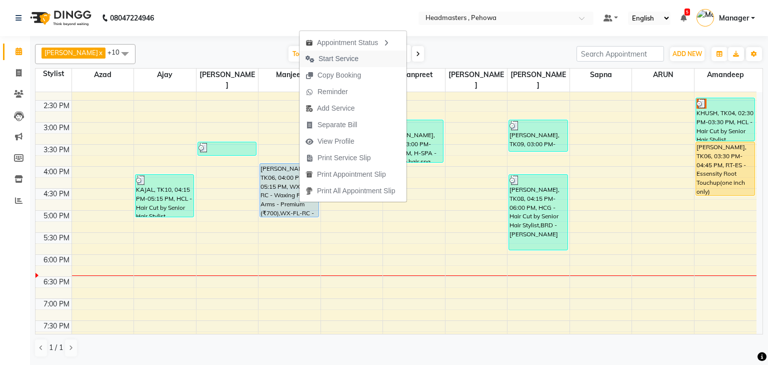
click at [363, 61] on span "Start Service" at bounding box center [332, 59] width 65 height 17
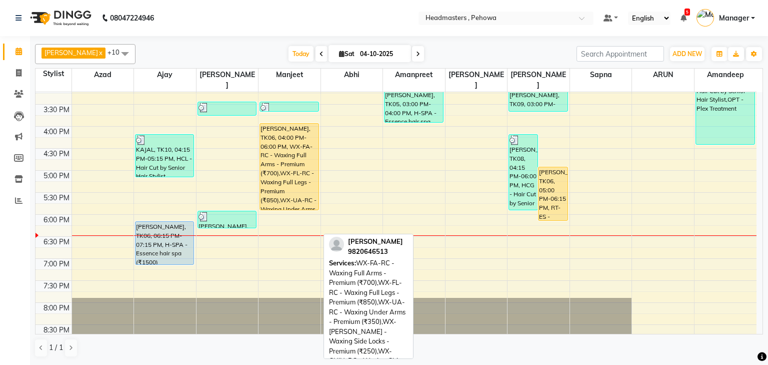
scroll to position [358, 0]
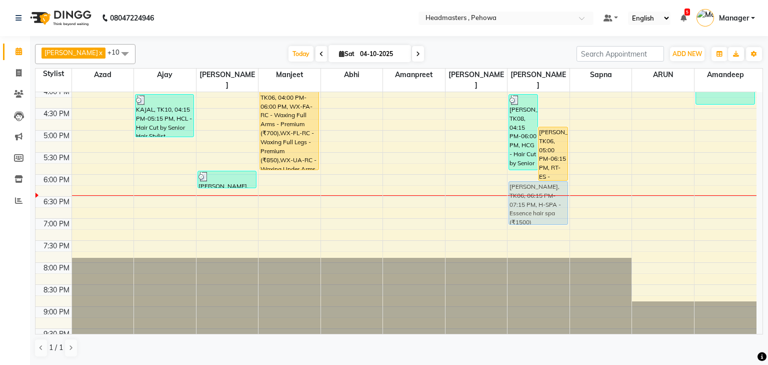
drag, startPoint x: 158, startPoint y: 189, endPoint x: 546, endPoint y: 194, distance: 388.1
click at [546, 194] on tr "MR., TK03, 11:15 AM-11:45 AM, SH - Shave KAJAL, TK10, 04:15 PM-05:15 PM, HCL - …" at bounding box center [396, 42] width 721 height 616
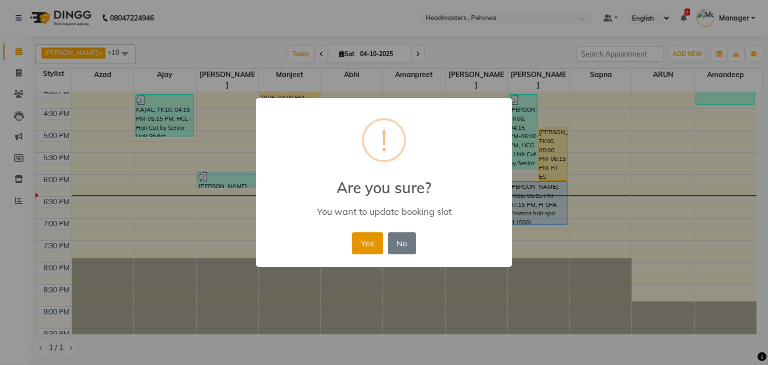
click at [370, 240] on button "Yes" at bounding box center [367, 243] width 31 height 22
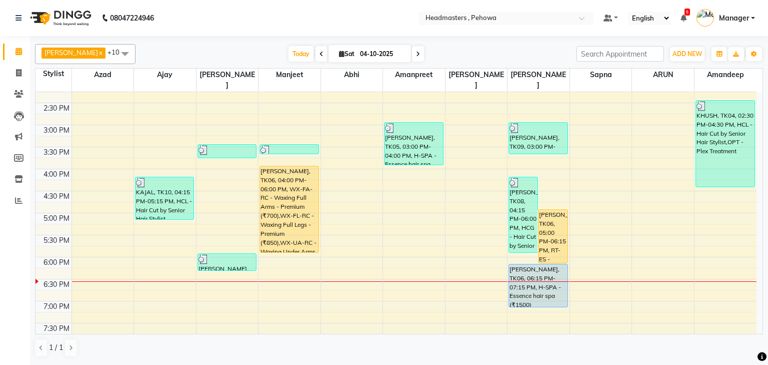
scroll to position [318, 0]
